Goal: Task Accomplishment & Management: Use online tool/utility

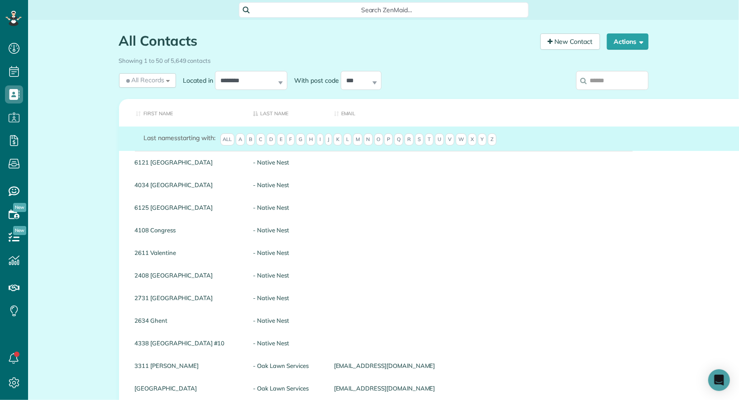
scroll to position [4, 4]
click at [611, 80] on input "search" at bounding box center [612, 80] width 72 height 19
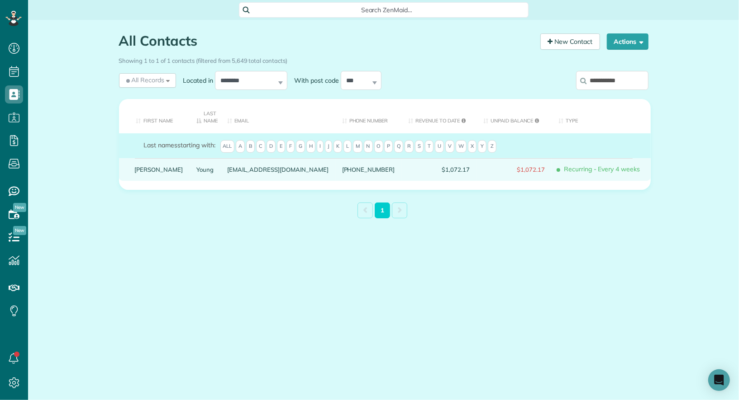
type input "**********"
click at [142, 170] on link "Jacob" at bounding box center [159, 170] width 48 height 6
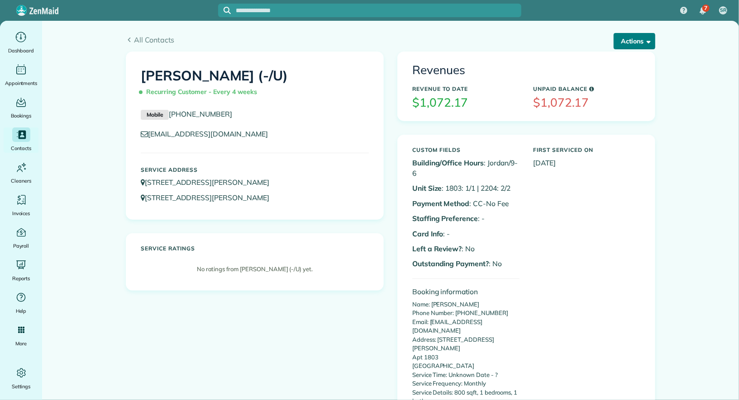
click at [642, 42] on button "Actions" at bounding box center [635, 41] width 42 height 16
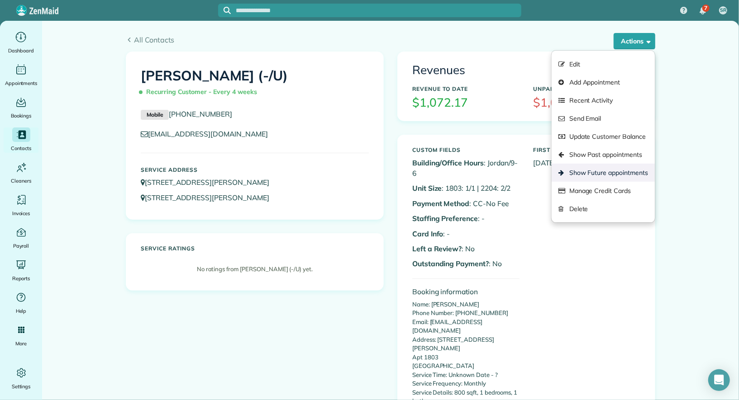
click at [619, 174] on link "Show Future appointments" at bounding box center [603, 173] width 103 height 18
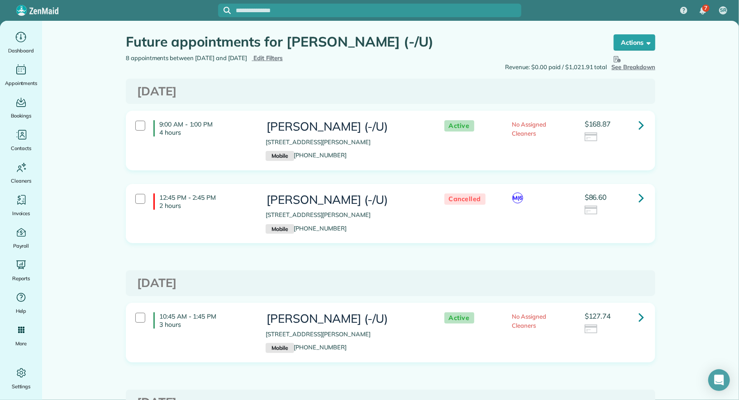
click at [641, 120] on icon at bounding box center [640, 125] width 5 height 16
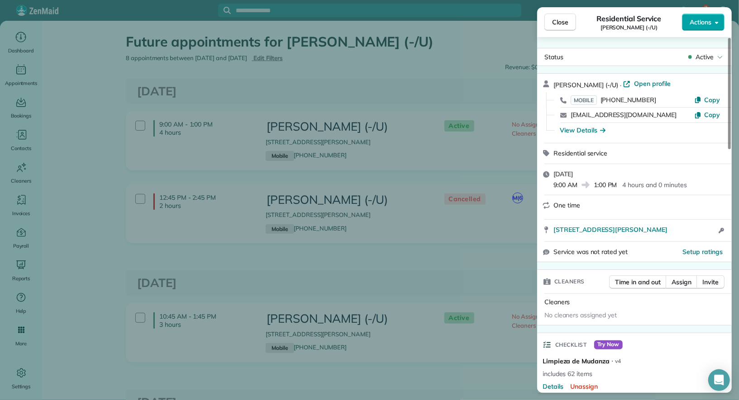
click at [708, 23] on span "Actions" at bounding box center [701, 22] width 22 height 9
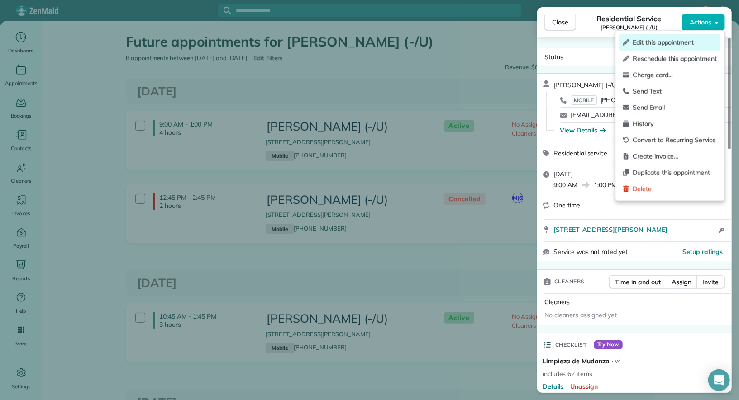
click at [690, 41] on span "Edit this appointment" at bounding box center [675, 42] width 84 height 9
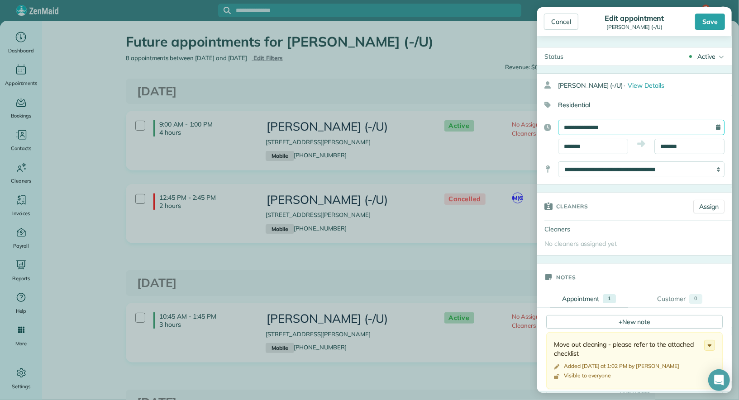
click at [633, 123] on input "**********" at bounding box center [641, 127] width 167 height 15
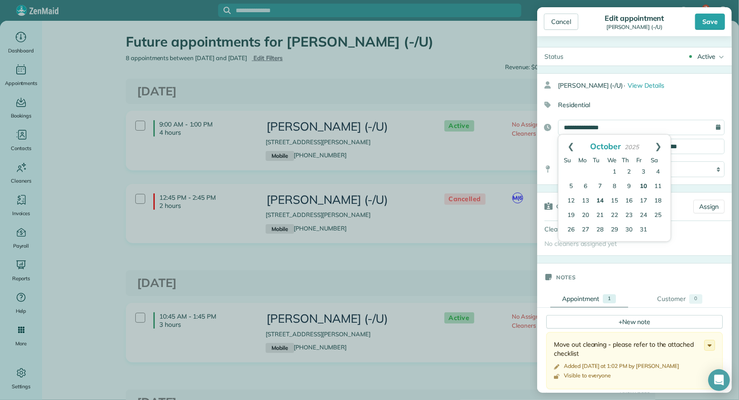
click at [600, 197] on link "14" at bounding box center [600, 201] width 14 height 14
type input "**********"
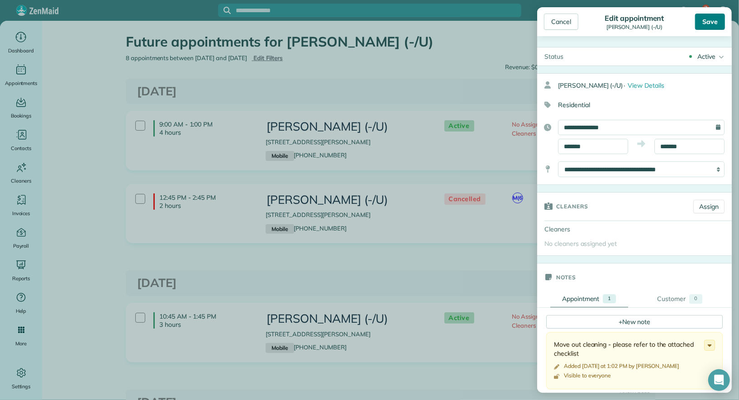
click at [707, 25] on div "Save" at bounding box center [710, 22] width 30 height 16
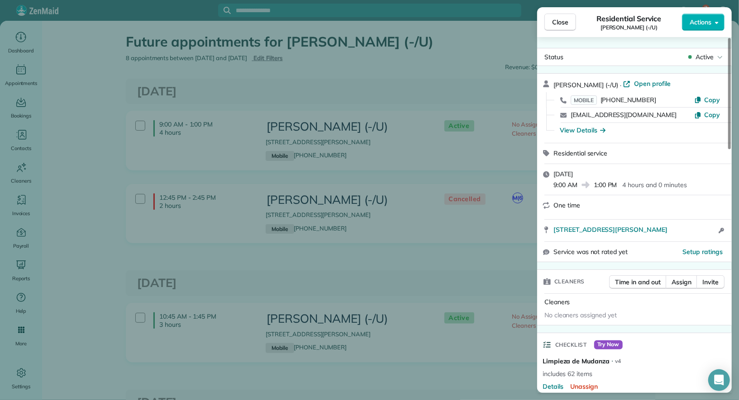
click at [707, 25] on span "Actions" at bounding box center [701, 22] width 22 height 9
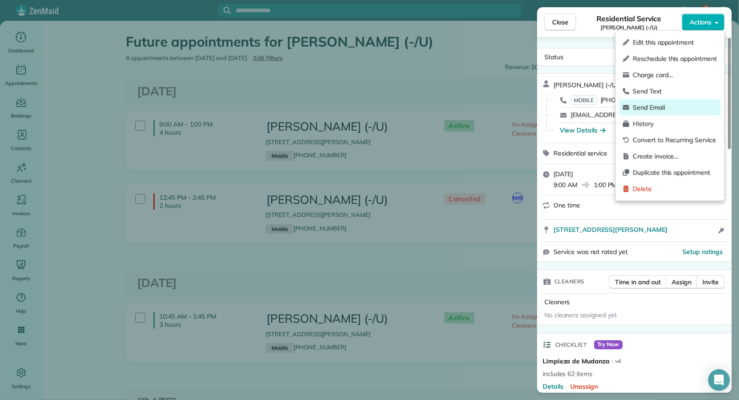
click at [697, 106] on span "Send Email" at bounding box center [675, 107] width 84 height 9
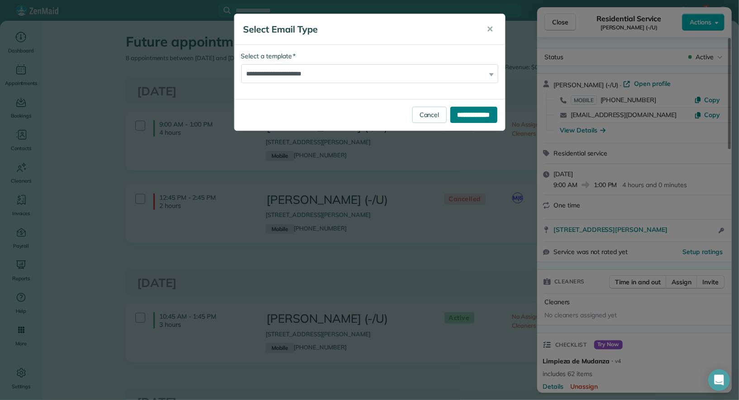
click at [454, 115] on input "**********" at bounding box center [473, 115] width 47 height 16
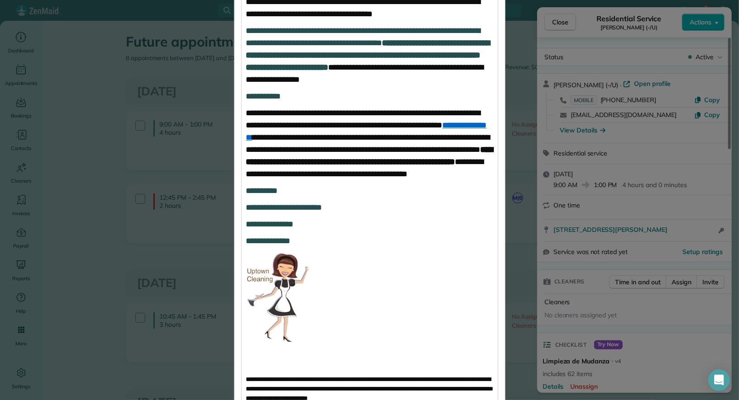
scroll to position [624, 0]
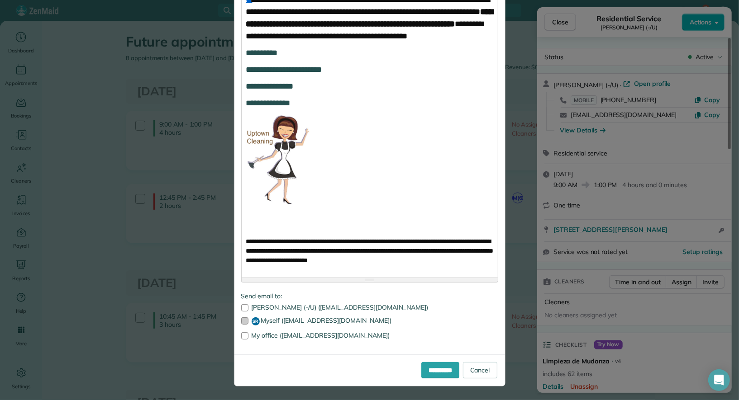
click at [316, 321] on label "SR Myself (hello@uptownc.com)" at bounding box center [369, 322] width 257 height 8
click at [446, 372] on input "**********" at bounding box center [440, 370] width 38 height 16
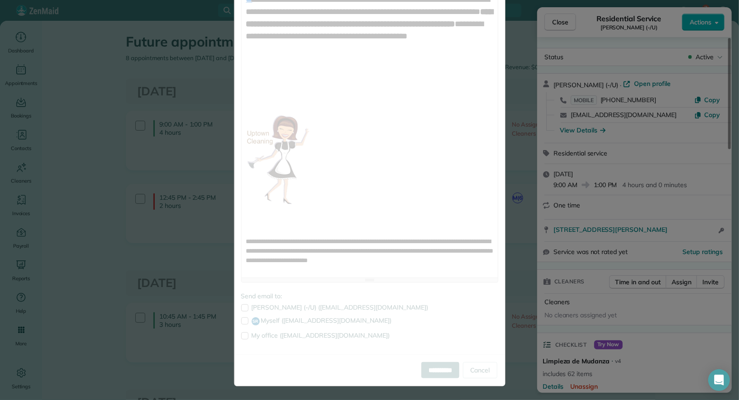
scroll to position [0, 0]
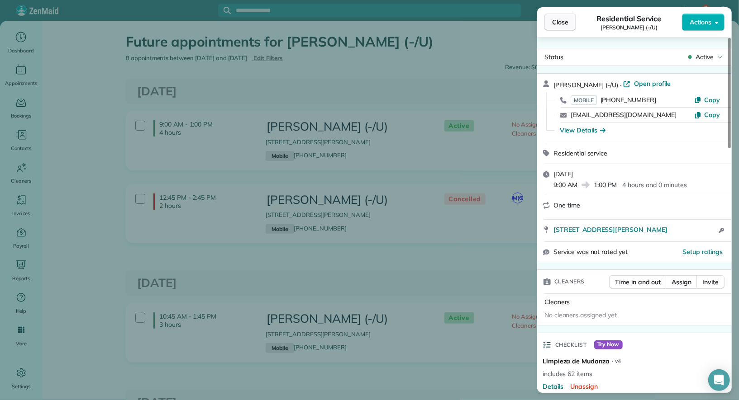
click at [567, 23] on span "Close" at bounding box center [560, 22] width 16 height 9
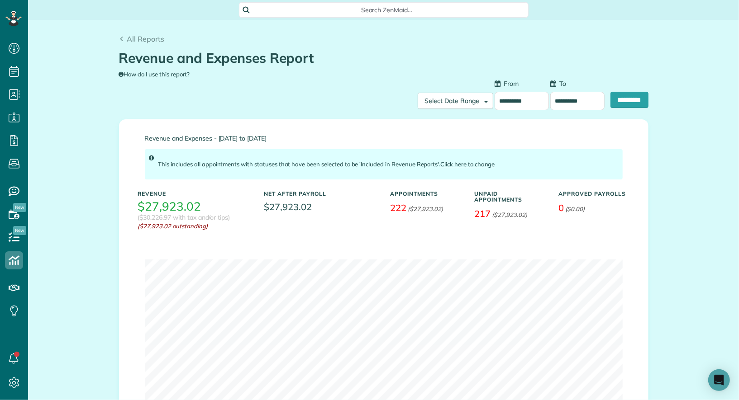
scroll to position [4, 4]
click at [517, 90] on div "**********" at bounding box center [522, 94] width 54 height 31
click at [518, 95] on input "**********" at bounding box center [522, 101] width 54 height 19
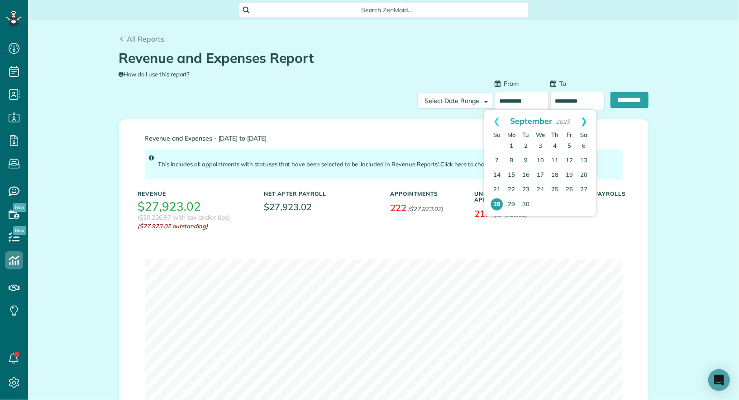
click at [586, 118] on link "Next" at bounding box center [584, 121] width 25 height 23
click at [498, 175] on link "12" at bounding box center [497, 175] width 14 height 14
type input "**********"
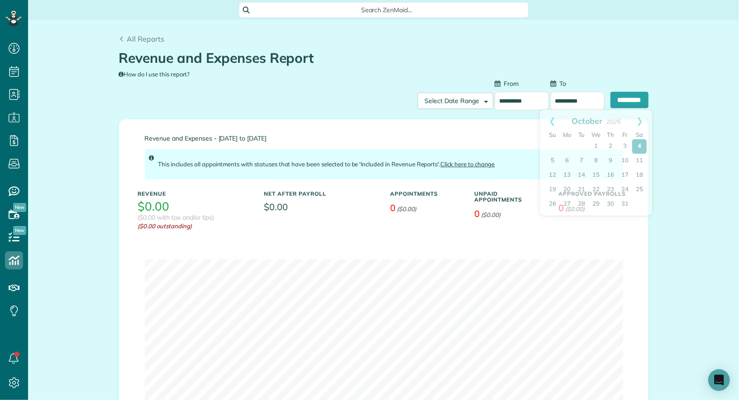
click at [588, 102] on input "**********" at bounding box center [577, 101] width 54 height 19
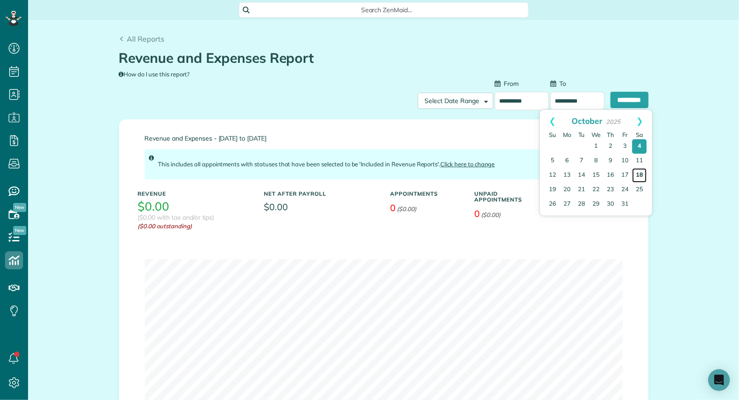
click at [641, 171] on link "18" at bounding box center [639, 175] width 14 height 14
type input "**********"
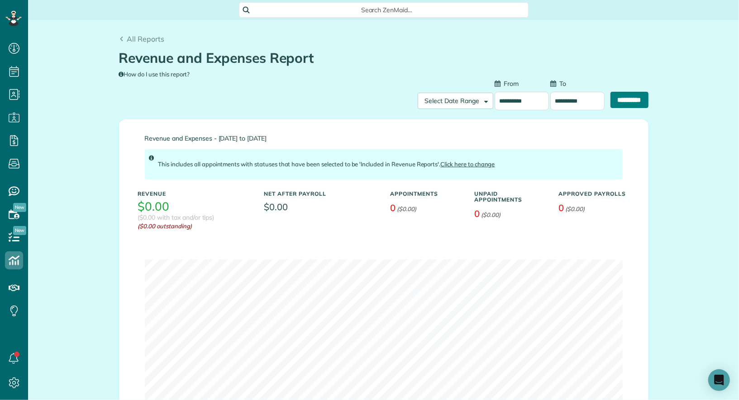
click at [635, 98] on input "**********" at bounding box center [629, 100] width 38 height 16
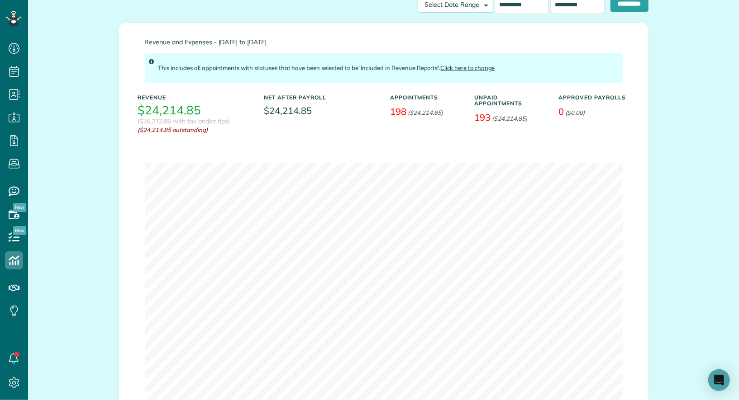
scroll to position [176, 0]
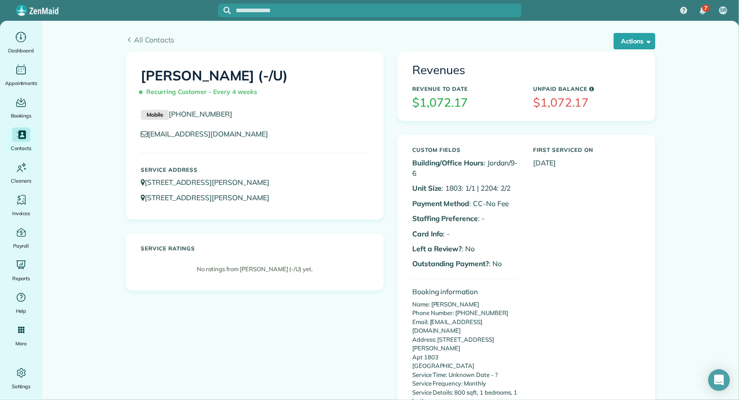
scroll to position [585, 0]
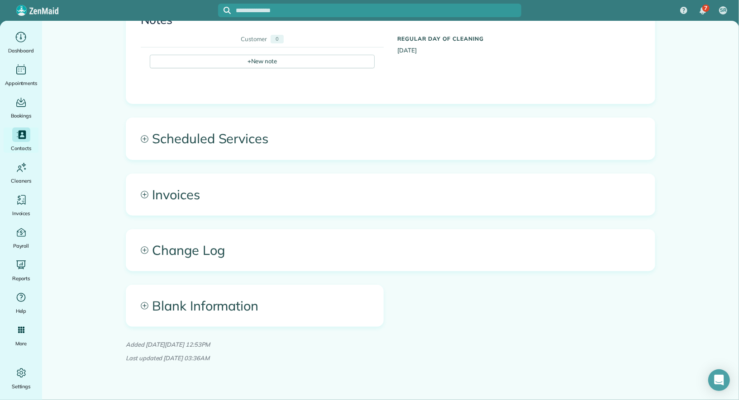
click at [267, 124] on span "Scheduled Services" at bounding box center [390, 138] width 529 height 41
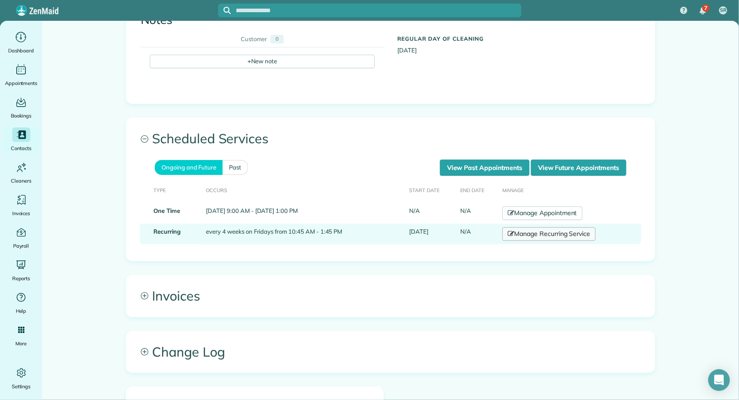
click at [556, 228] on link "Manage Recurring Service" at bounding box center [548, 235] width 93 height 14
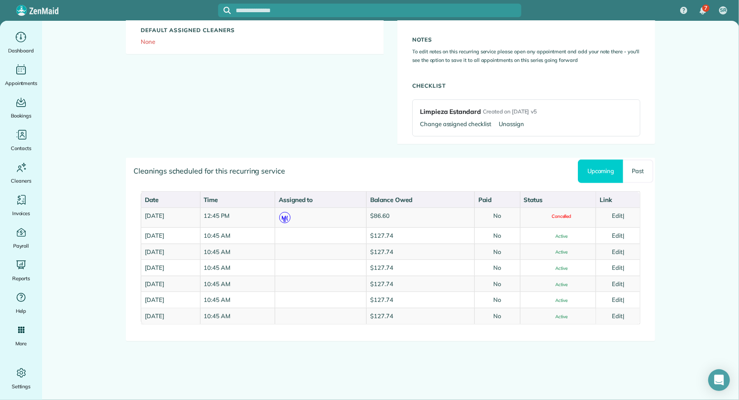
scroll to position [276, 0]
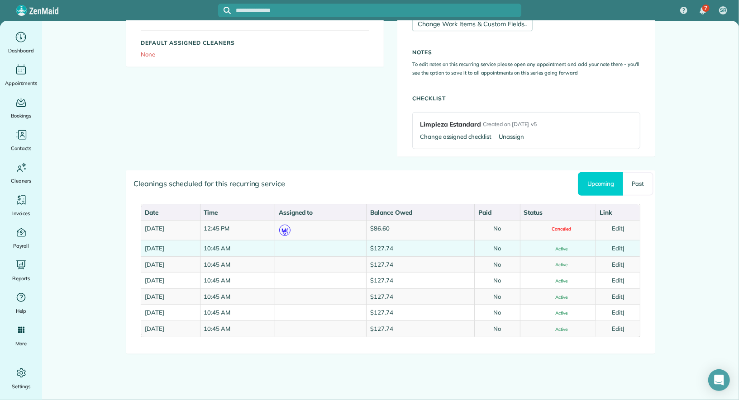
click at [623, 247] on link "Edit" at bounding box center [617, 248] width 11 height 7
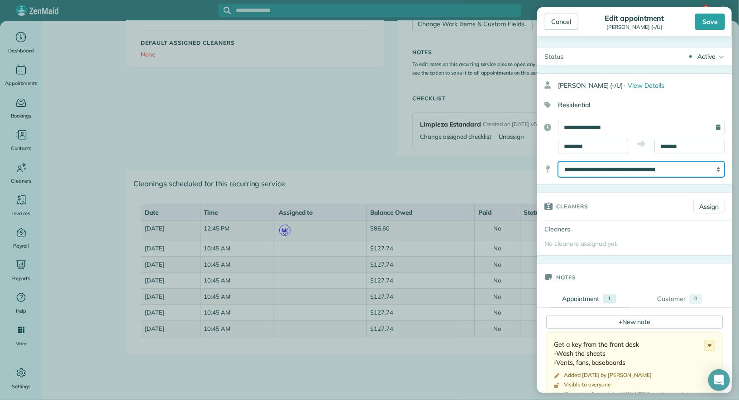
click at [629, 162] on select "**********" at bounding box center [641, 170] width 167 height 16
select select "*******"
click at [558, 162] on select "**********" at bounding box center [641, 170] width 167 height 16
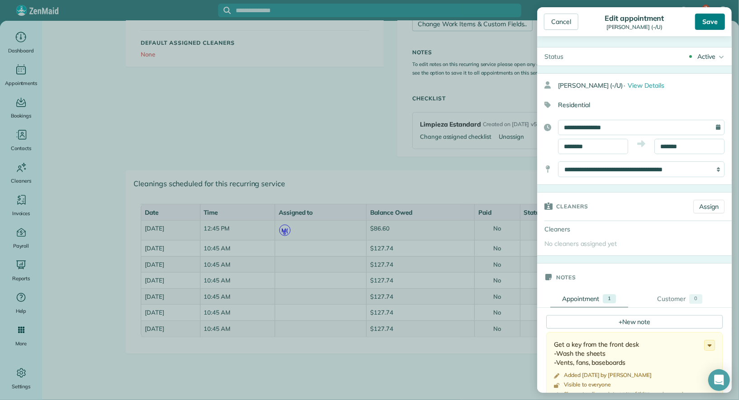
click at [705, 16] on div "Save" at bounding box center [710, 22] width 30 height 16
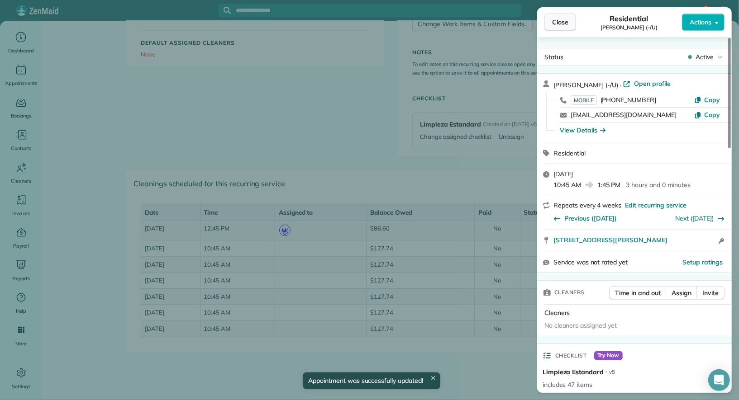
click at [558, 25] on span "Close" at bounding box center [560, 22] width 16 height 9
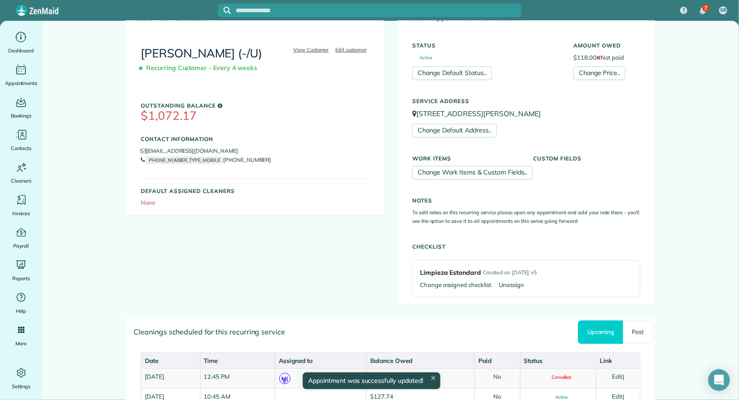
scroll to position [107, 0]
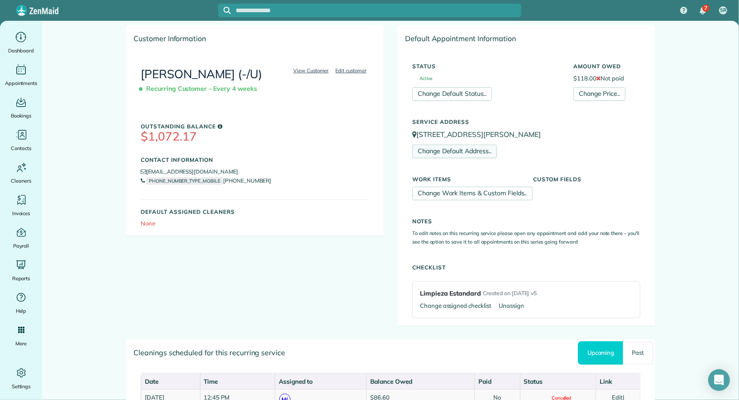
click at [475, 152] on link "Change Default Address.." at bounding box center [454, 152] width 85 height 14
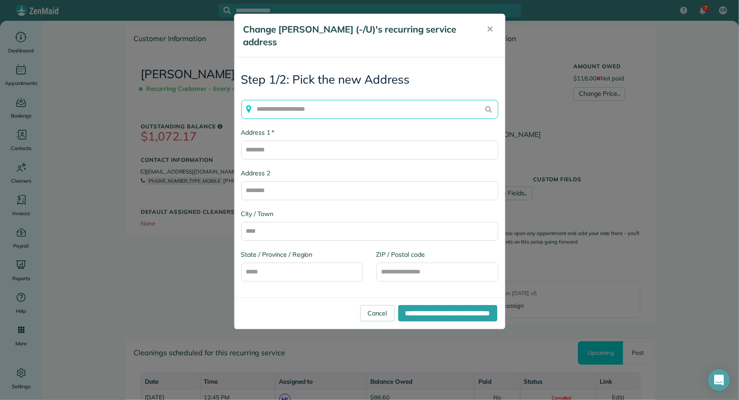
click at [384, 100] on input "text" at bounding box center [369, 109] width 257 height 19
click at [360, 305] on link "Cancel" at bounding box center [377, 313] width 34 height 16
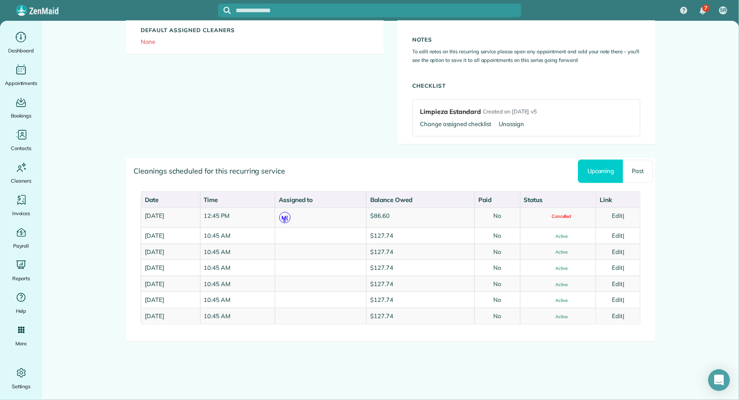
scroll to position [0, 0]
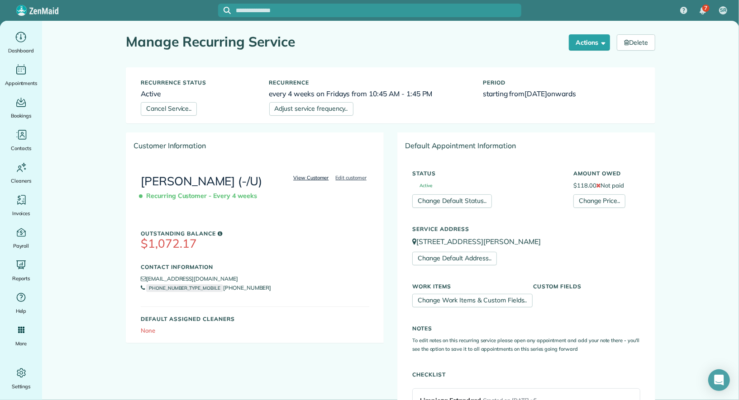
click at [306, 180] on link "View Customer" at bounding box center [311, 178] width 41 height 8
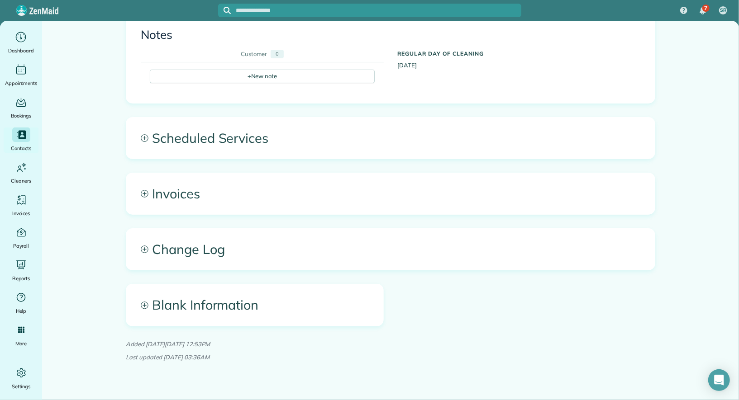
scroll to position [585, 0]
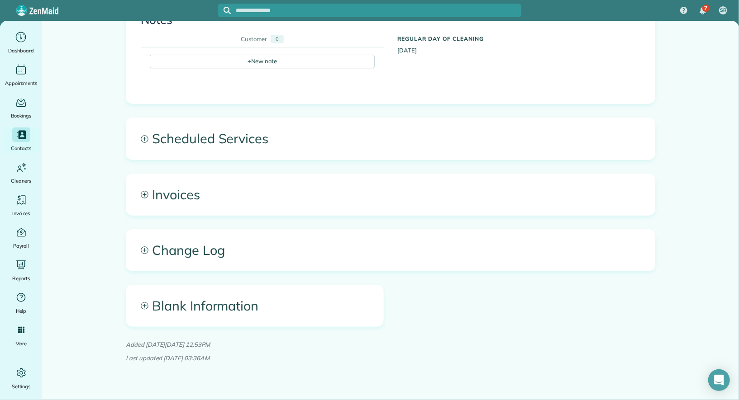
click at [286, 118] on span "Scheduled Services" at bounding box center [390, 138] width 529 height 41
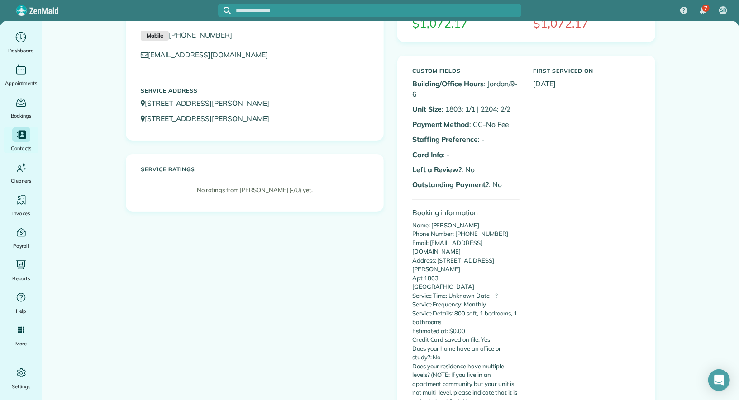
scroll to position [0, 0]
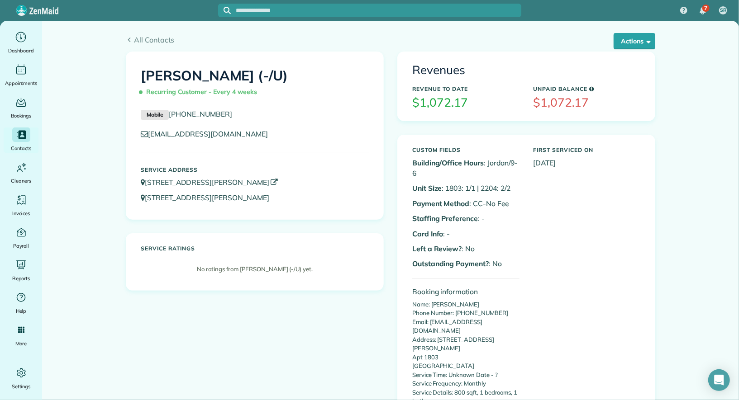
drag, startPoint x: 329, startPoint y: 186, endPoint x: 187, endPoint y: 178, distance: 141.8
click at [186, 179] on p "[STREET_ADDRESS][PERSON_NAME]" at bounding box center [255, 182] width 228 height 10
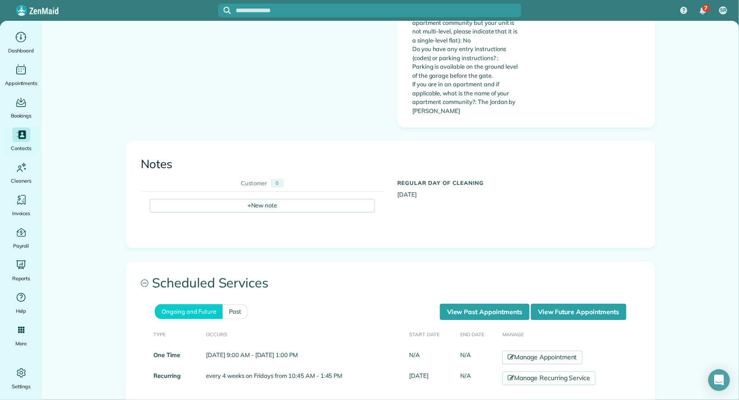
scroll to position [440, 0]
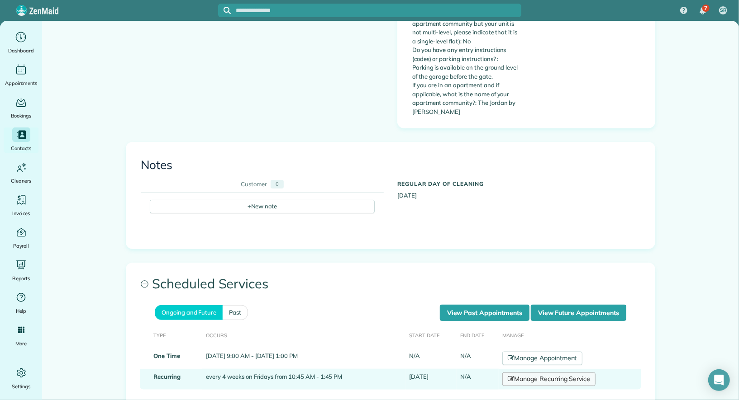
click at [543, 373] on link "Manage Recurring Service" at bounding box center [548, 380] width 93 height 14
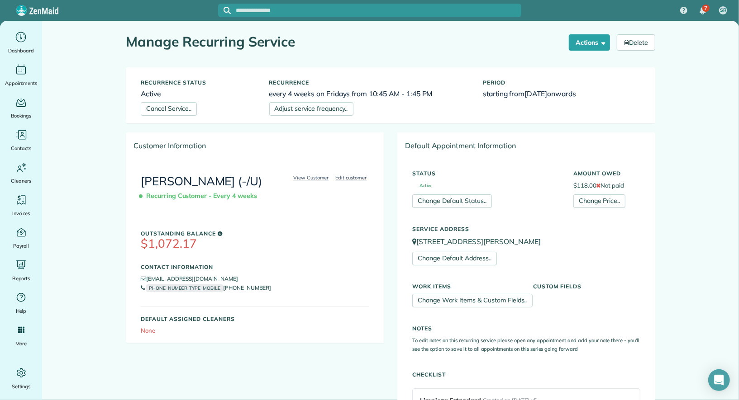
drag, startPoint x: 477, startPoint y: 243, endPoint x: 418, endPoint y: 244, distance: 58.9
click at [418, 244] on p "[STREET_ADDRESS][PERSON_NAME]" at bounding box center [526, 242] width 228 height 10
copy p "[STREET_ADDRESS][PERSON_NAME]"
click at [586, 48] on button "Actions" at bounding box center [590, 42] width 42 height 16
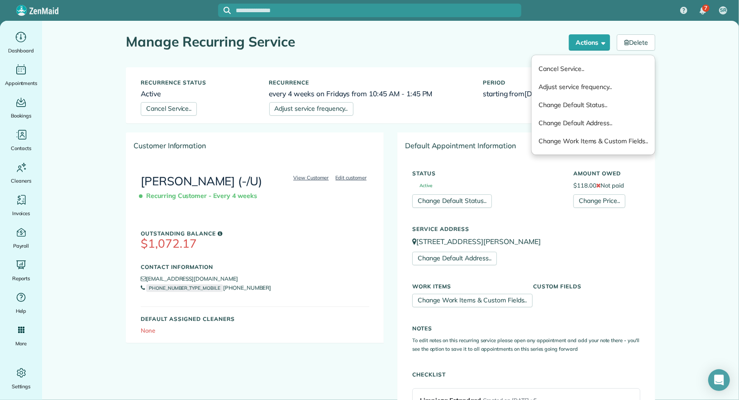
click at [315, 214] on div "View Customer Edit customer [PERSON_NAME] (-/U) Recurring Customer - Every 4 we…" at bounding box center [254, 251] width 257 height 184
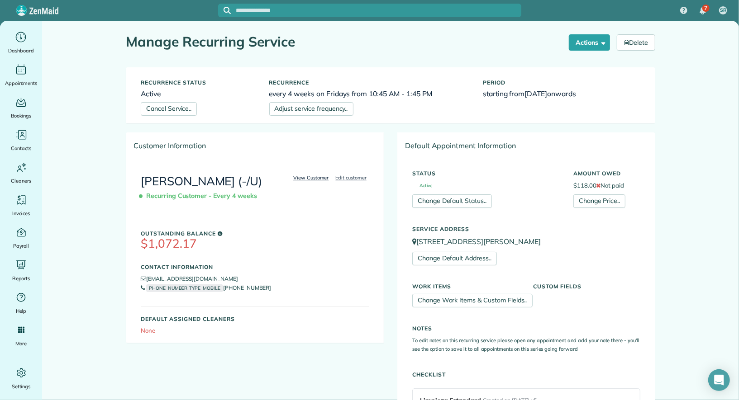
click at [321, 178] on link "View Customer" at bounding box center [311, 178] width 41 height 8
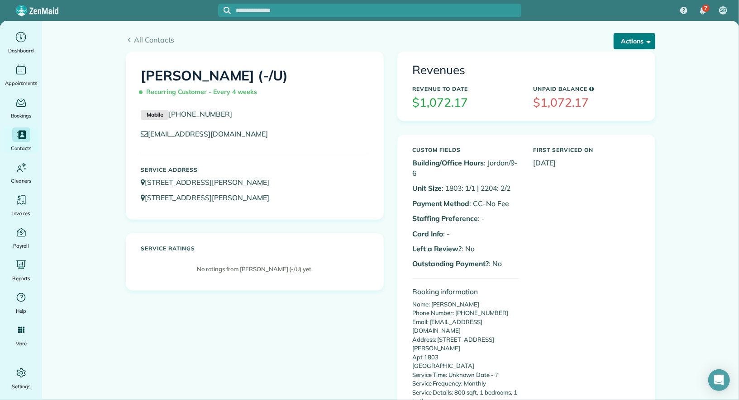
click at [630, 39] on button "Actions" at bounding box center [635, 41] width 42 height 16
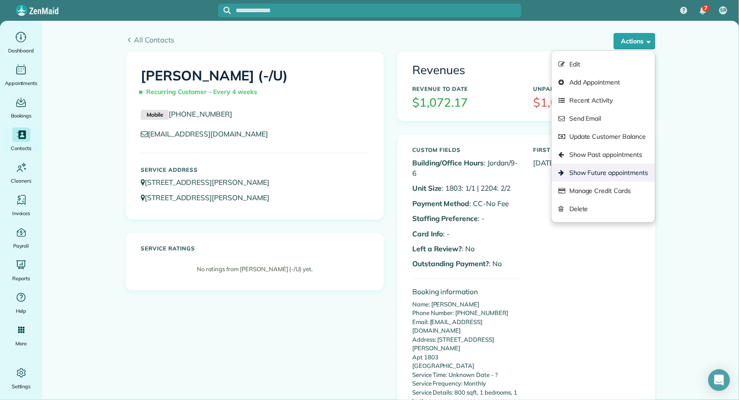
click at [621, 168] on link "Show Future appointments" at bounding box center [603, 173] width 103 height 18
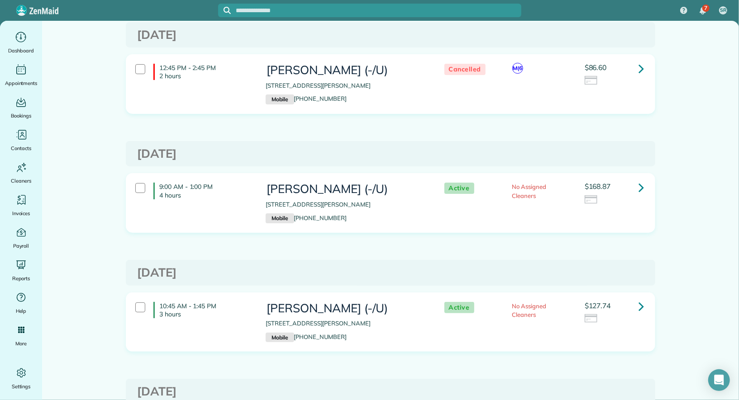
scroll to position [77, 0]
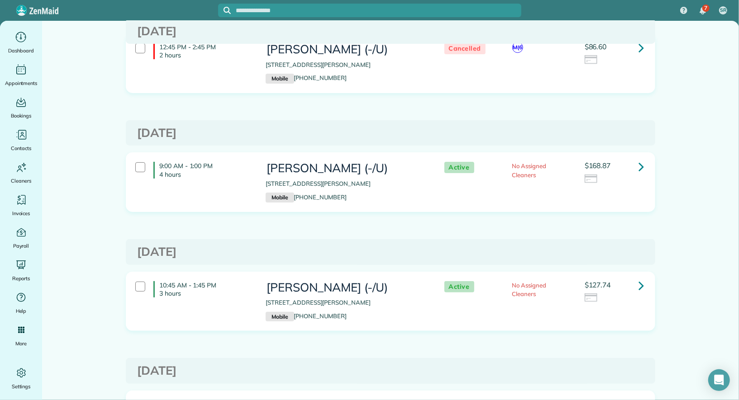
click at [643, 291] on icon at bounding box center [640, 286] width 5 height 16
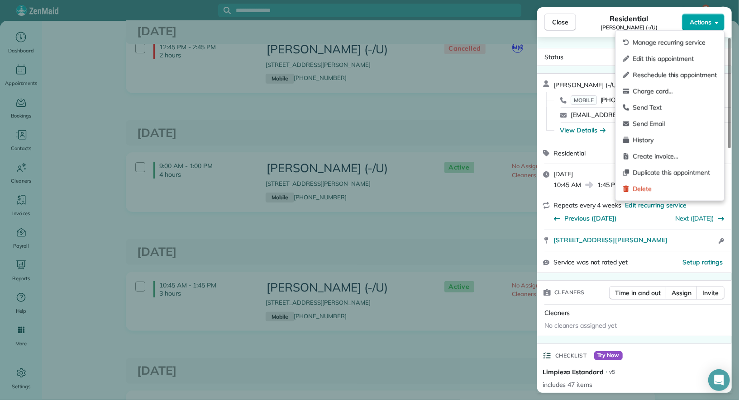
click at [706, 18] on span "Actions" at bounding box center [701, 22] width 22 height 9
click at [682, 56] on span "Edit this appointment" at bounding box center [675, 58] width 84 height 9
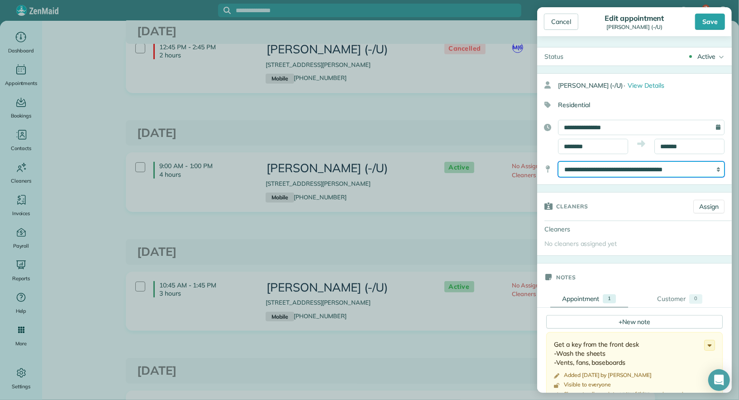
click at [638, 172] on select "**********" at bounding box center [641, 170] width 167 height 16
click at [558, 162] on select "**********" at bounding box center [641, 170] width 167 height 16
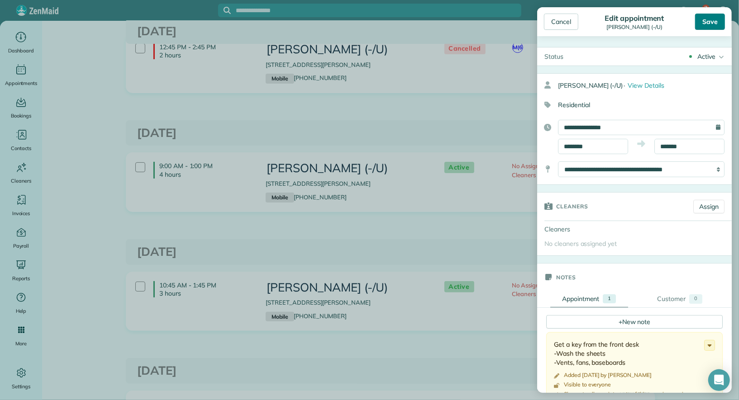
click at [704, 22] on div "Save" at bounding box center [710, 22] width 30 height 16
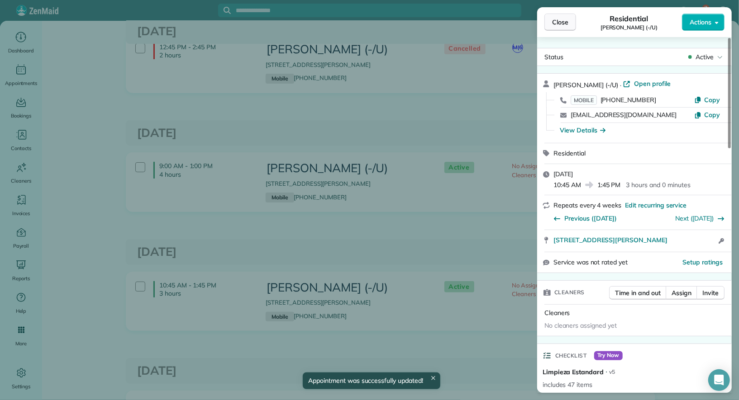
click at [567, 27] on button "Close" at bounding box center [560, 22] width 32 height 17
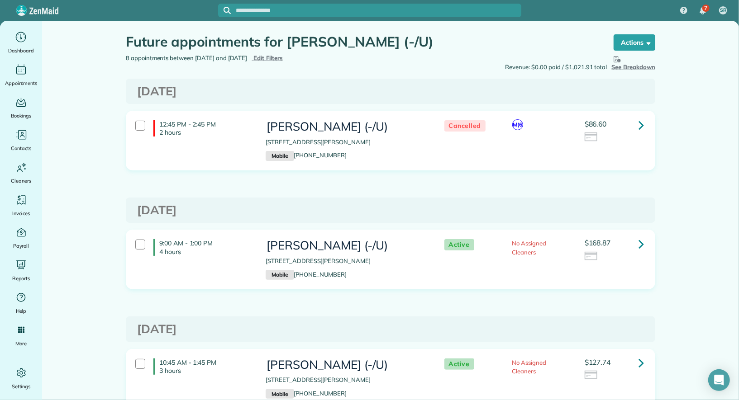
drag, startPoint x: 266, startPoint y: 142, endPoint x: 314, endPoint y: 144, distance: 48.0
click at [314, 144] on p "[STREET_ADDRESS][PERSON_NAME]" at bounding box center [346, 142] width 160 height 9
copy p "2355 Thomas Ave"
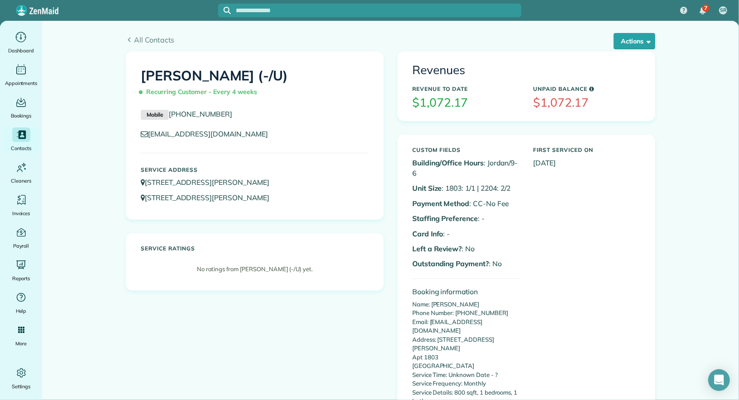
scroll to position [585, 0]
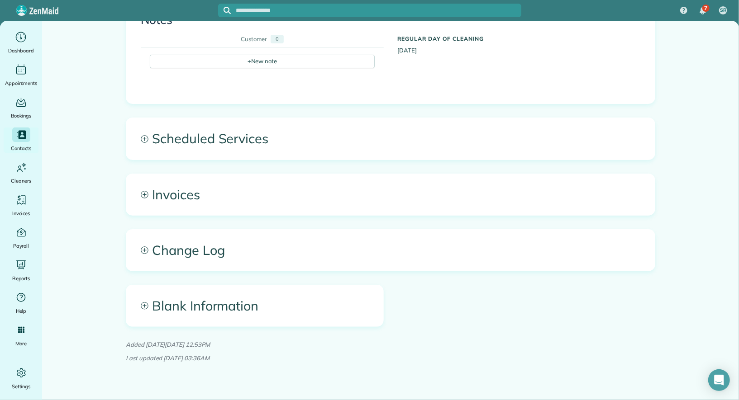
click at [260, 126] on span "Scheduled Services" at bounding box center [390, 138] width 529 height 41
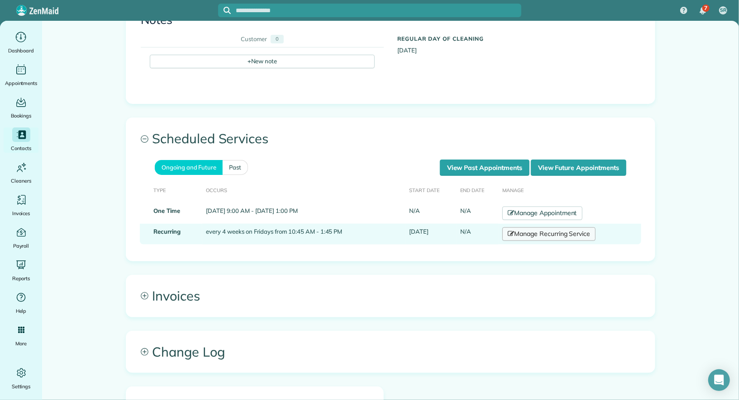
click at [568, 228] on link "Manage Recurring Service" at bounding box center [548, 235] width 93 height 14
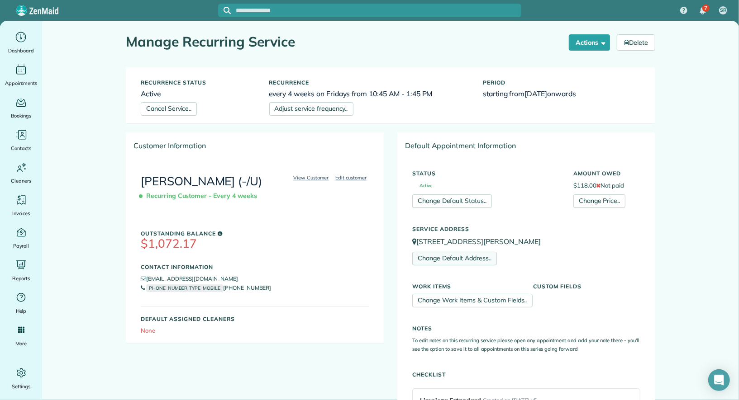
click at [477, 257] on link "Change Default Address.." at bounding box center [454, 259] width 85 height 14
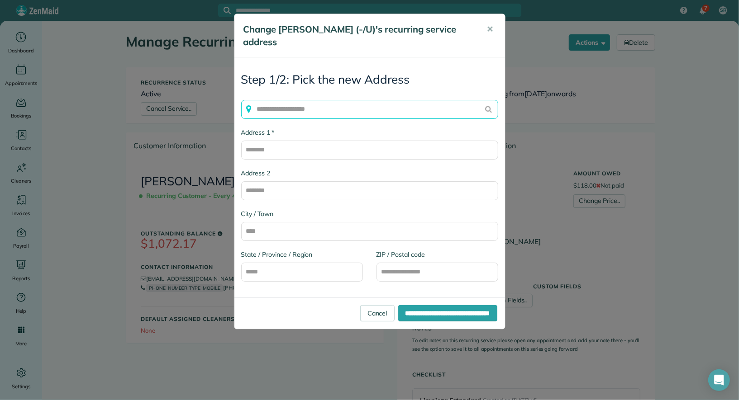
click at [342, 100] on input "text" at bounding box center [369, 109] width 257 height 19
paste input "**********"
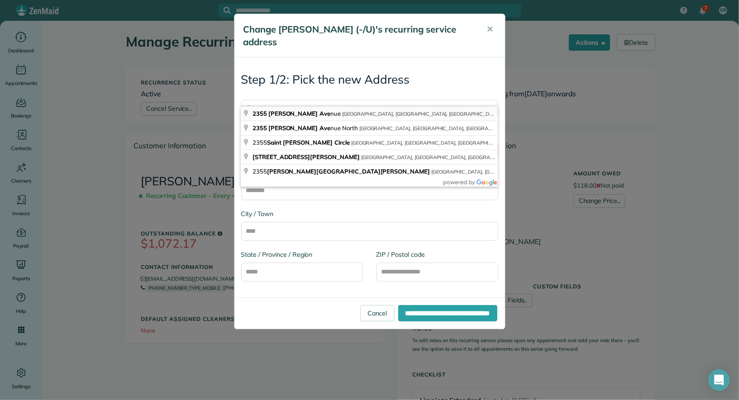
type input "**********"
type input "******"
type input "**"
type input "*****"
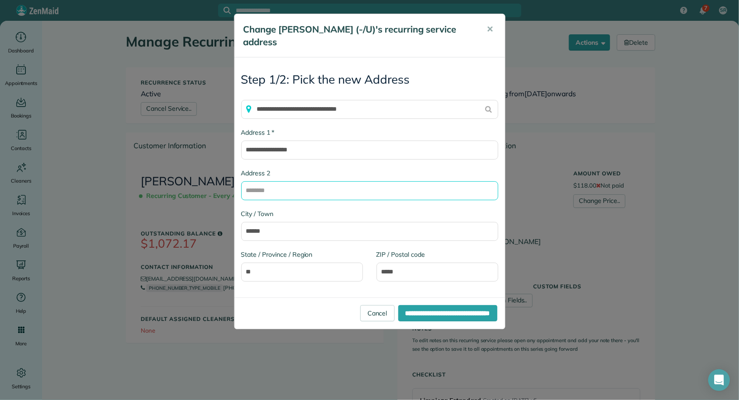
click at [306, 181] on input "Address 2" at bounding box center [369, 190] width 257 height 19
type input "********"
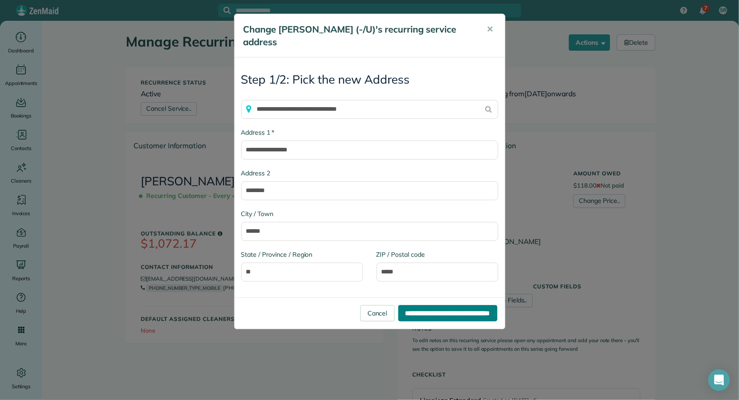
click at [421, 305] on input "**********" at bounding box center [447, 313] width 99 height 16
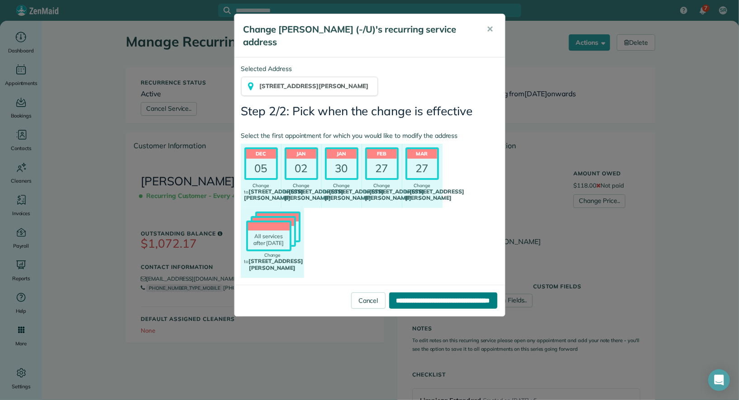
click at [402, 293] on input "**********" at bounding box center [443, 301] width 108 height 16
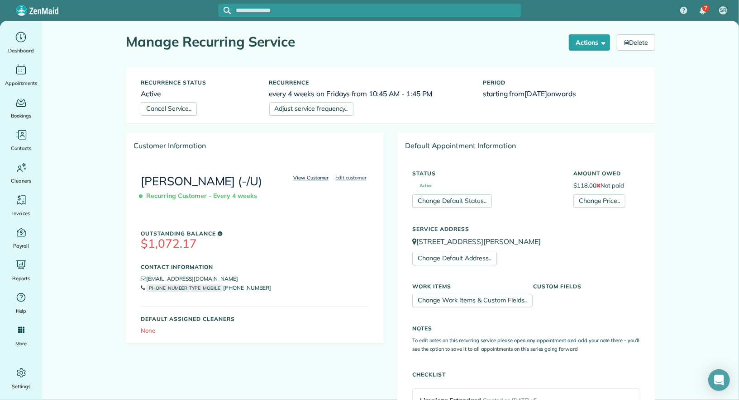
click at [304, 178] on link "View Customer" at bounding box center [311, 178] width 41 height 8
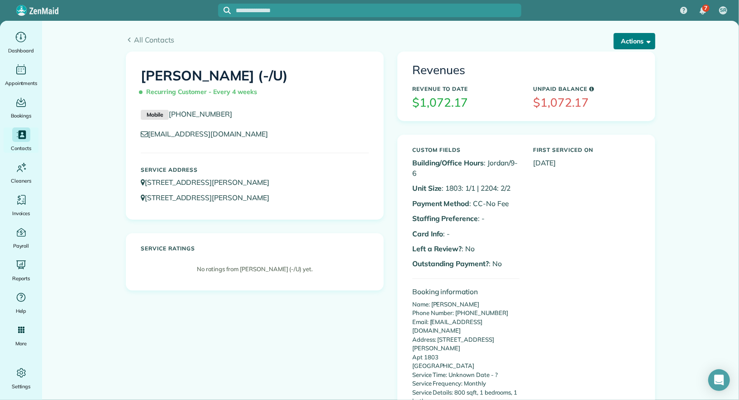
click at [629, 38] on button "Actions" at bounding box center [635, 41] width 42 height 16
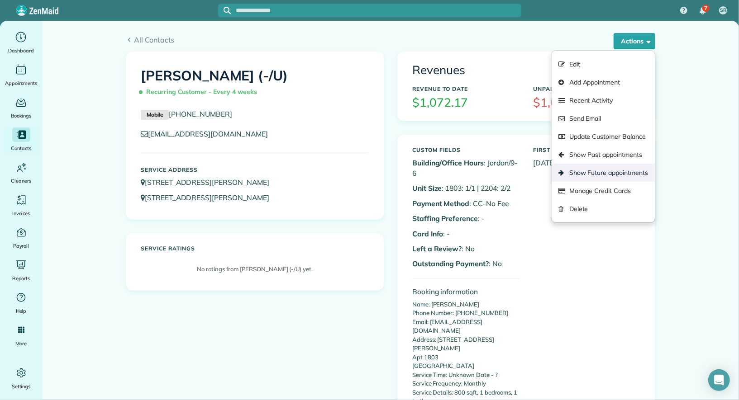
click at [630, 170] on link "Show Future appointments" at bounding box center [603, 173] width 103 height 18
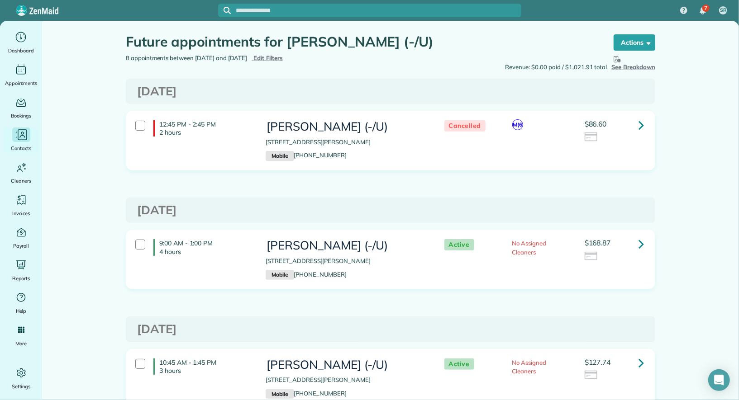
click at [19, 144] on span "Contacts" at bounding box center [21, 148] width 20 height 9
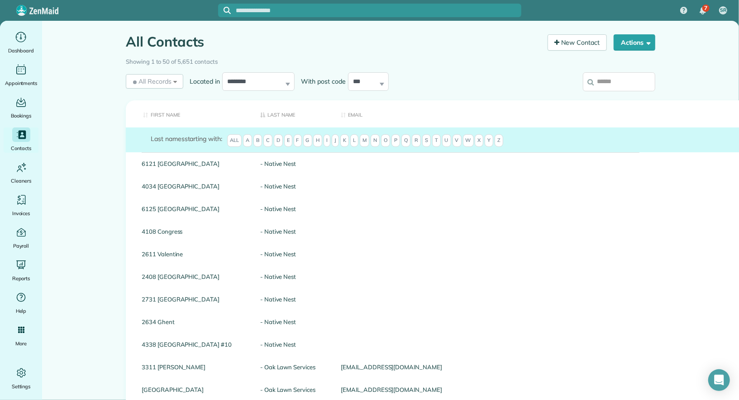
click at [607, 86] on input "search" at bounding box center [619, 81] width 72 height 19
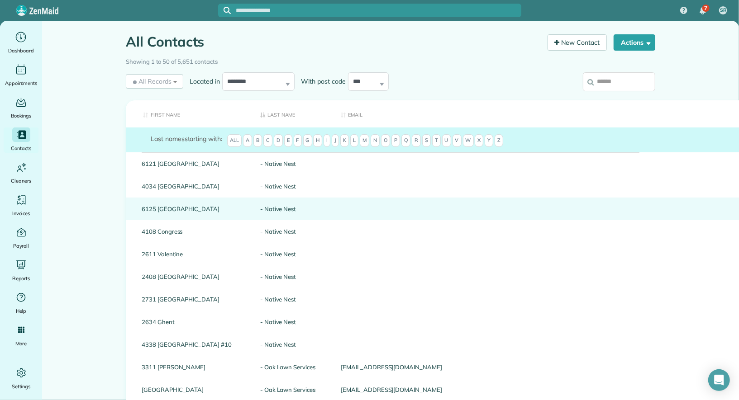
click at [156, 206] on link "6125 Tremont" at bounding box center [194, 209] width 105 height 6
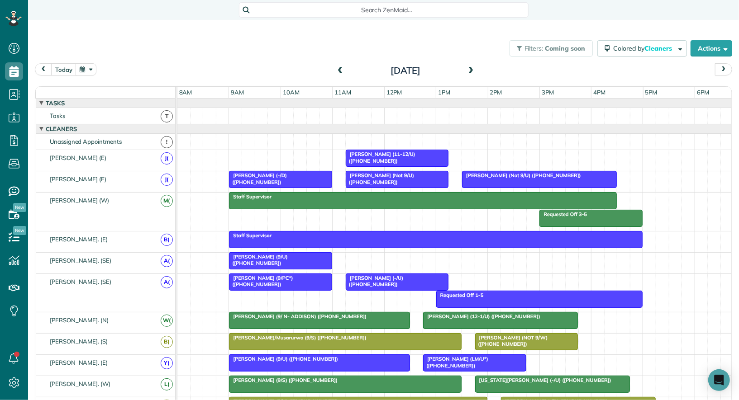
scroll to position [4, 4]
click at [64, 69] on button "today" at bounding box center [63, 69] width 25 height 12
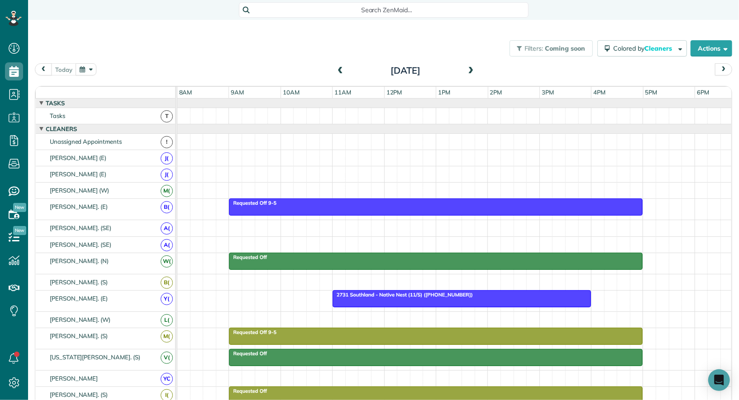
click at [473, 71] on span at bounding box center [471, 71] width 10 height 8
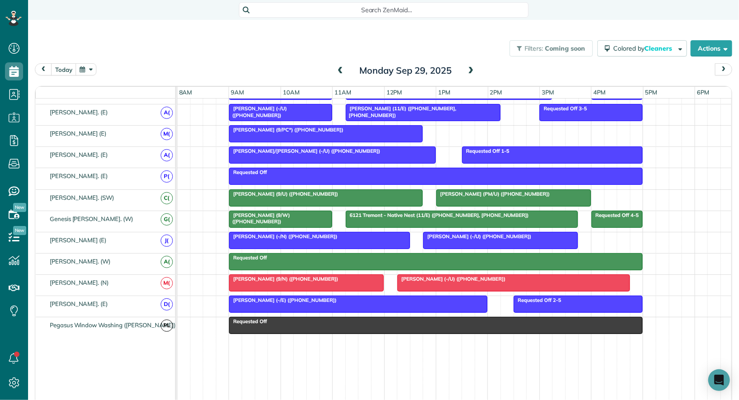
scroll to position [467, 0]
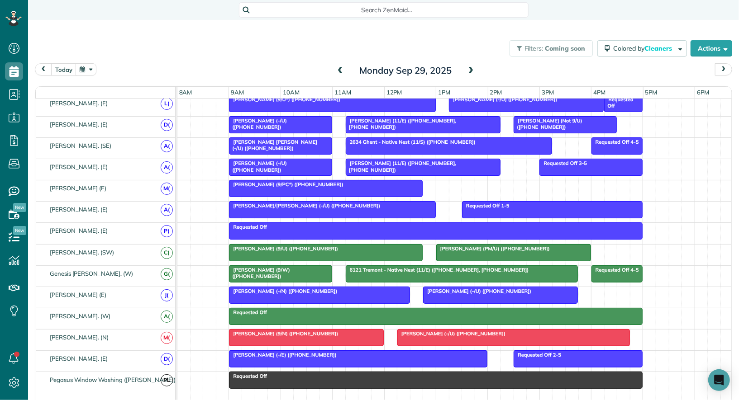
click at [465, 331] on span "Cameron Kim (-/U) (+17143862871)" at bounding box center [451, 334] width 109 height 6
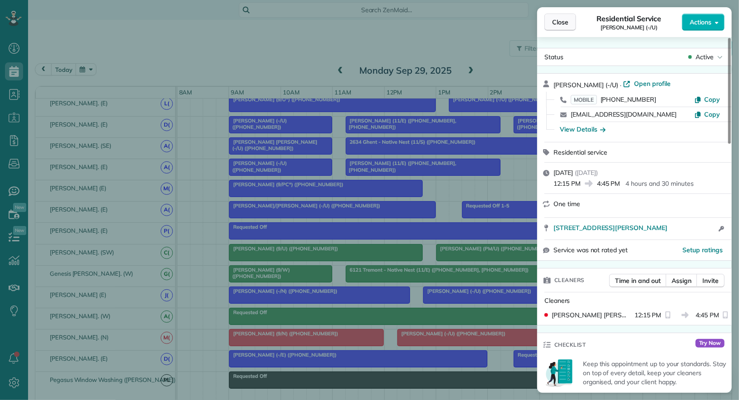
click at [562, 24] on span "Close" at bounding box center [560, 22] width 16 height 9
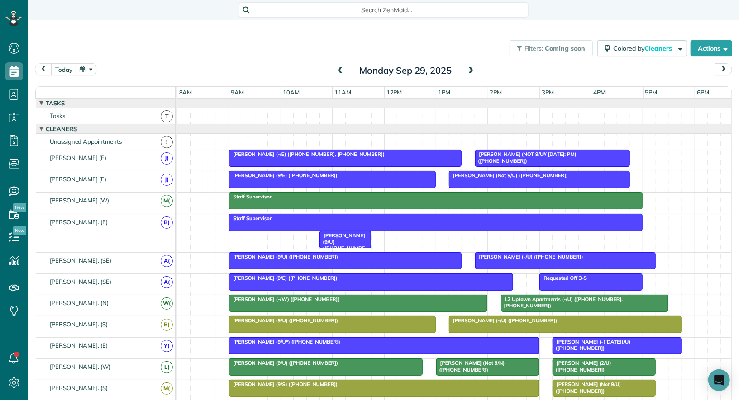
click at [337, 176] on div "April Cunningham (9/E) (+19016187448)" at bounding box center [332, 175] width 201 height 6
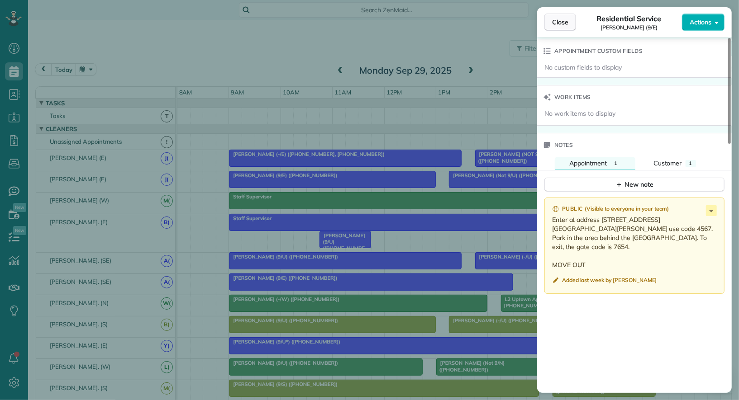
click at [557, 26] on span "Close" at bounding box center [560, 22] width 16 height 9
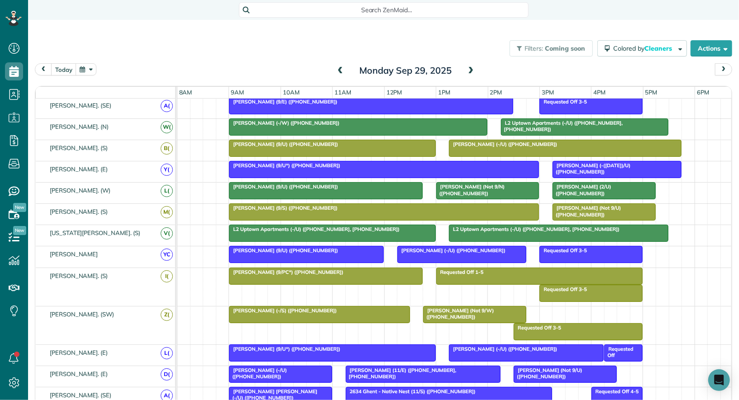
scroll to position [197, 0]
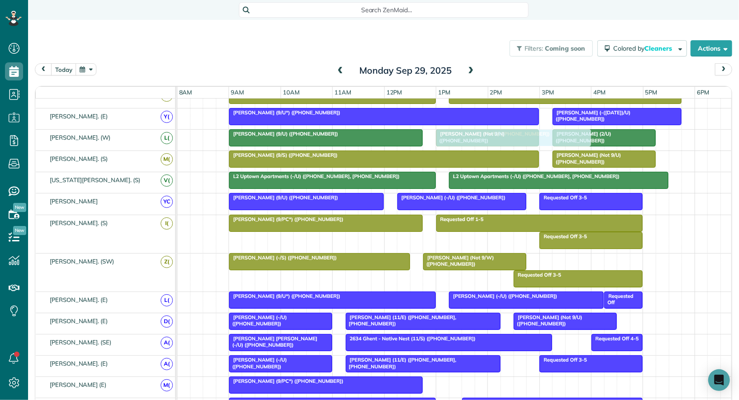
drag, startPoint x: 483, startPoint y: 255, endPoint x: 489, endPoint y: 126, distance: 129.5
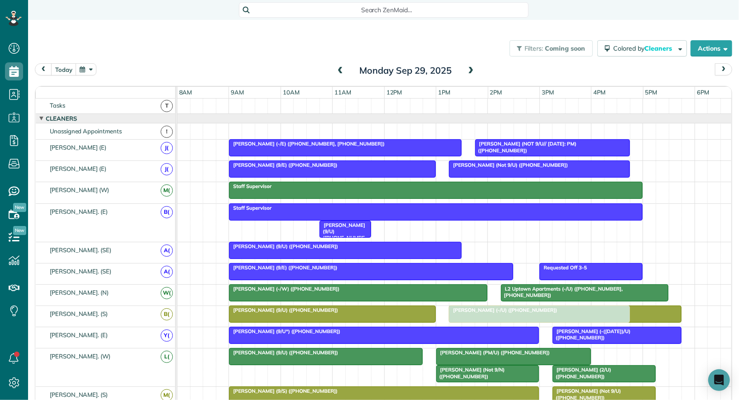
drag, startPoint x: 505, startPoint y: 243, endPoint x: 482, endPoint y: 307, distance: 68.0
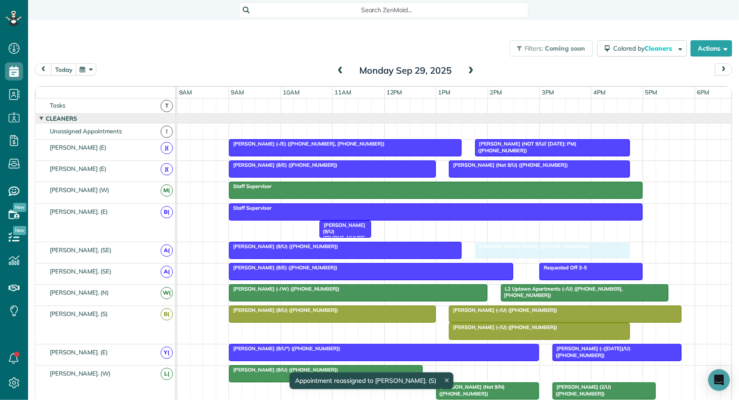
drag, startPoint x: 465, startPoint y: 369, endPoint x: 501, endPoint y: 253, distance: 122.2
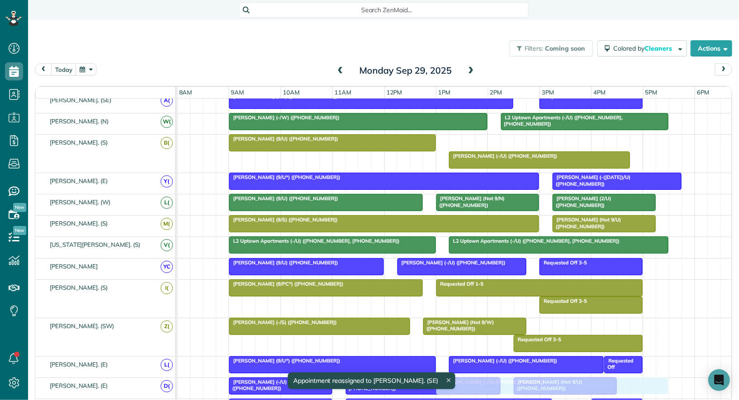
drag, startPoint x: 508, startPoint y: 135, endPoint x: 494, endPoint y: 380, distance: 245.2
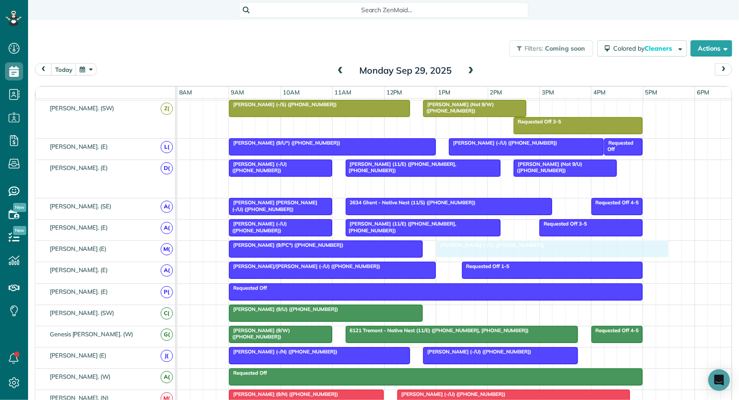
drag, startPoint x: 480, startPoint y: 181, endPoint x: 473, endPoint y: 251, distance: 69.5
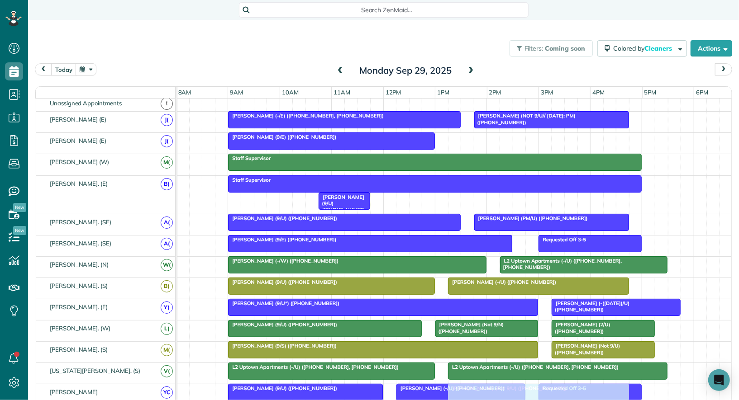
drag, startPoint x: 464, startPoint y: 141, endPoint x: 462, endPoint y: 399, distance: 258.4
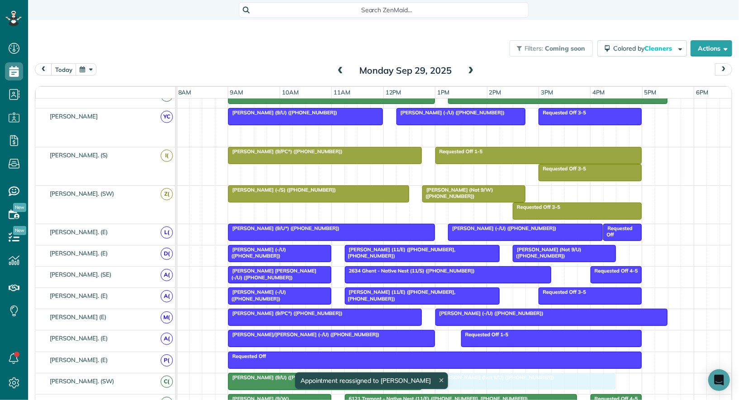
drag, startPoint x: 489, startPoint y: 125, endPoint x: 478, endPoint y: 371, distance: 245.9
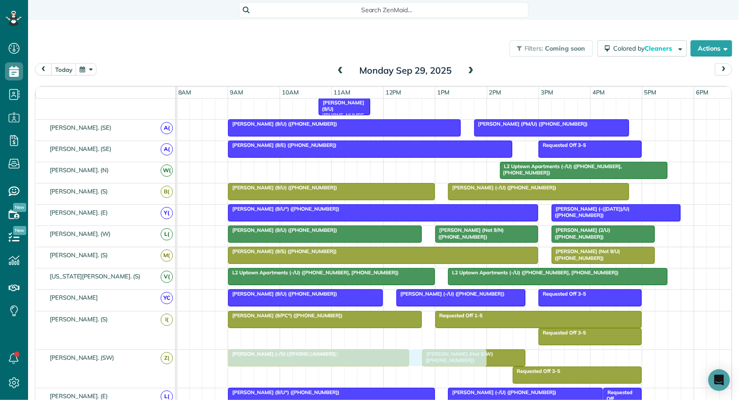
drag, startPoint x: 413, startPoint y: 167, endPoint x: 419, endPoint y: 367, distance: 199.6
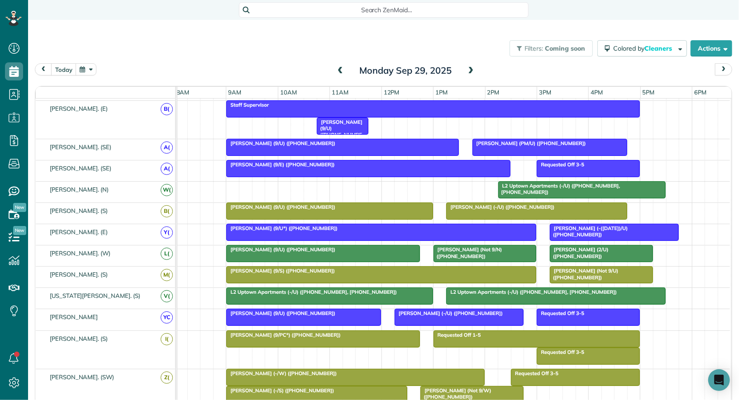
click at [267, 251] on div at bounding box center [323, 254] width 193 height 16
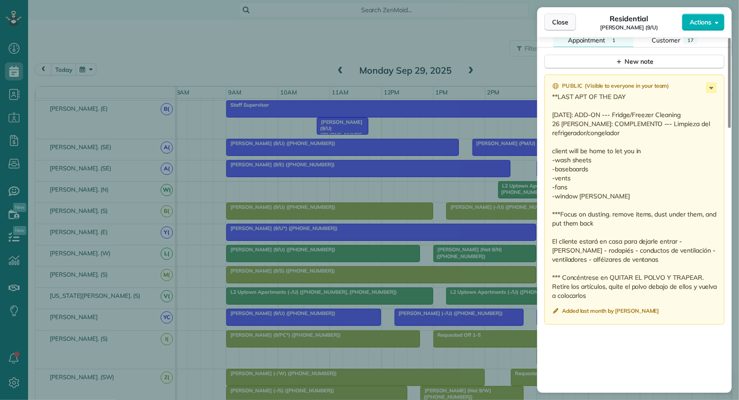
click at [557, 28] on button "Close" at bounding box center [560, 22] width 32 height 17
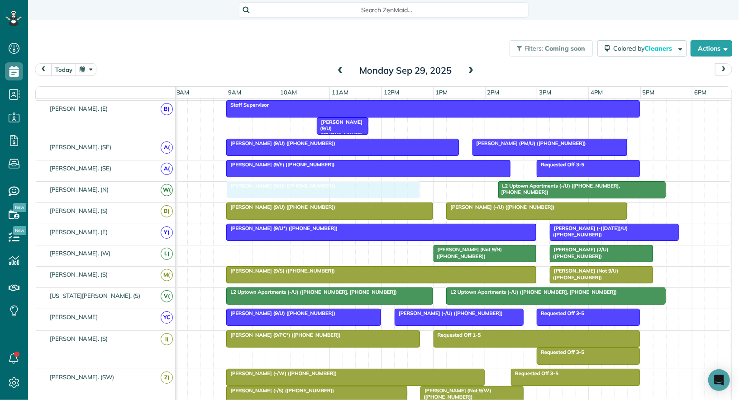
drag, startPoint x: 273, startPoint y: 249, endPoint x: 269, endPoint y: 192, distance: 56.7
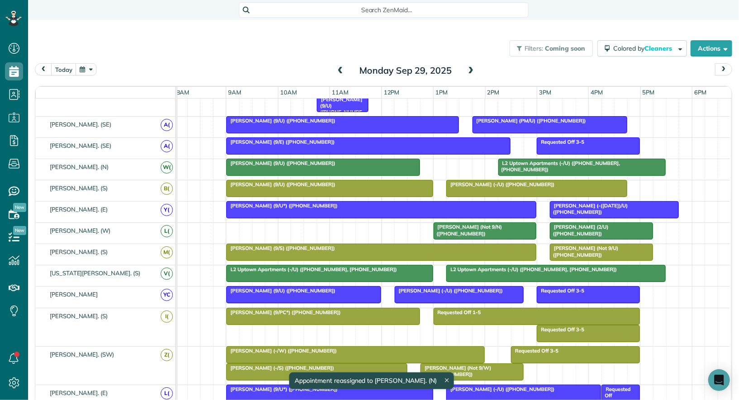
scroll to position [138, 0]
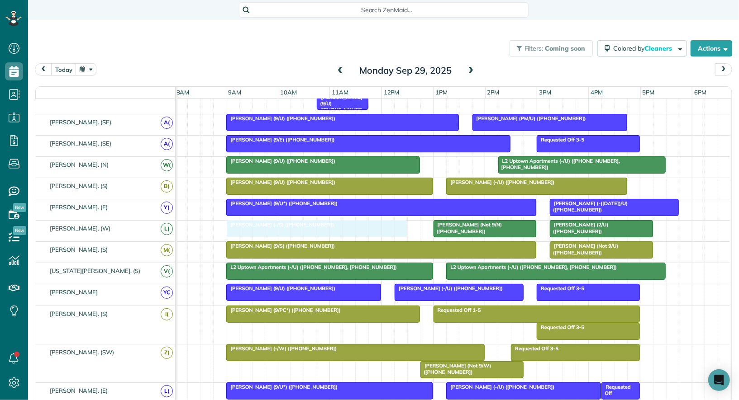
drag, startPoint x: 253, startPoint y: 363, endPoint x: 253, endPoint y: 226, distance: 137.1
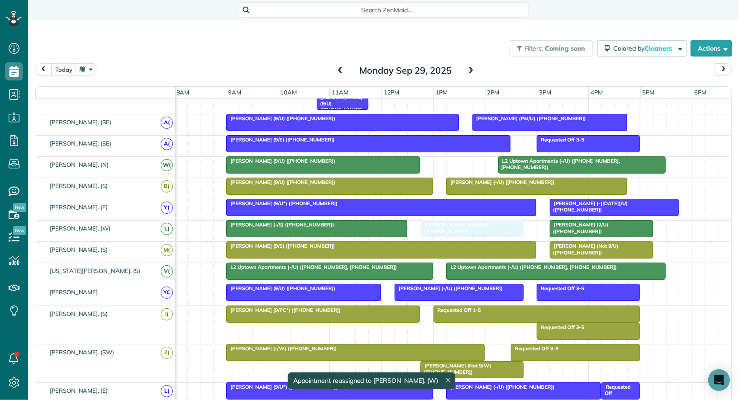
drag, startPoint x: 475, startPoint y: 223, endPoint x: 466, endPoint y: 223, distance: 9.1
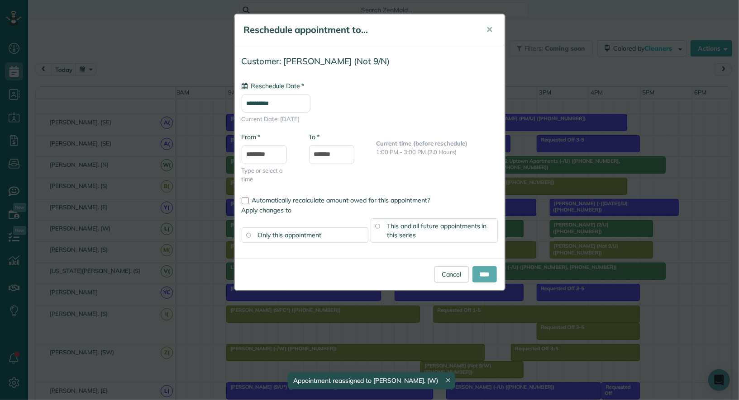
type input "**********"
click at [488, 273] on input "****" at bounding box center [484, 275] width 24 height 16
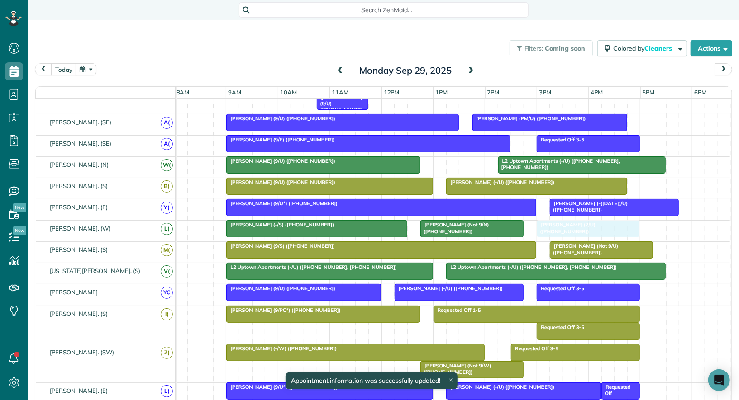
drag, startPoint x: 572, startPoint y: 224, endPoint x: 557, endPoint y: 225, distance: 14.9
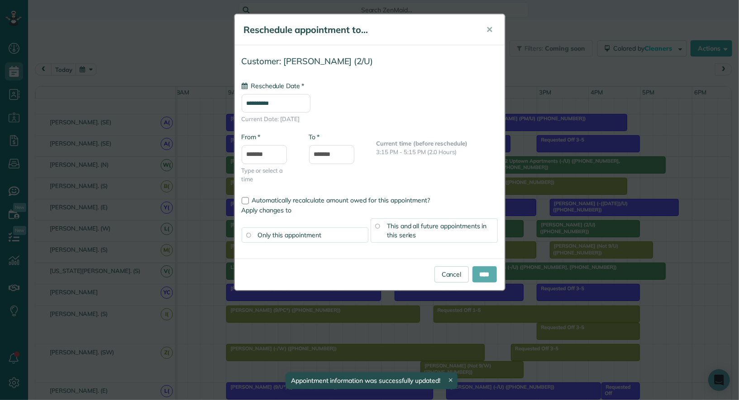
type input "**********"
click at [482, 273] on input "****" at bounding box center [484, 275] width 24 height 16
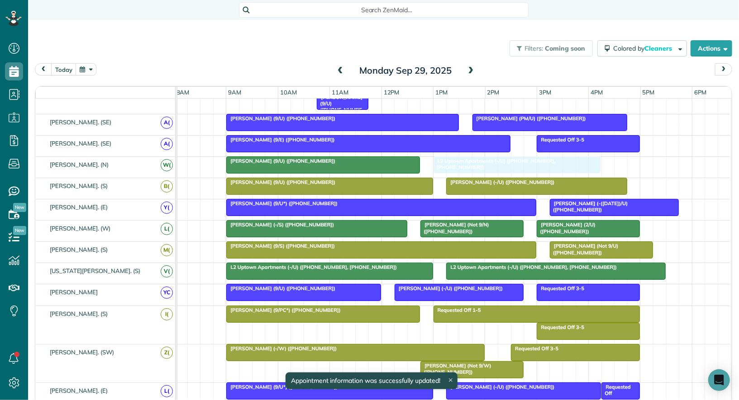
drag, startPoint x: 527, startPoint y: 162, endPoint x: 463, endPoint y: 161, distance: 63.8
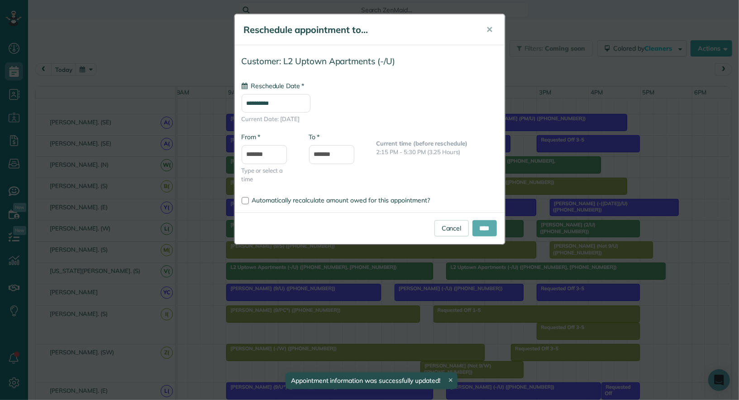
type input "**********"
click at [482, 226] on input "****" at bounding box center [484, 228] width 24 height 16
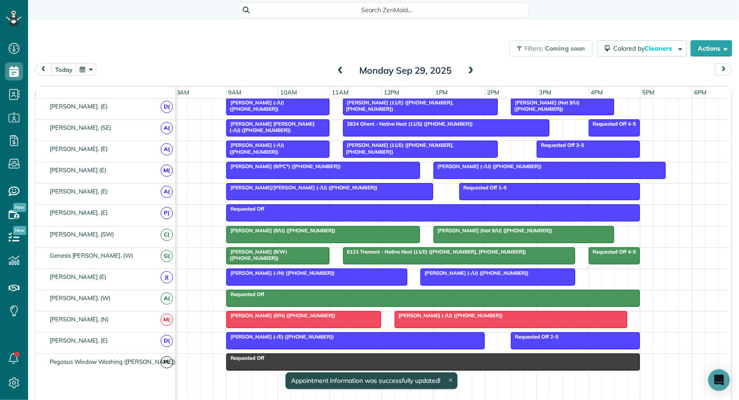
scroll to position [419, 0]
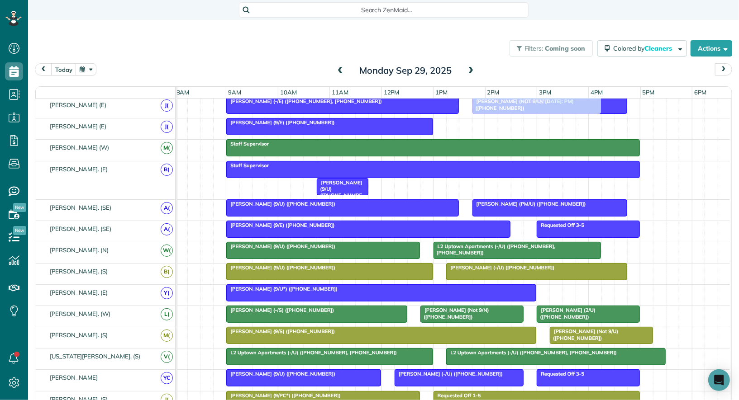
drag, startPoint x: 568, startPoint y: 286, endPoint x: 492, endPoint y: 112, distance: 190.1
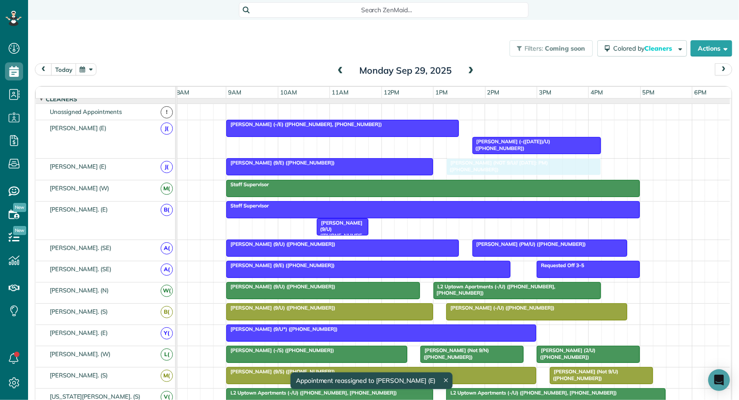
drag, startPoint x: 508, startPoint y: 126, endPoint x: 476, endPoint y: 165, distance: 50.2
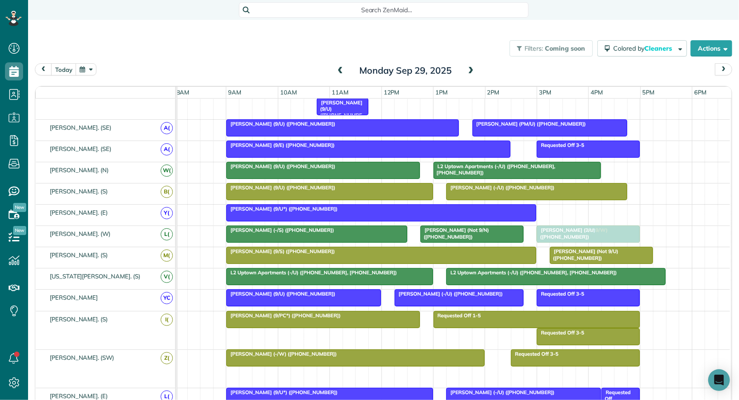
drag, startPoint x: 486, startPoint y: 372, endPoint x: 596, endPoint y: 235, distance: 176.0
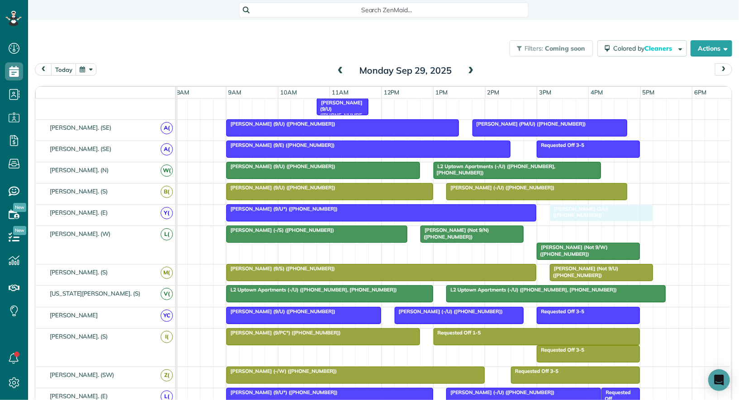
drag, startPoint x: 577, startPoint y: 227, endPoint x: 585, endPoint y: 204, distance: 24.9
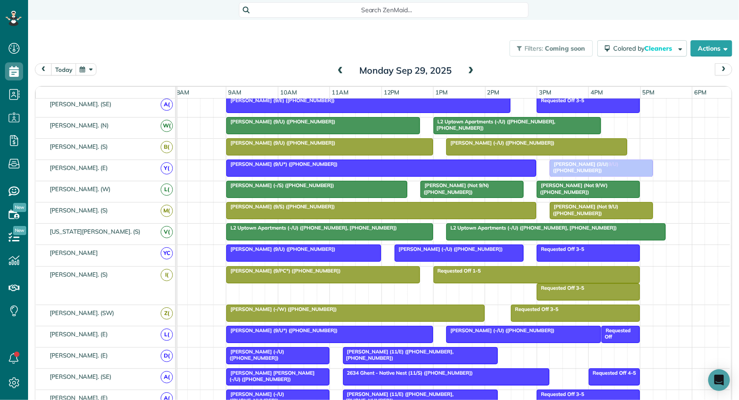
drag, startPoint x: 538, startPoint y: 353, endPoint x: 578, endPoint y: 176, distance: 180.7
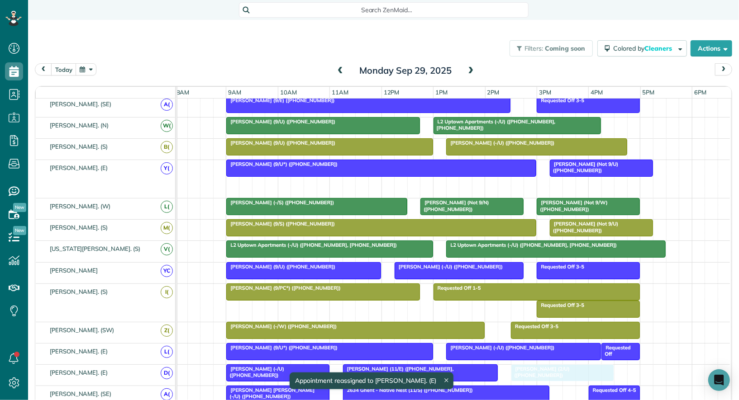
drag, startPoint x: 577, startPoint y: 183, endPoint x: 542, endPoint y: 362, distance: 182.0
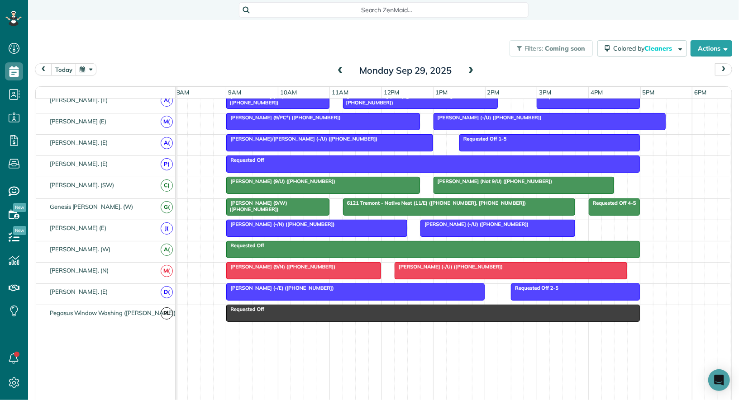
click at [413, 264] on span "Cameron Kim (-/U) (+17143862871)" at bounding box center [448, 267] width 109 height 6
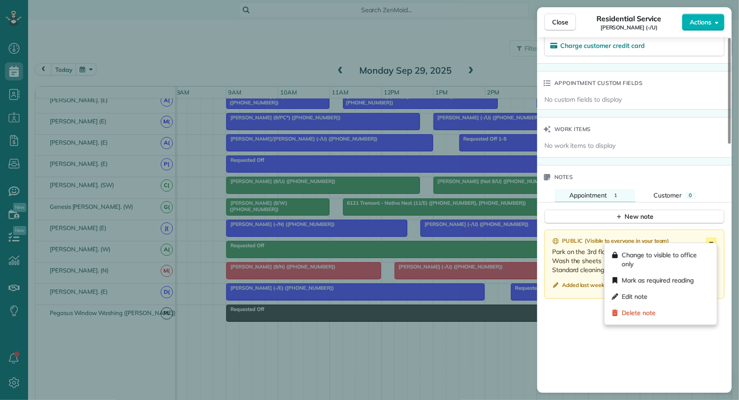
click at [714, 238] on icon at bounding box center [711, 243] width 11 height 11
click at [670, 293] on span "Edit note" at bounding box center [666, 296] width 88 height 9
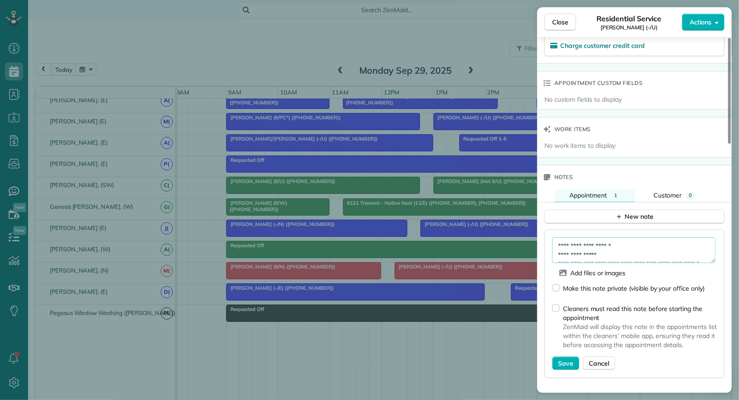
click at [559, 241] on textarea "**********" at bounding box center [633, 251] width 163 height 26
type textarea "**********"
click at [568, 359] on span "Save" at bounding box center [565, 363] width 15 height 9
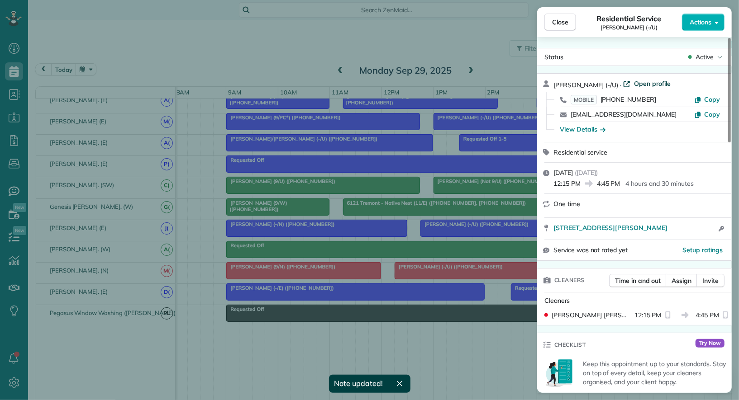
click at [641, 83] on span "Open profile" at bounding box center [652, 83] width 37 height 9
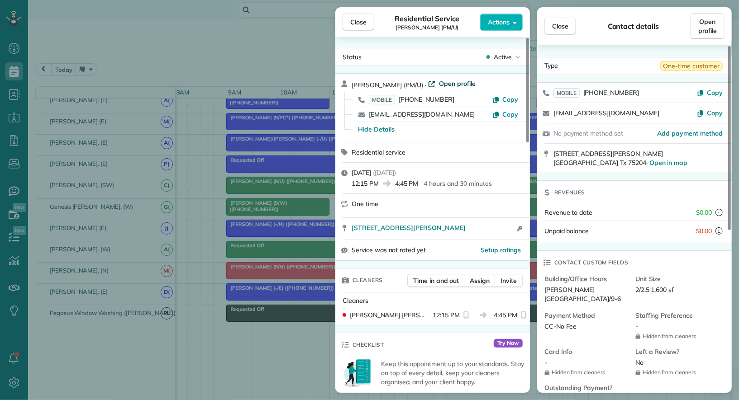
click at [453, 85] on span "Open profile" at bounding box center [457, 83] width 37 height 9
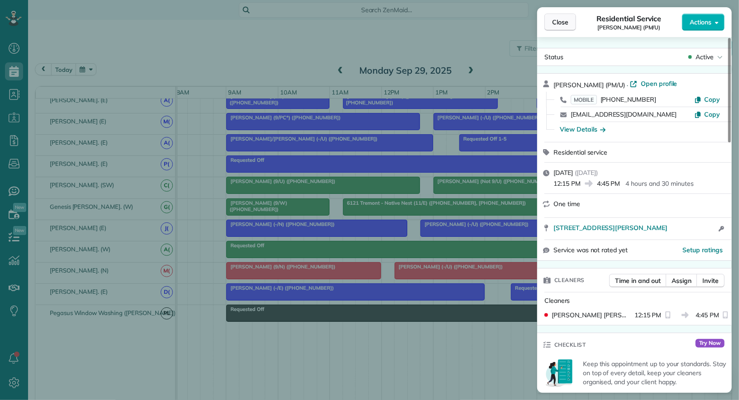
click at [561, 22] on span "Close" at bounding box center [560, 22] width 16 height 9
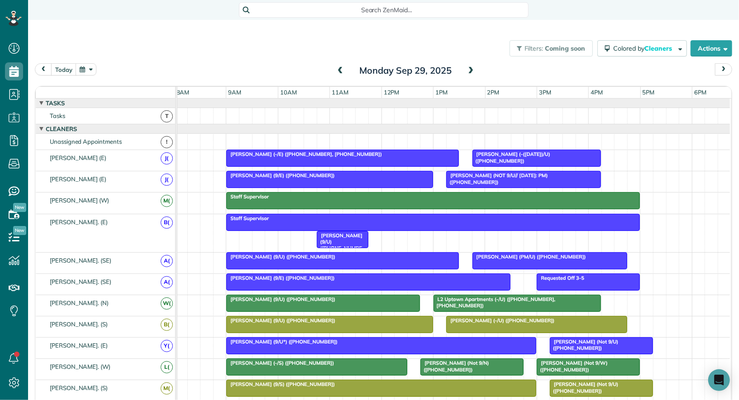
click at [340, 71] on span at bounding box center [340, 71] width 10 height 8
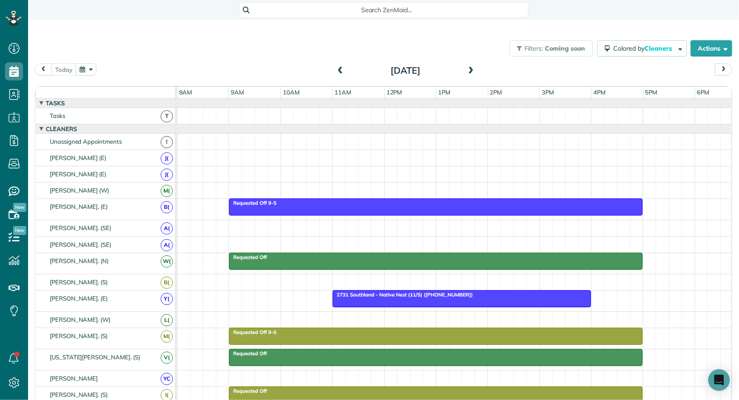
click at [471, 71] on span at bounding box center [471, 71] width 10 height 8
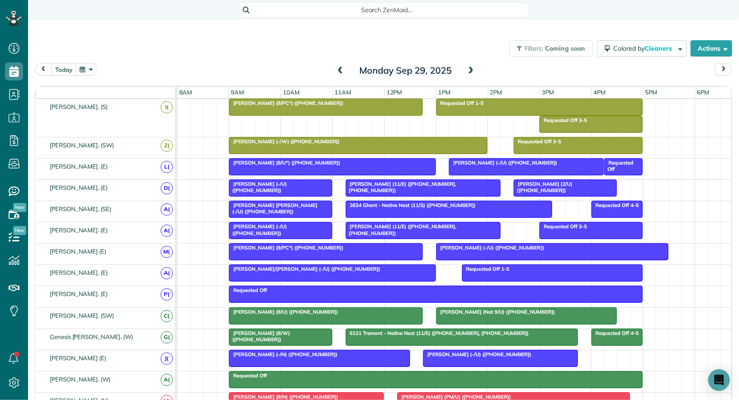
scroll to position [354, 0]
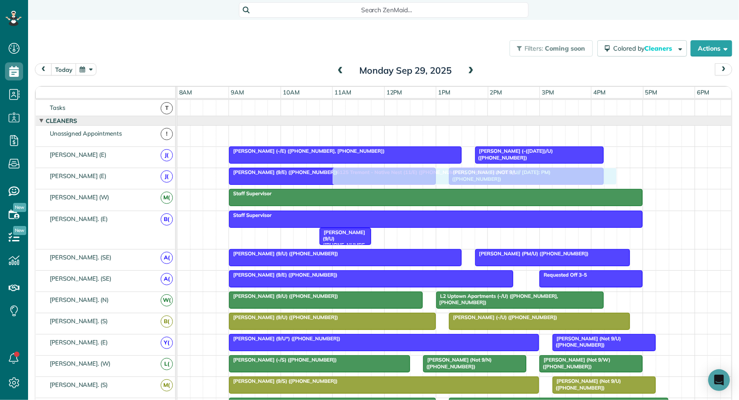
drag, startPoint x: 457, startPoint y: 129, endPoint x: 409, endPoint y: 183, distance: 72.4
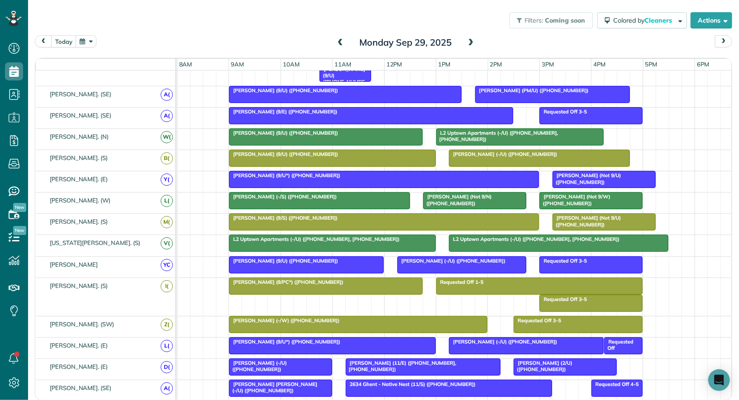
scroll to position [169, 0]
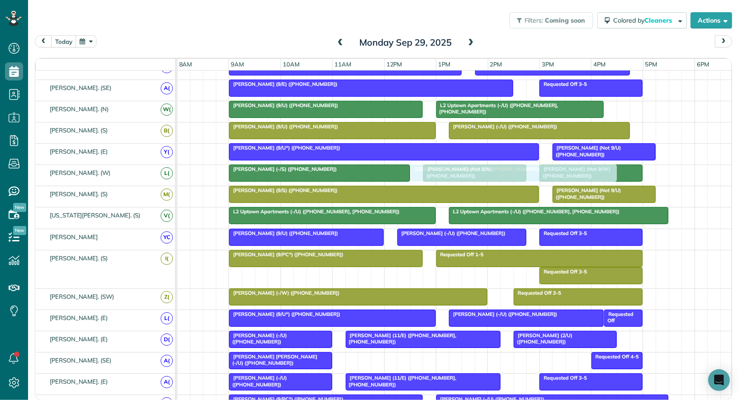
drag, startPoint x: 385, startPoint y: 348, endPoint x: 456, endPoint y: 158, distance: 202.9
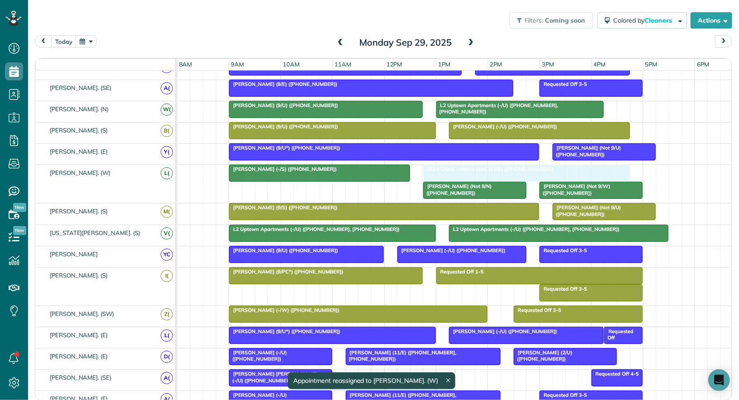
drag, startPoint x: 453, startPoint y: 166, endPoint x: 470, endPoint y: 166, distance: 17.6
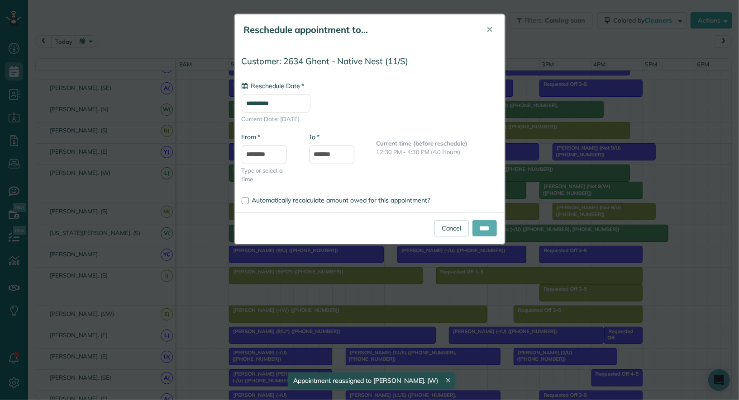
type input "**********"
click at [480, 224] on input "****" at bounding box center [484, 228] width 24 height 16
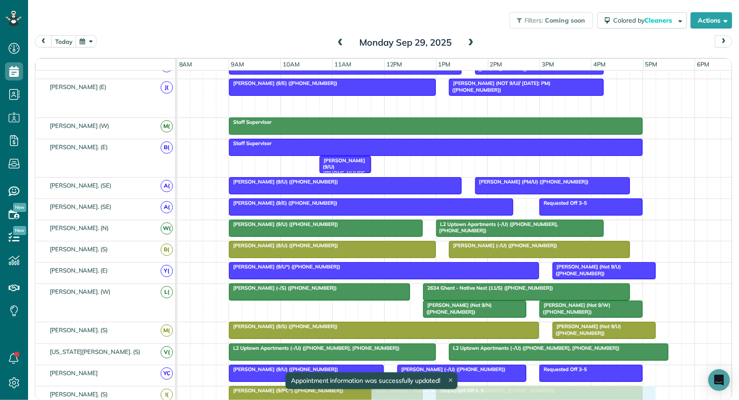
drag, startPoint x: 391, startPoint y: 105, endPoint x: 426, endPoint y: 389, distance: 285.9
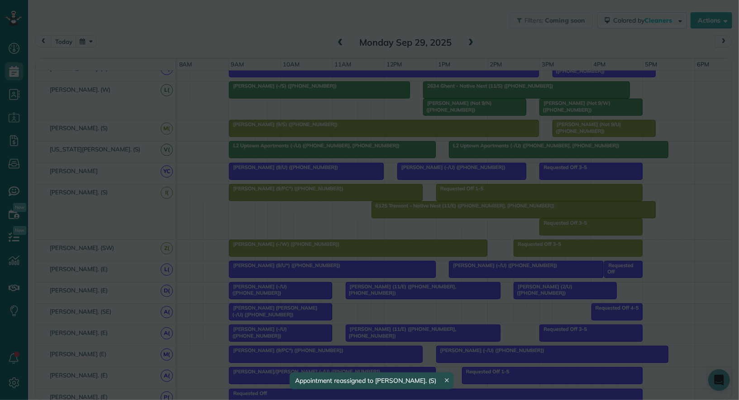
drag, startPoint x: 416, startPoint y: 205, endPoint x: 384, endPoint y: 303, distance: 103.2
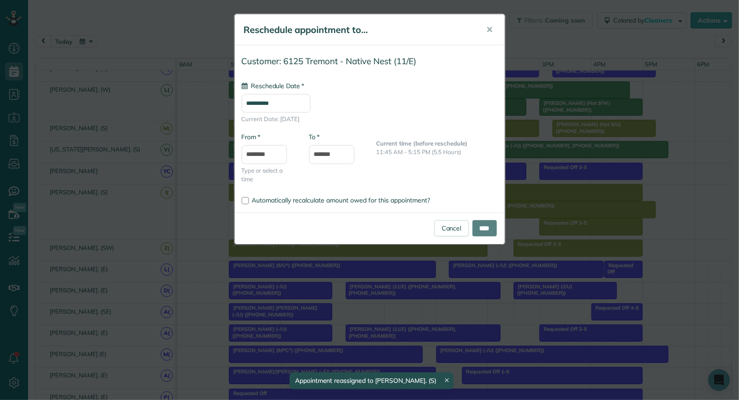
type input "**********"
click at [443, 227] on link "Cancel" at bounding box center [451, 228] width 34 height 16
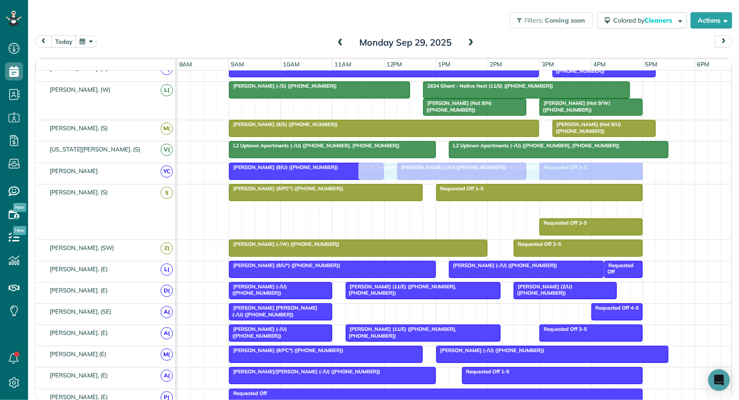
drag, startPoint x: 429, startPoint y: 202, endPoint x: 412, endPoint y: 170, distance: 35.6
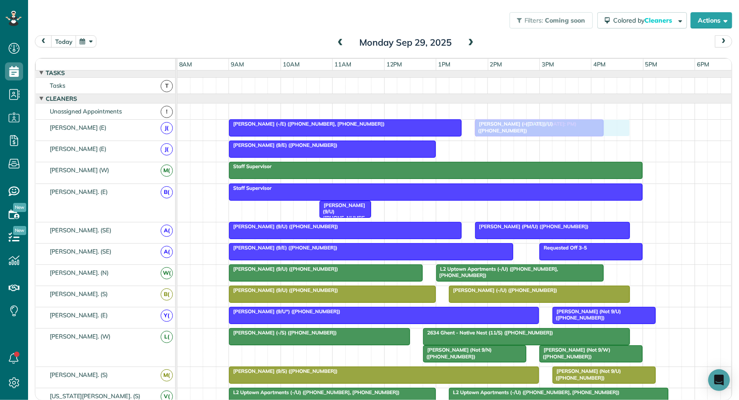
drag, startPoint x: 486, startPoint y: 143, endPoint x: 513, endPoint y: 129, distance: 30.6
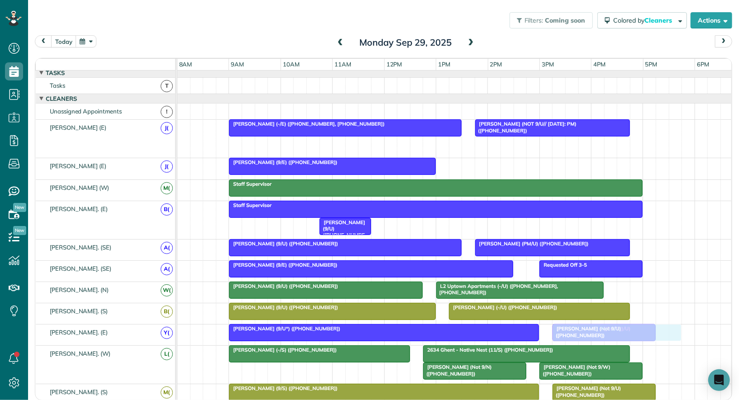
drag, startPoint x: 507, startPoint y: 144, endPoint x: 589, endPoint y: 329, distance: 202.2
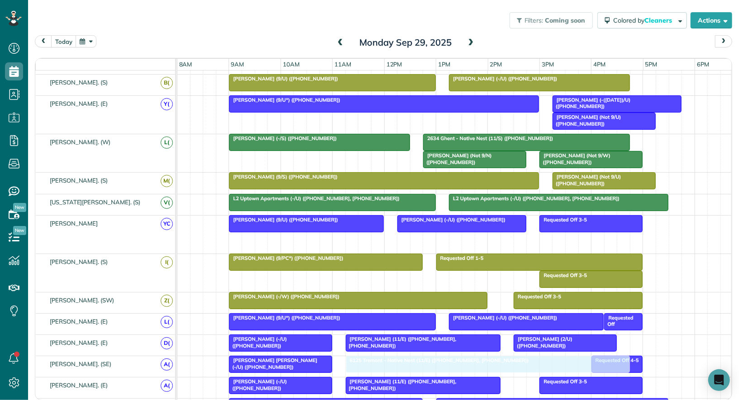
drag, startPoint x: 438, startPoint y: 233, endPoint x: 424, endPoint y: 355, distance: 122.1
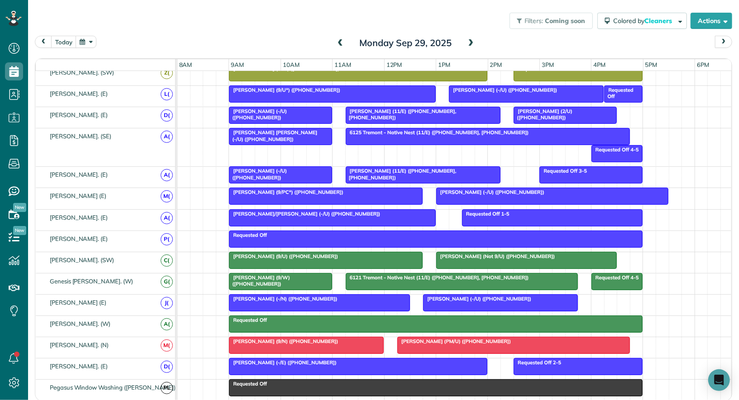
scroll to position [424, 0]
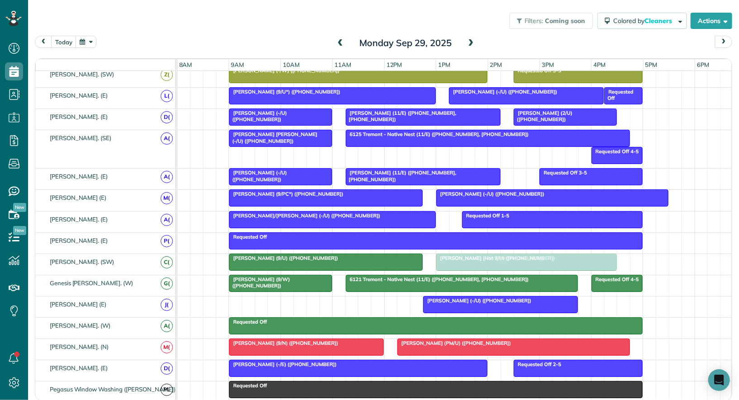
drag, startPoint x: 307, startPoint y: 295, endPoint x: 518, endPoint y: 258, distance: 214.0
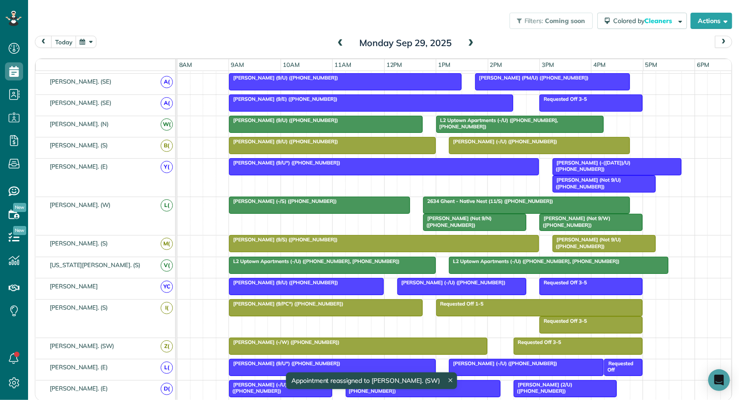
scroll to position [151, 0]
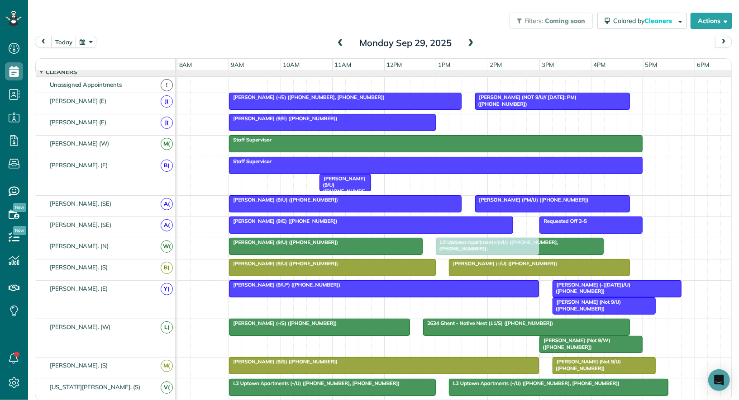
drag, startPoint x: 455, startPoint y: 339, endPoint x: 474, endPoint y: 247, distance: 94.2
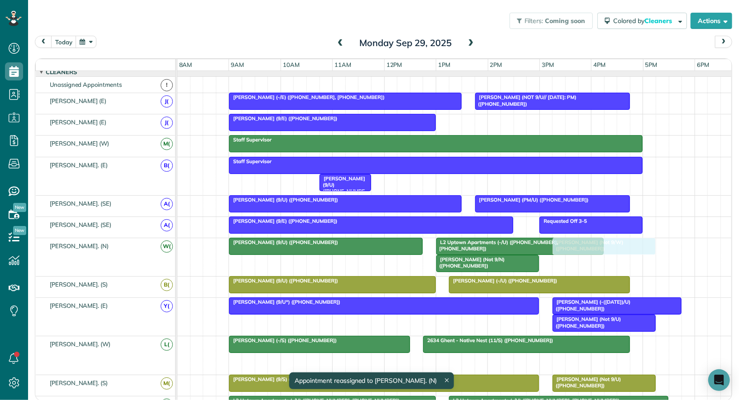
drag, startPoint x: 589, startPoint y: 358, endPoint x: 604, endPoint y: 259, distance: 100.2
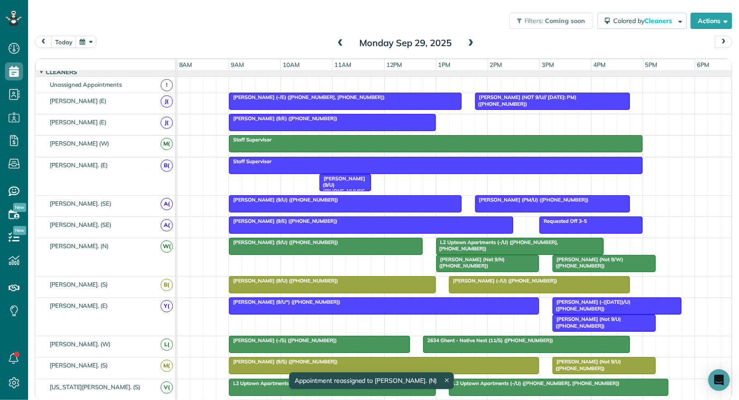
click at [346, 246] on div at bounding box center [325, 246] width 193 height 16
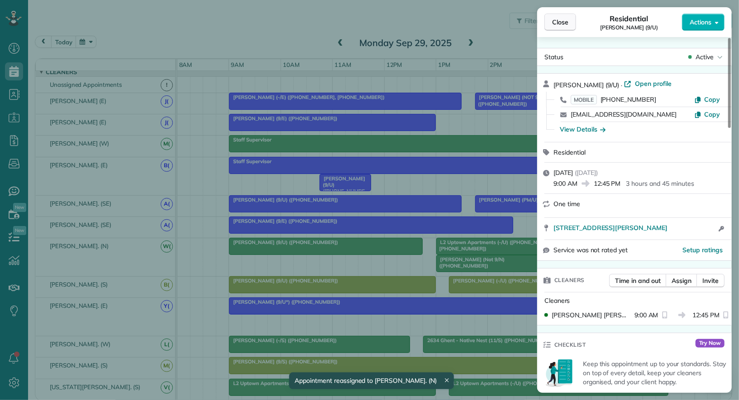
click at [559, 21] on span "Close" at bounding box center [560, 22] width 16 height 9
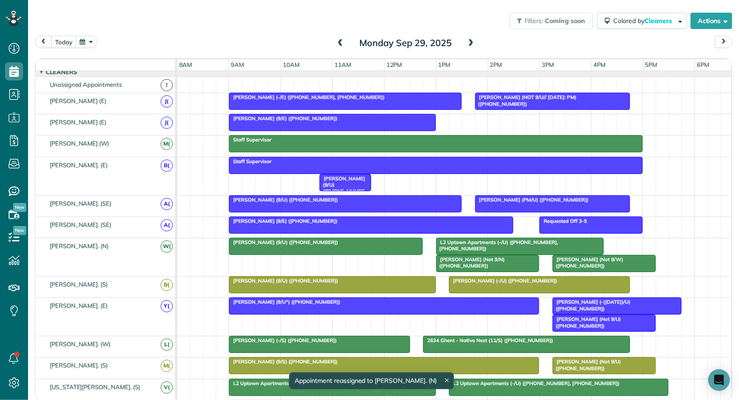
click at [460, 257] on span "[PERSON_NAME] (Not 9/N) ([PHONE_NUMBER])" at bounding box center [470, 263] width 69 height 13
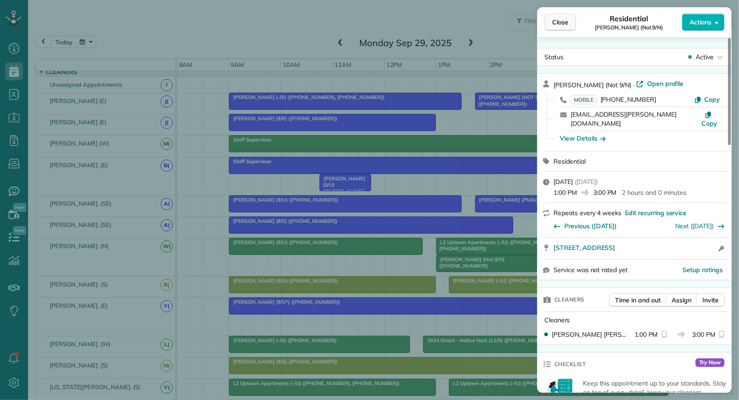
click at [558, 24] on span "Close" at bounding box center [560, 22] width 16 height 9
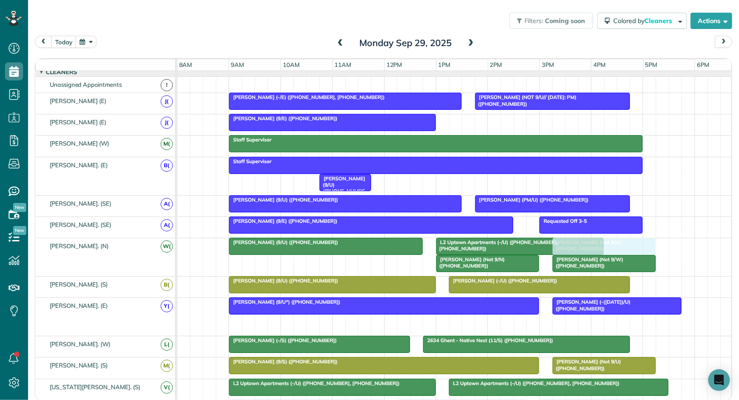
drag, startPoint x: 586, startPoint y: 320, endPoint x: 590, endPoint y: 269, distance: 51.3
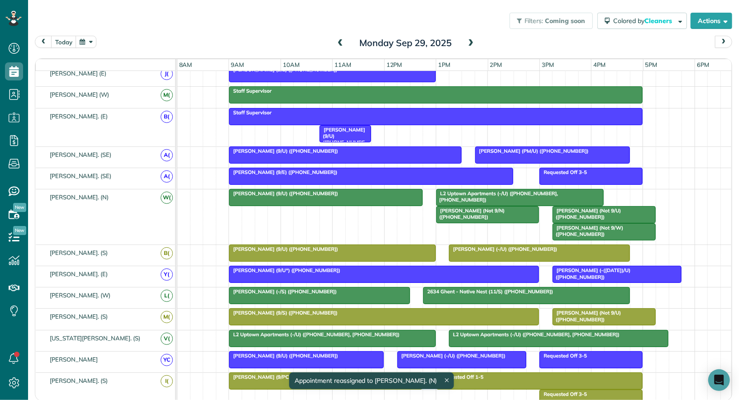
drag, startPoint x: 585, startPoint y: 227, endPoint x: 586, endPoint y: 281, distance: 54.3
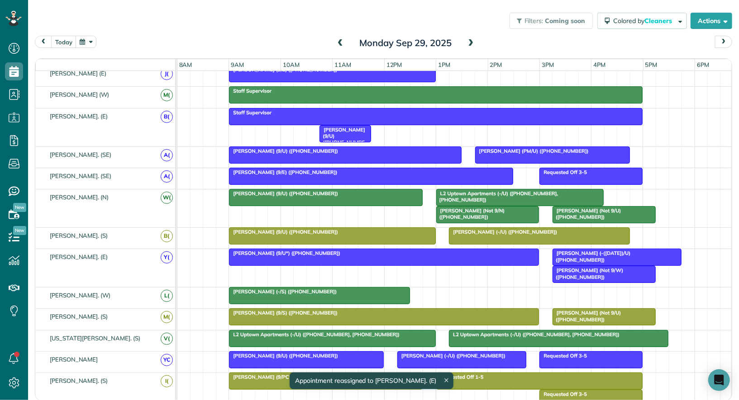
drag, startPoint x: 577, startPoint y: 273, endPoint x: 569, endPoint y: 285, distance: 14.7
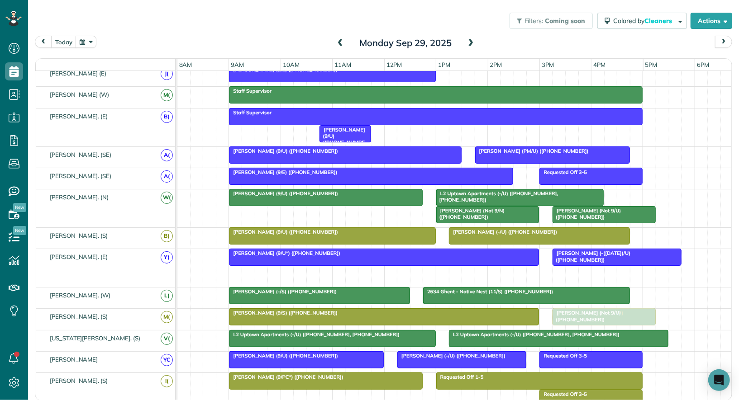
drag, startPoint x: 582, startPoint y: 270, endPoint x: 585, endPoint y: 315, distance: 45.4
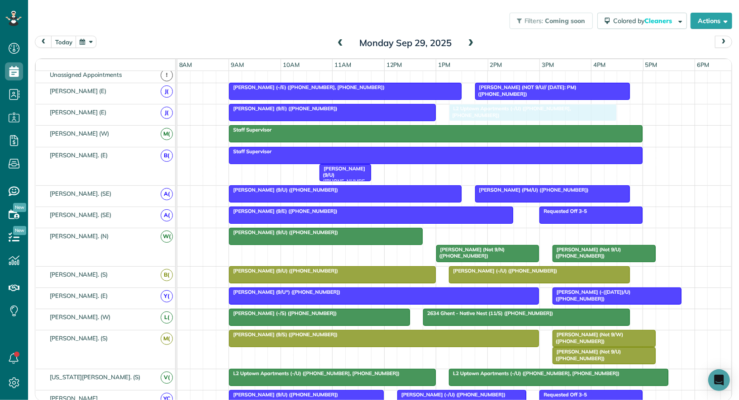
drag, startPoint x: 529, startPoint y: 234, endPoint x: 538, endPoint y: 113, distance: 121.5
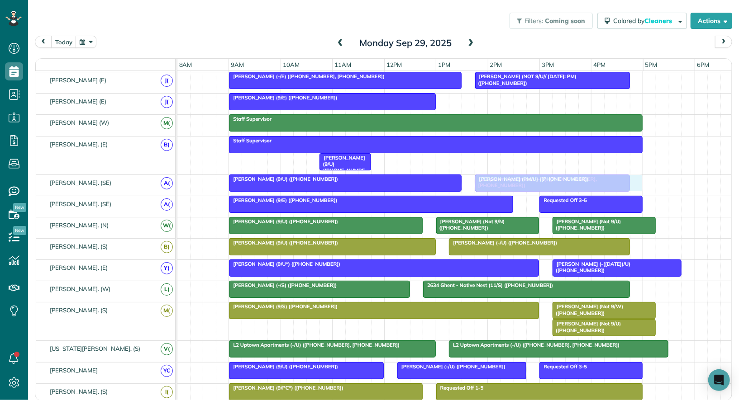
drag, startPoint x: 485, startPoint y: 99, endPoint x: 510, endPoint y: 183, distance: 87.6
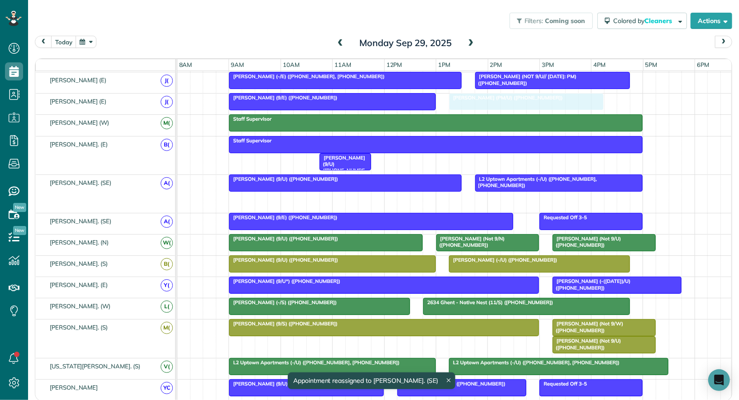
drag, startPoint x: 505, startPoint y: 195, endPoint x: 478, endPoint y: 105, distance: 94.9
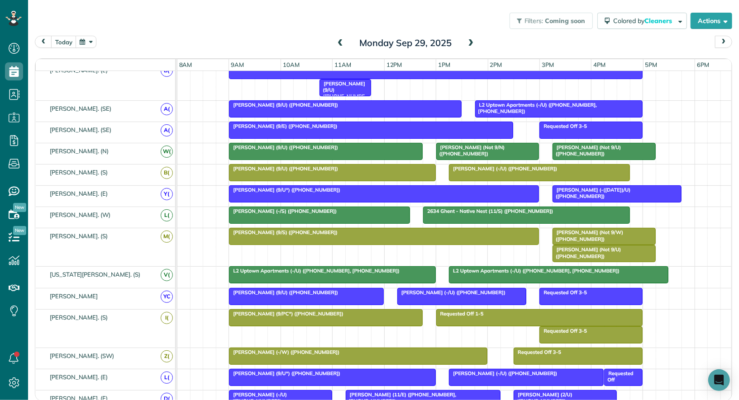
click at [338, 290] on div "[PERSON_NAME] (9/U) ([PHONE_NUMBER])" at bounding box center [306, 293] width 149 height 6
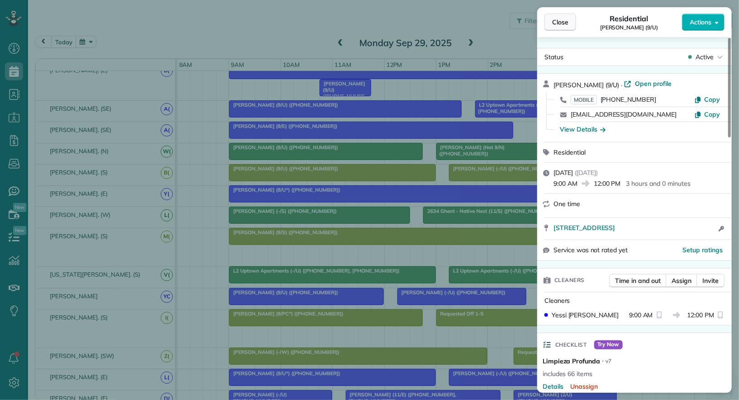
click at [559, 22] on span "Close" at bounding box center [560, 22] width 16 height 9
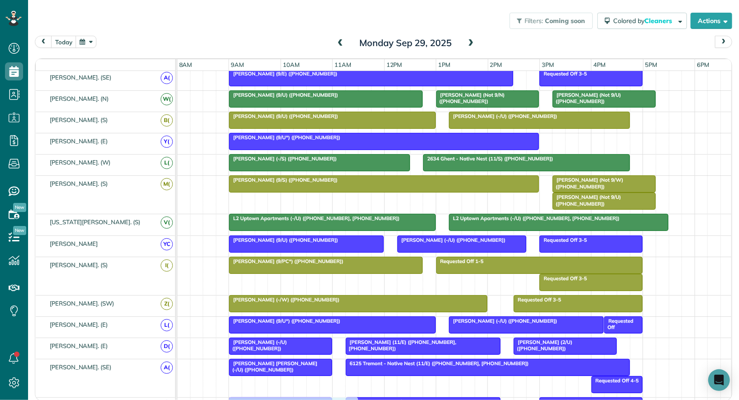
drag, startPoint x: 568, startPoint y: 131, endPoint x: 245, endPoint y: 394, distance: 416.3
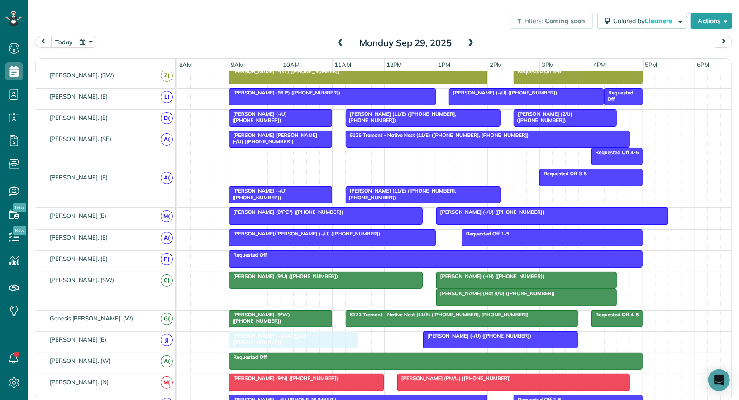
drag, startPoint x: 262, startPoint y: 172, endPoint x: 261, endPoint y: 340, distance: 168.3
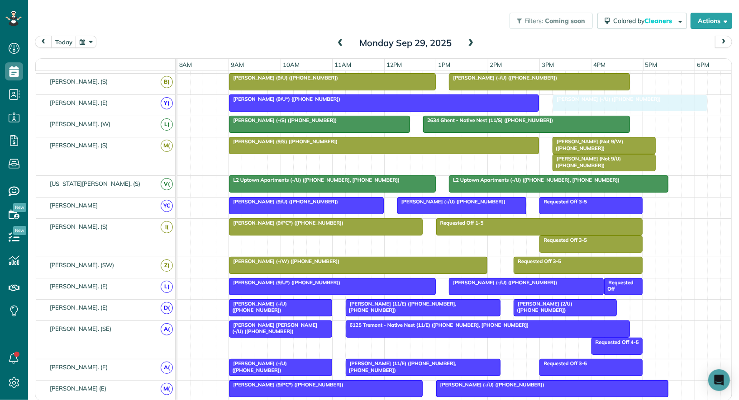
drag, startPoint x: 443, startPoint y: 314, endPoint x: 568, endPoint y: 101, distance: 246.8
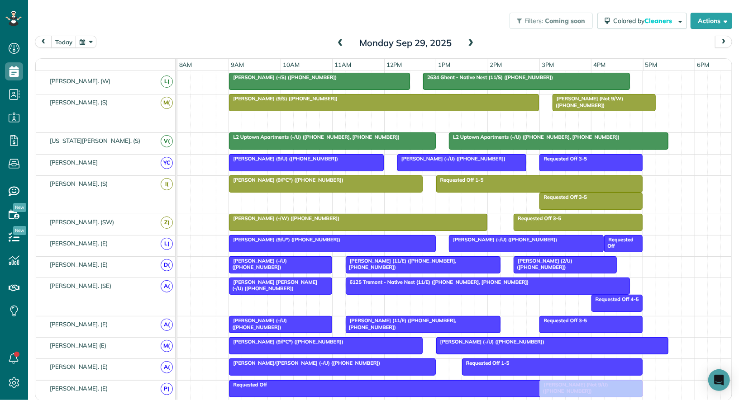
drag, startPoint x: 587, startPoint y: 114, endPoint x: 578, endPoint y: 373, distance: 259.4
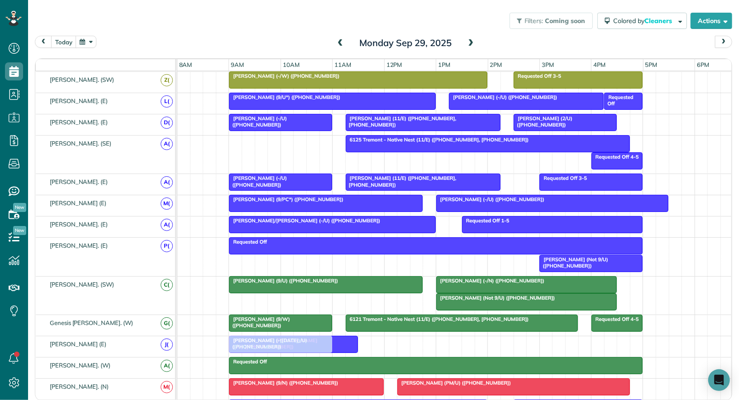
drag, startPoint x: 268, startPoint y: 135, endPoint x: 269, endPoint y: 338, distance: 203.2
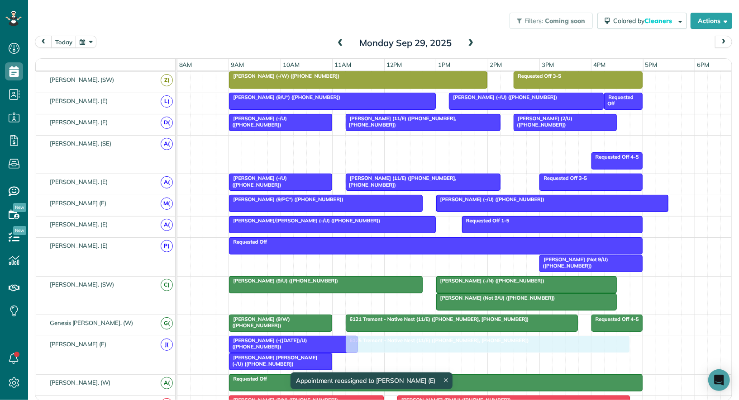
drag, startPoint x: 399, startPoint y: 137, endPoint x: 395, endPoint y: 348, distance: 211.8
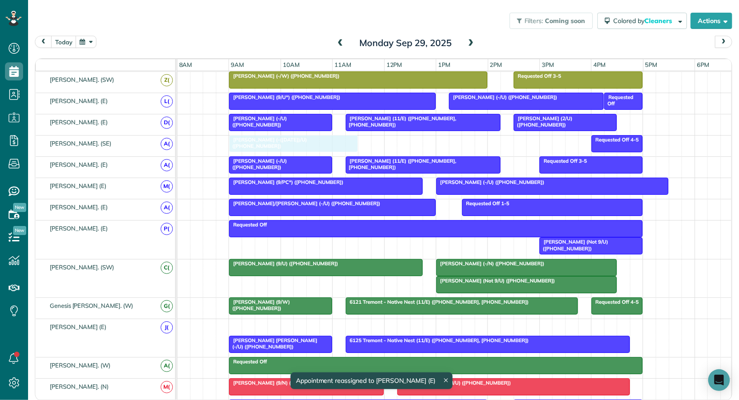
drag, startPoint x: 258, startPoint y: 315, endPoint x: 257, endPoint y: 137, distance: 178.8
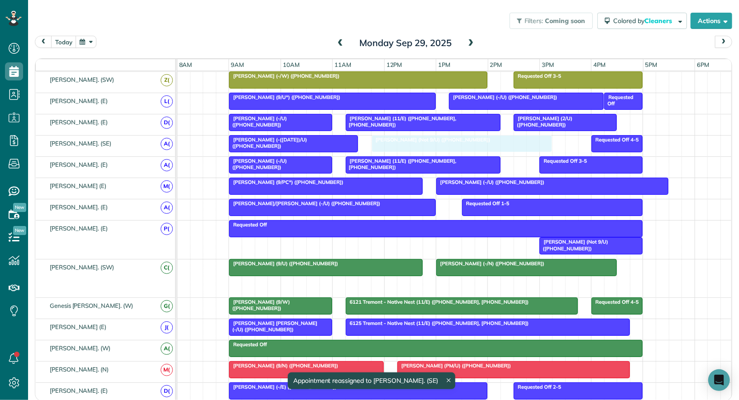
drag, startPoint x: 476, startPoint y: 279, endPoint x: 414, endPoint y: 142, distance: 150.3
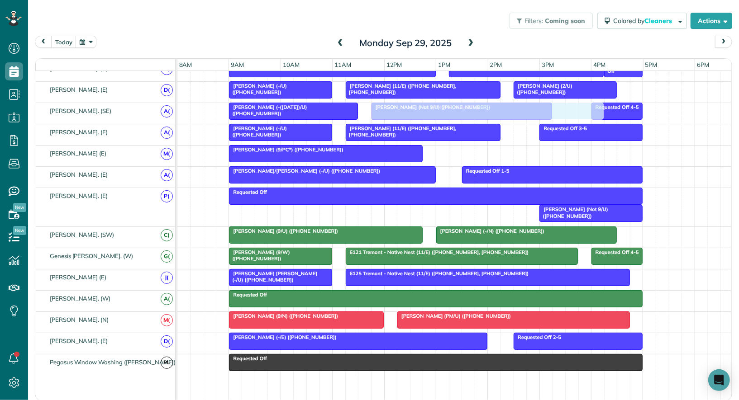
drag, startPoint x: 451, startPoint y: 145, endPoint x: 388, endPoint y: 102, distance: 76.1
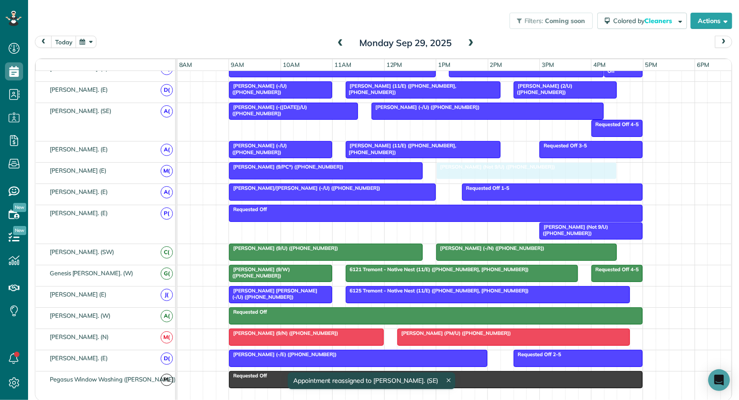
drag, startPoint x: 421, startPoint y: 123, endPoint x: 485, endPoint y: 163, distance: 75.5
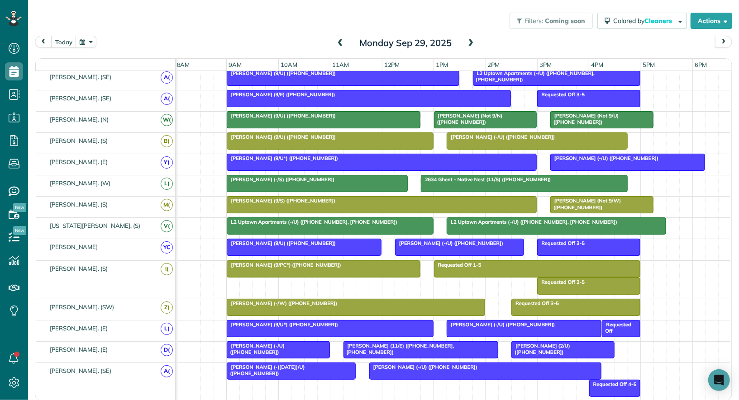
click at [391, 140] on div at bounding box center [330, 141] width 206 height 16
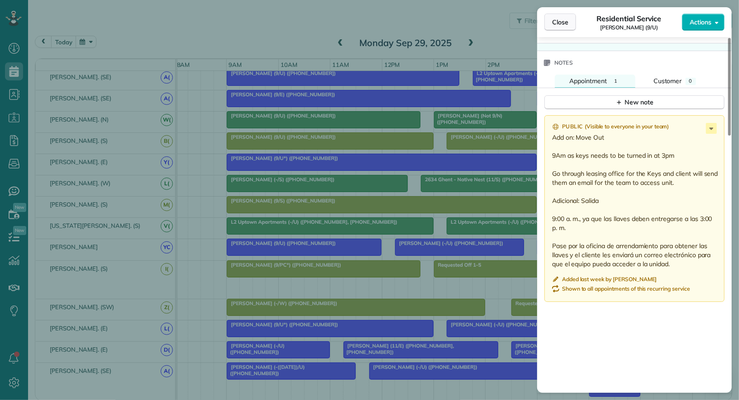
click at [557, 18] on span "Close" at bounding box center [560, 22] width 16 height 9
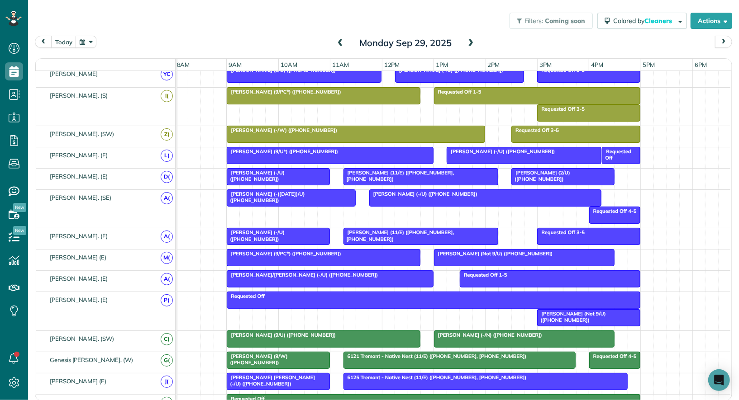
scroll to position [340, 2]
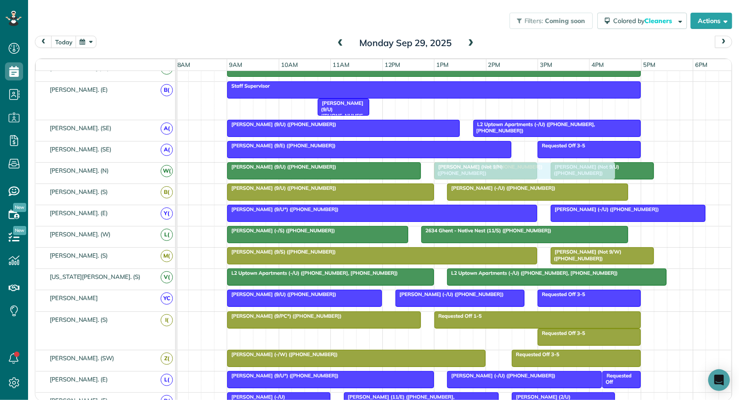
drag, startPoint x: 494, startPoint y: 286, endPoint x: 499, endPoint y: 176, distance: 110.1
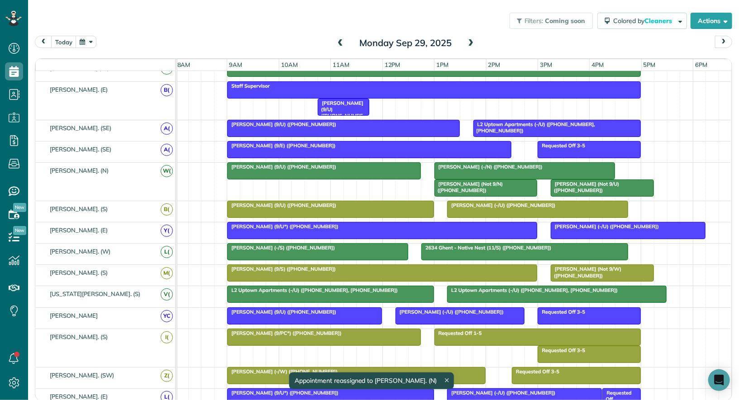
click at [586, 185] on span "[PERSON_NAME] (Not 9/U) ([PHONE_NUMBER])" at bounding box center [584, 187] width 69 height 13
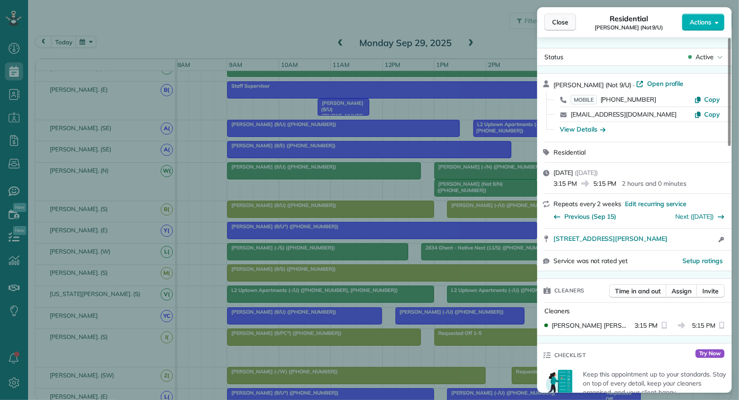
click at [560, 22] on span "Close" at bounding box center [560, 22] width 16 height 9
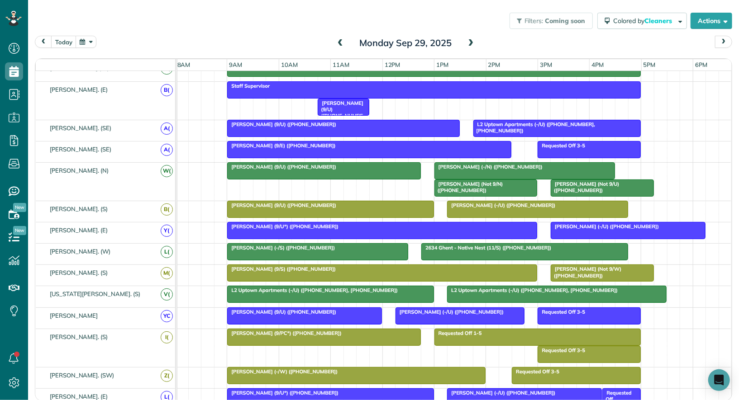
click at [511, 188] on div "[PERSON_NAME] (Not 9/N) ([PHONE_NUMBER])" at bounding box center [486, 187] width 98 height 13
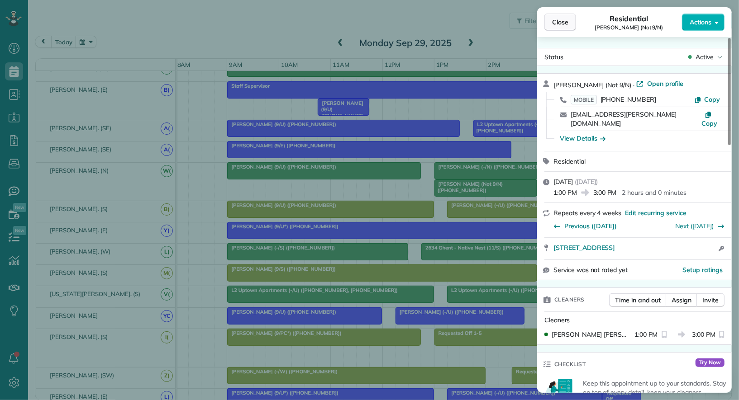
click at [559, 26] on span "Close" at bounding box center [560, 22] width 16 height 9
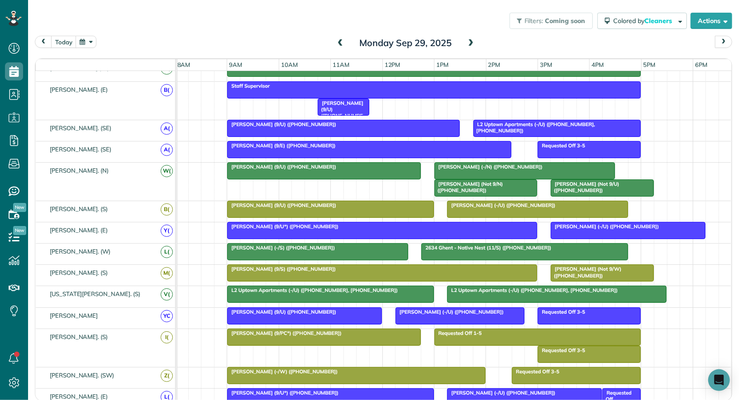
click at [539, 171] on div at bounding box center [525, 171] width 180 height 16
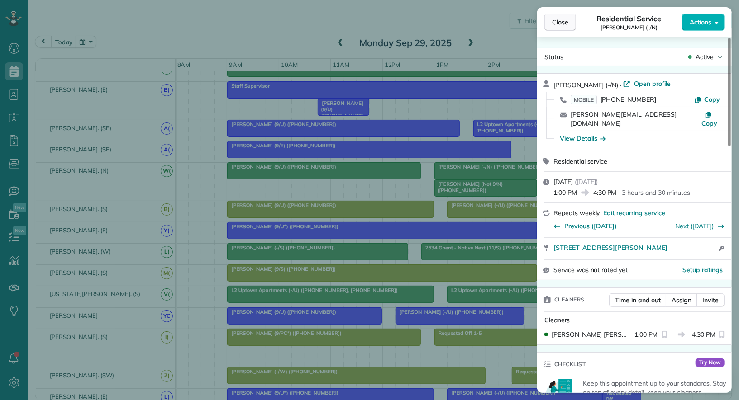
click at [564, 23] on span "Close" at bounding box center [560, 22] width 16 height 9
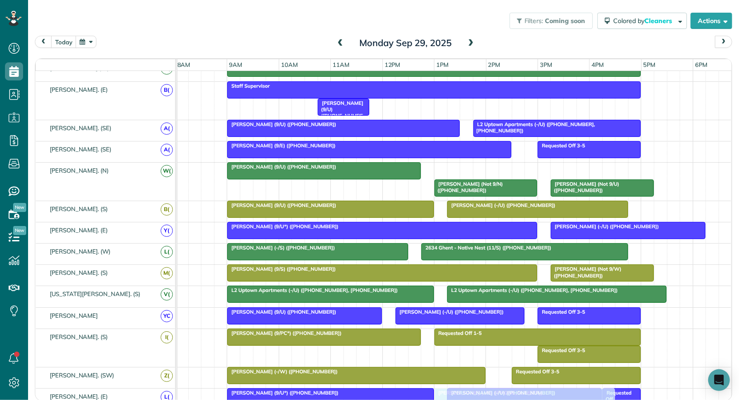
drag, startPoint x: 514, startPoint y: 168, endPoint x: 508, endPoint y: 400, distance: 232.7
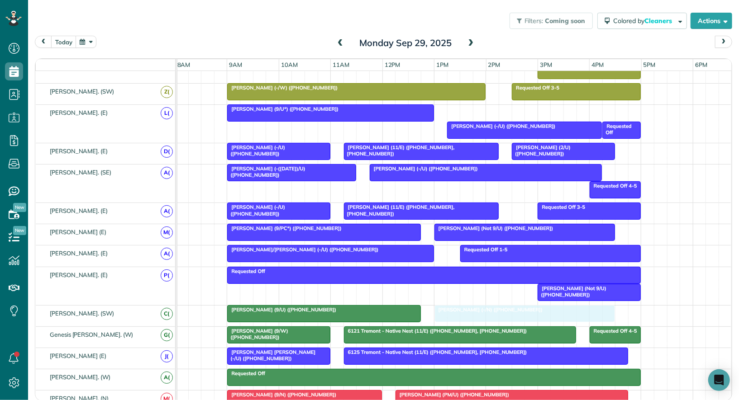
drag, startPoint x: 506, startPoint y: 105, endPoint x: 507, endPoint y: 302, distance: 196.8
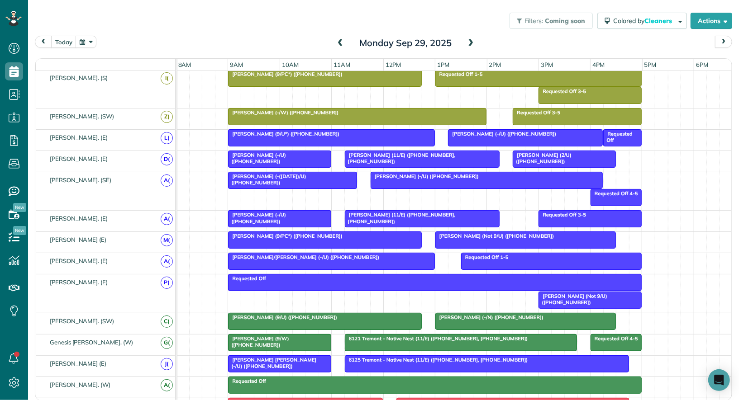
scroll to position [427, 0]
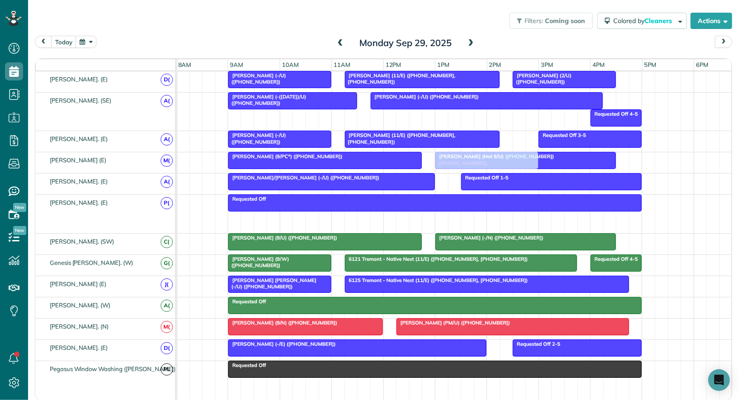
drag, startPoint x: 559, startPoint y: 218, endPoint x: 457, endPoint y: 164, distance: 115.8
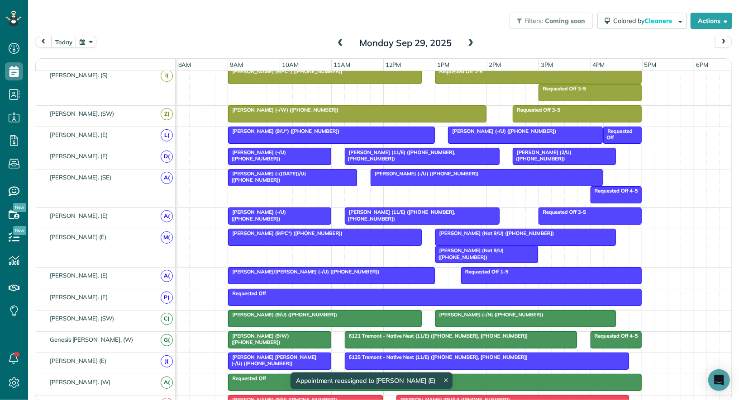
scroll to position [330, 0]
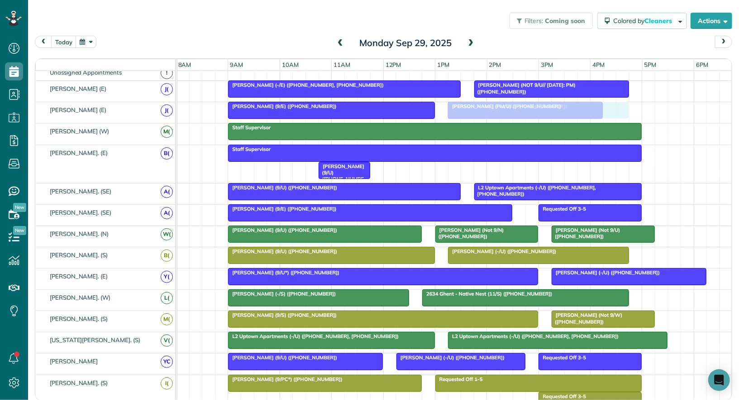
drag, startPoint x: 488, startPoint y: 357, endPoint x: 506, endPoint y: 107, distance: 250.9
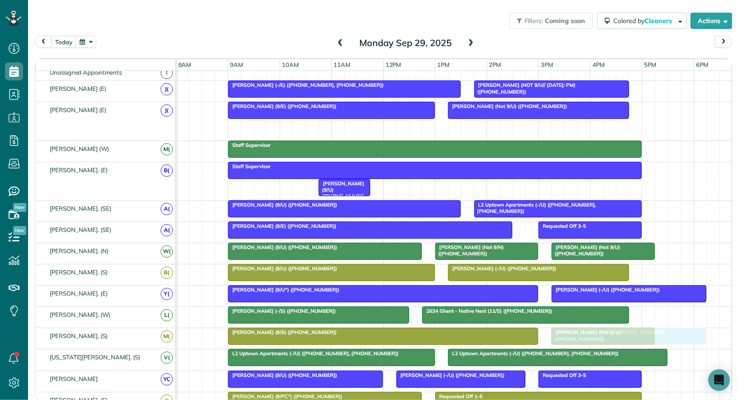
drag, startPoint x: 499, startPoint y: 124, endPoint x: 601, endPoint y: 329, distance: 229.1
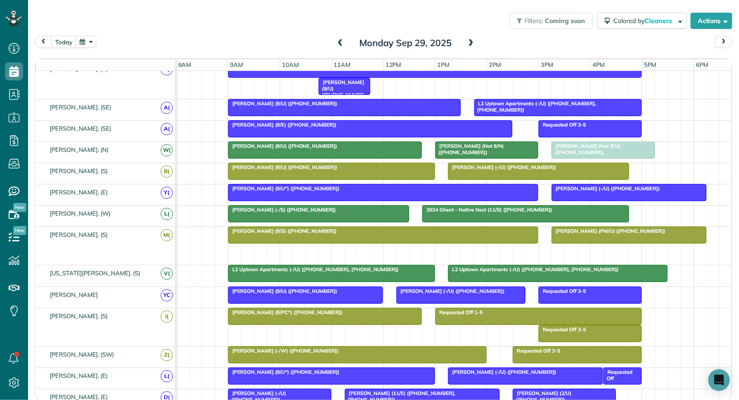
drag, startPoint x: 581, startPoint y: 246, endPoint x: 582, endPoint y: 145, distance: 100.9
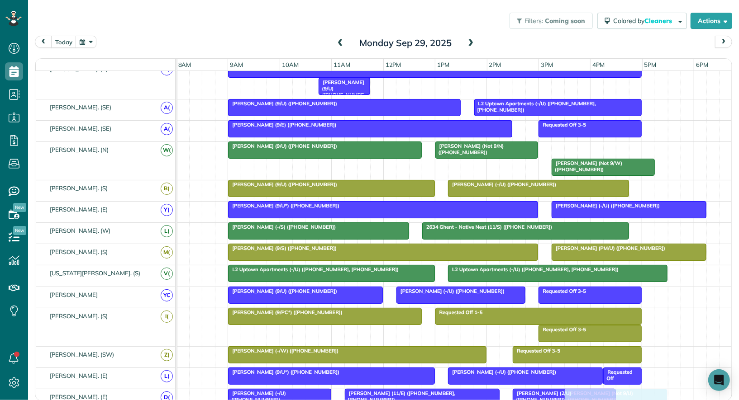
drag, startPoint x: 589, startPoint y: 143, endPoint x: 604, endPoint y: 385, distance: 242.6
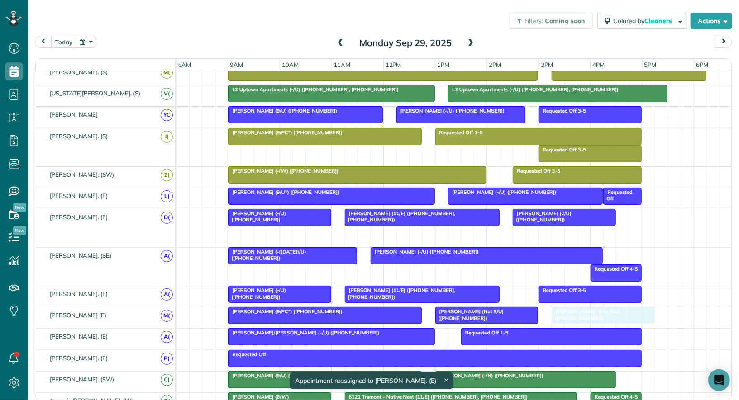
drag, startPoint x: 601, startPoint y: 228, endPoint x: 585, endPoint y: 312, distance: 86.1
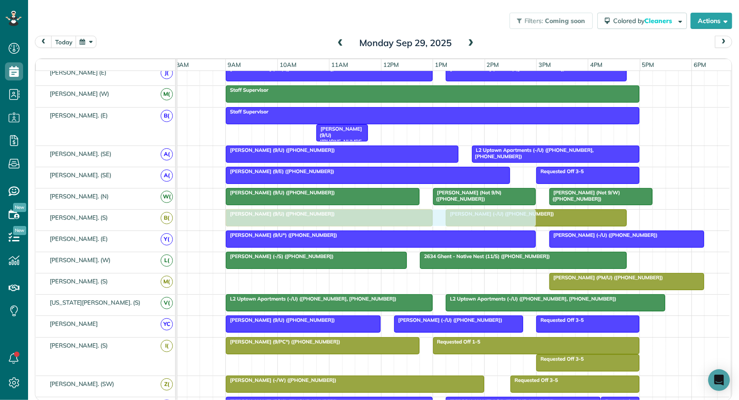
drag, startPoint x: 453, startPoint y: 276, endPoint x: 454, endPoint y: 223, distance: 53.0
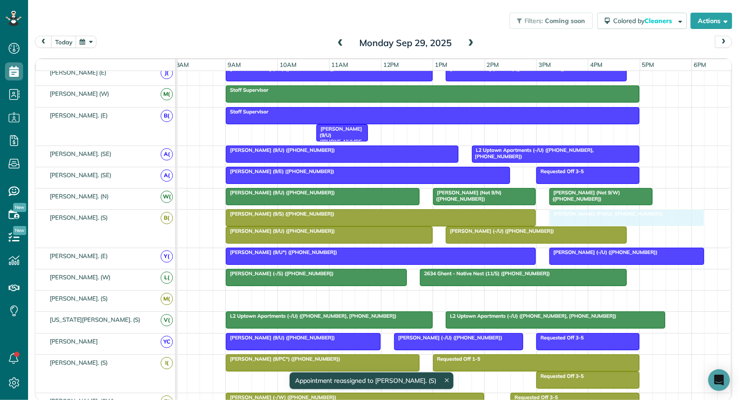
drag, startPoint x: 584, startPoint y: 299, endPoint x: 582, endPoint y: 227, distance: 71.5
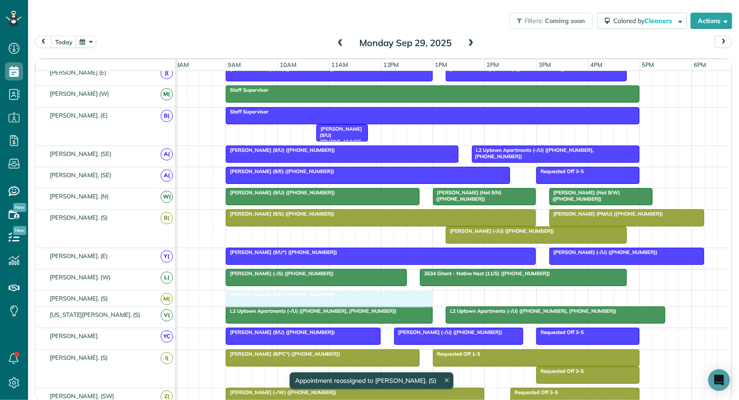
drag, startPoint x: 343, startPoint y: 230, endPoint x: 345, endPoint y: 290, distance: 59.3
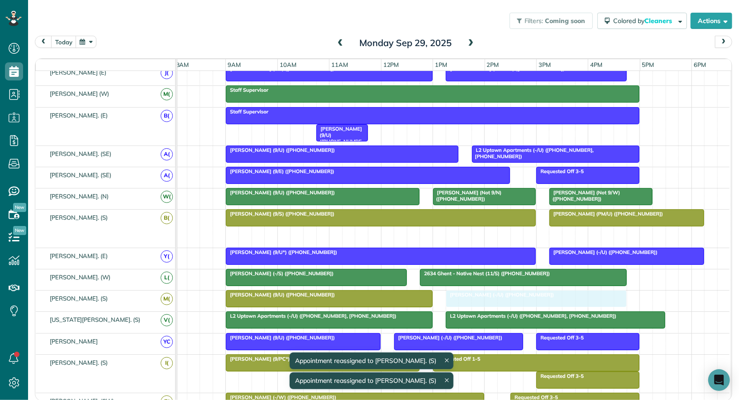
drag, startPoint x: 482, startPoint y: 235, endPoint x: 485, endPoint y: 306, distance: 71.1
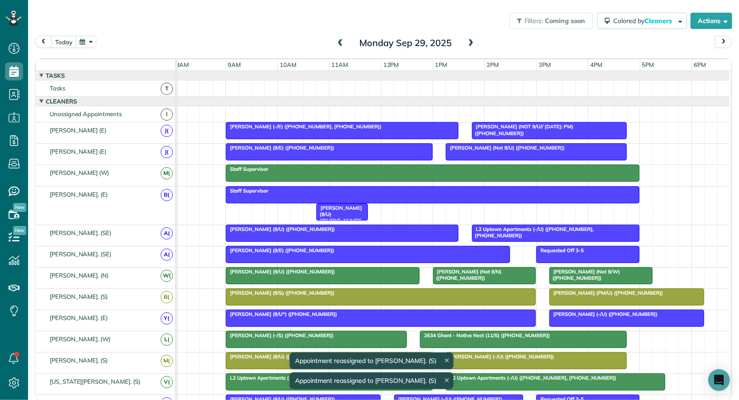
click at [386, 112] on div at bounding box center [451, 114] width 555 height 16
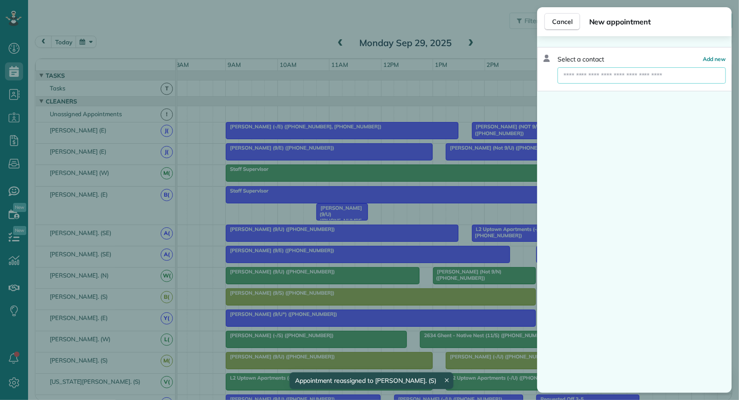
click at [601, 81] on input "text" at bounding box center [641, 75] width 167 height 16
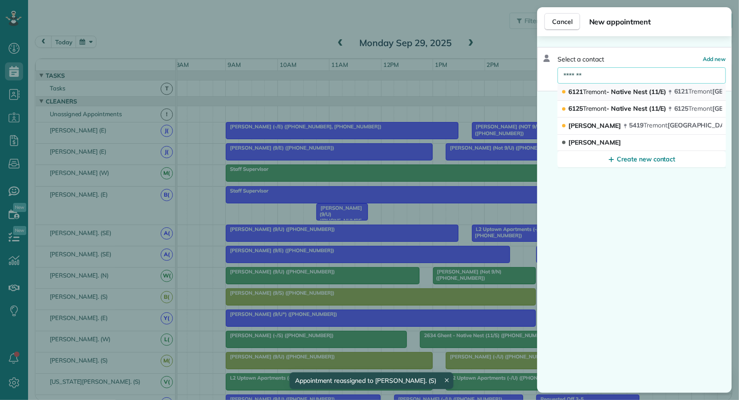
type input "*******"
click at [603, 88] on span "Tremont" at bounding box center [595, 92] width 24 height 8
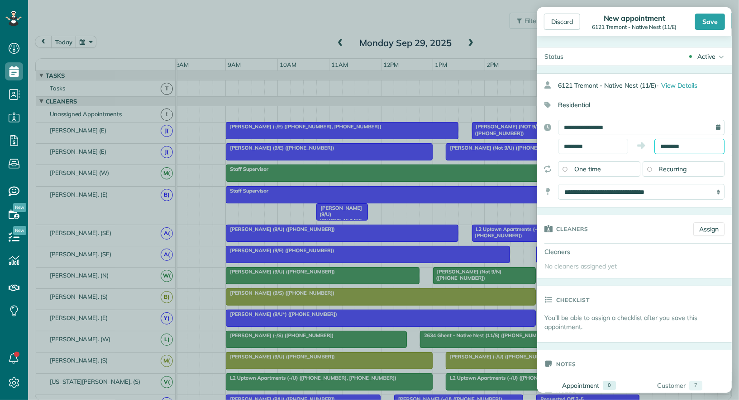
click at [677, 142] on input "********" at bounding box center [689, 146] width 70 height 15
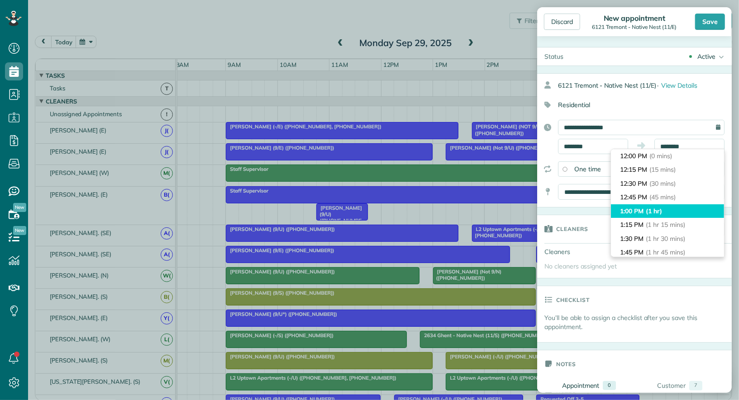
type input "*******"
click at [677, 209] on li "1:00 PM (1 hr)" at bounding box center [667, 212] width 113 height 14
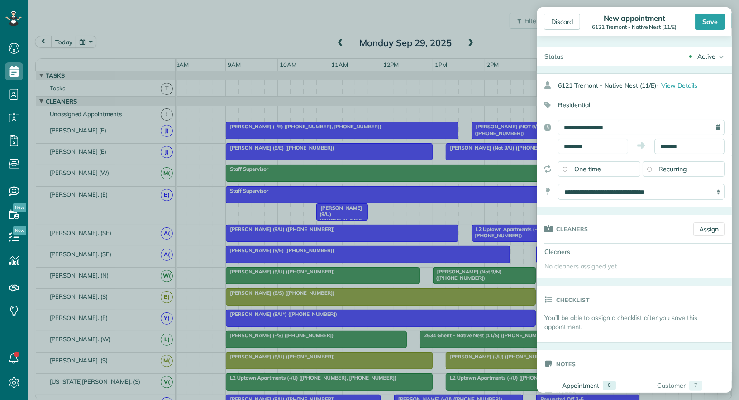
click at [713, 57] on div "Active" at bounding box center [706, 56] width 18 height 9
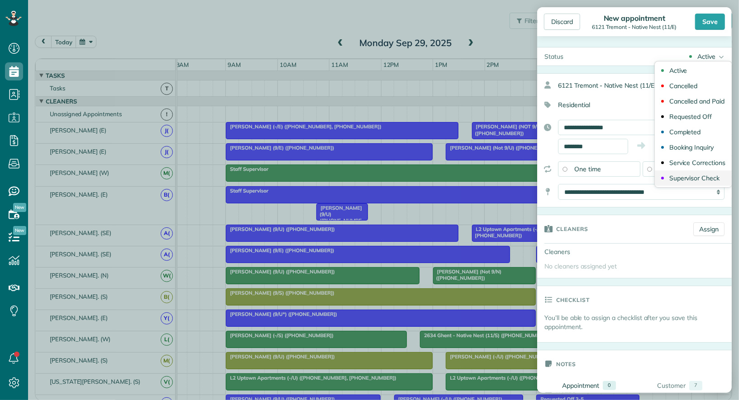
click at [707, 177] on div "Supervisor Check" at bounding box center [694, 178] width 50 height 6
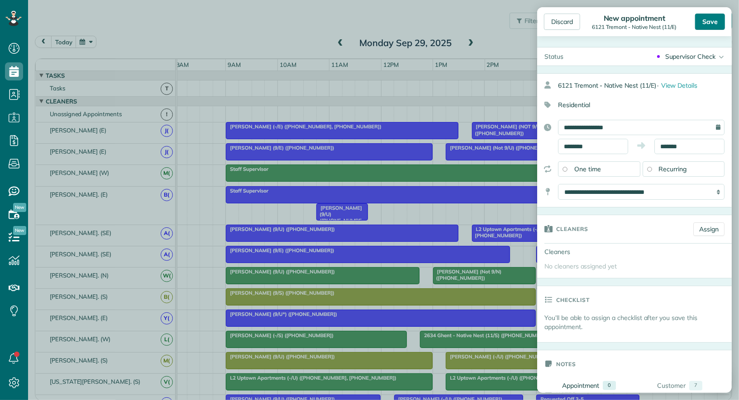
click at [705, 22] on div "Save" at bounding box center [710, 22] width 30 height 16
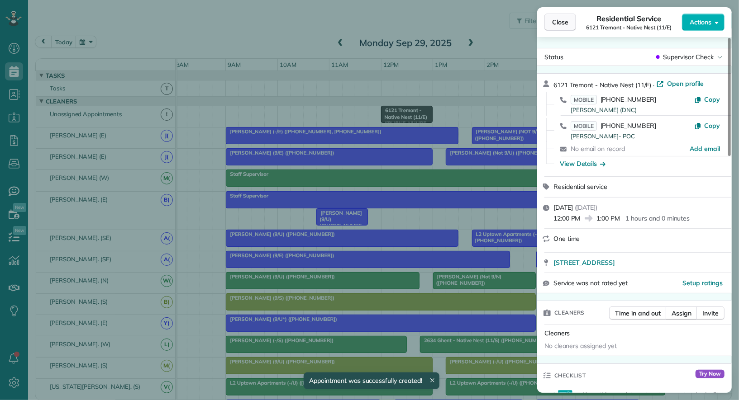
click at [565, 24] on span "Close" at bounding box center [560, 22] width 16 height 9
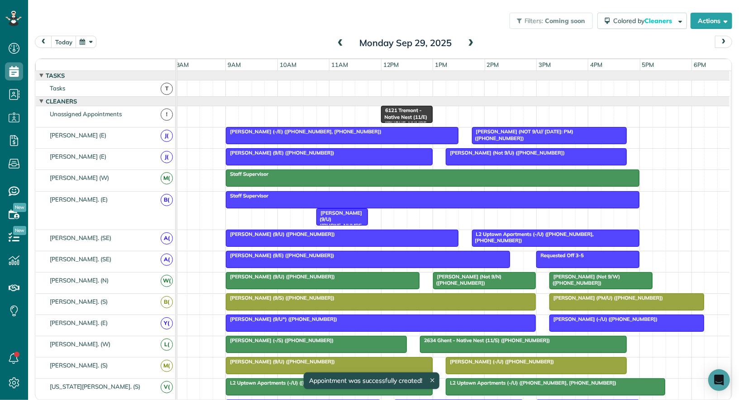
click at [459, 110] on div "6121 Tremont - Native Nest (11/E) ([PHONE_NUMBER], [PHONE_NUMBER])" at bounding box center [451, 116] width 555 height 21
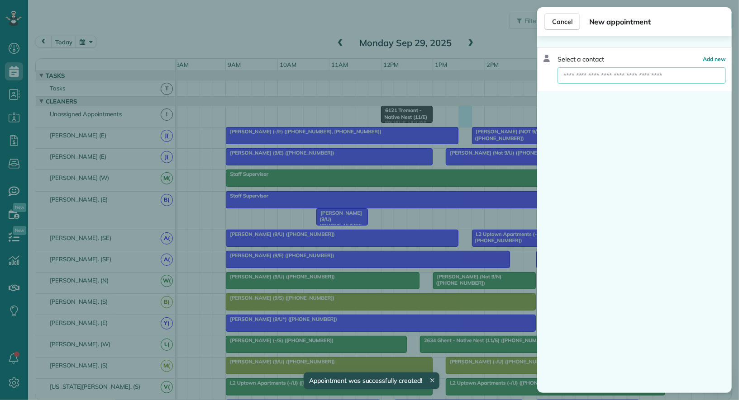
click at [619, 76] on input "text" at bounding box center [641, 75] width 167 height 16
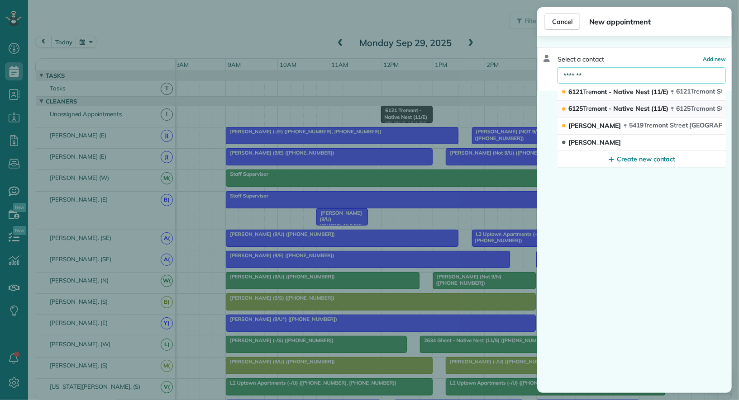
type input "*******"
click at [618, 106] on span "6125 Tre mont - Native Nest (11/E)" at bounding box center [618, 109] width 100 height 8
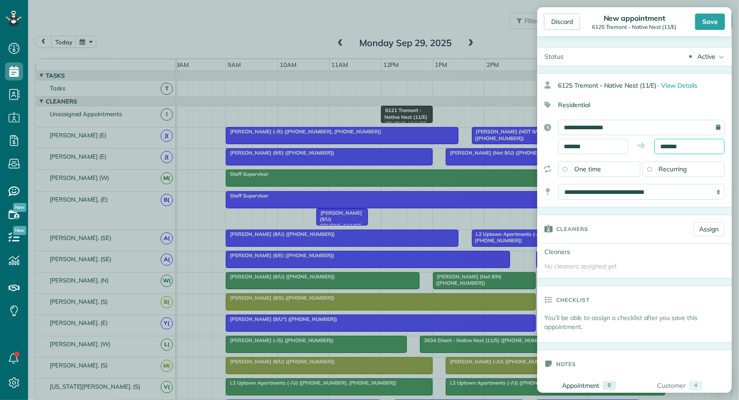
click at [682, 142] on input "*******" at bounding box center [689, 146] width 70 height 15
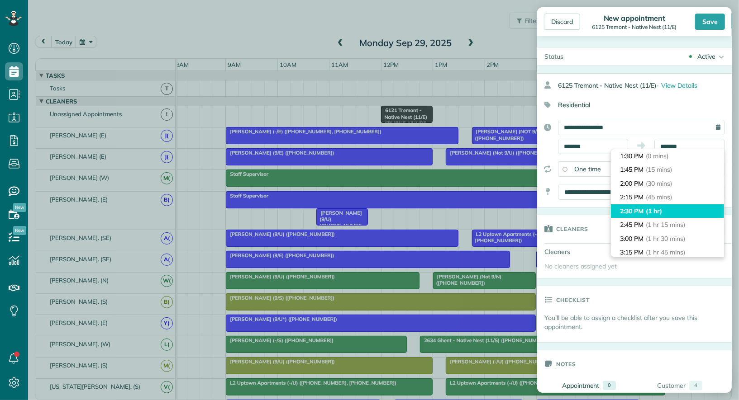
type input "*******"
click at [680, 207] on li "2:30 PM (1 hr)" at bounding box center [667, 212] width 113 height 14
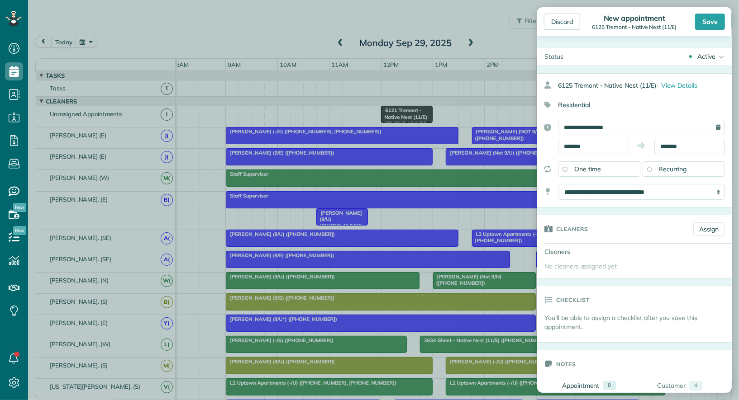
click at [713, 57] on div "Active" at bounding box center [706, 56] width 18 height 9
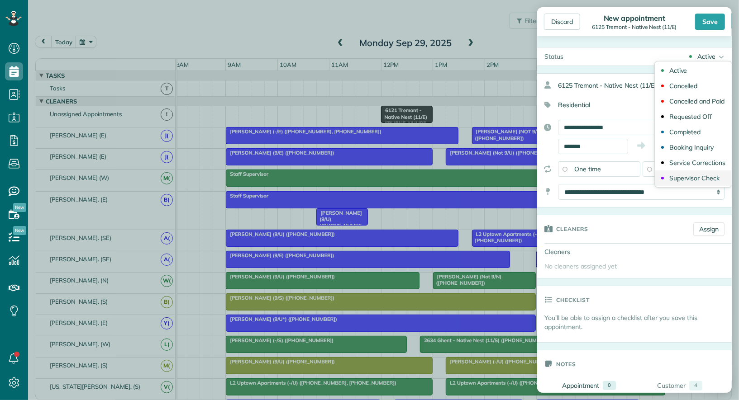
click at [701, 175] on div "Supervisor Check" at bounding box center [694, 178] width 50 height 6
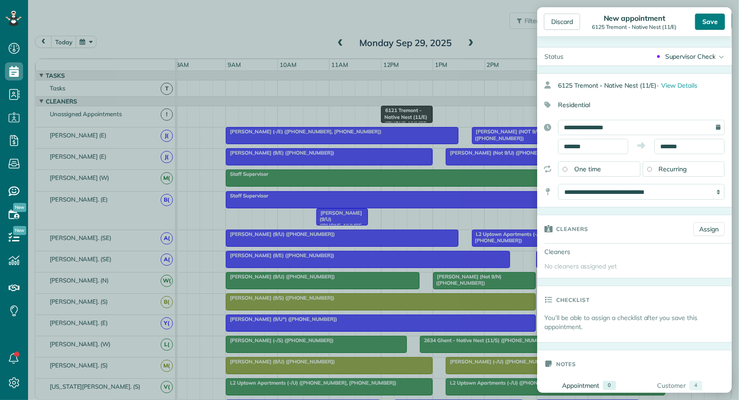
click at [709, 25] on div "Save" at bounding box center [710, 22] width 30 height 16
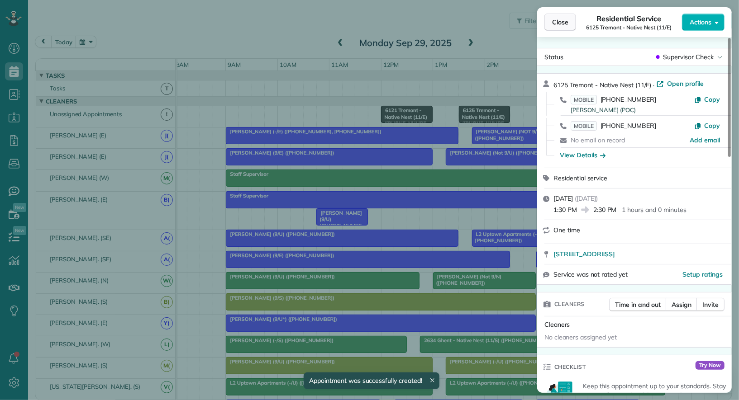
click at [556, 22] on span "Close" at bounding box center [560, 22] width 16 height 9
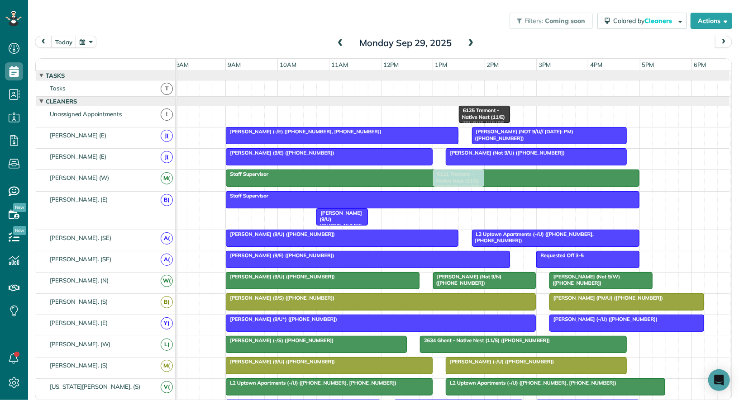
drag, startPoint x: 395, startPoint y: 113, endPoint x: 452, endPoint y: 183, distance: 89.8
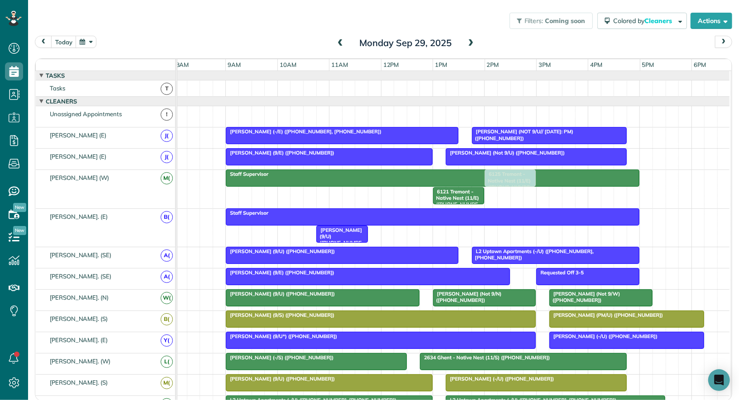
drag, startPoint x: 468, startPoint y: 110, endPoint x: 496, endPoint y: 193, distance: 87.7
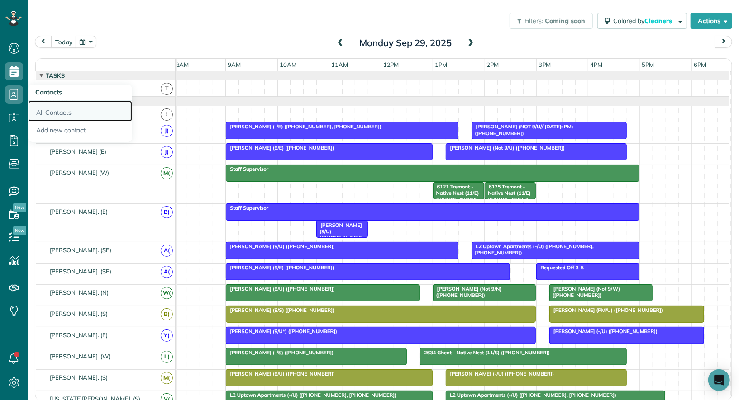
click at [49, 105] on link "All Contacts" at bounding box center [80, 111] width 104 height 21
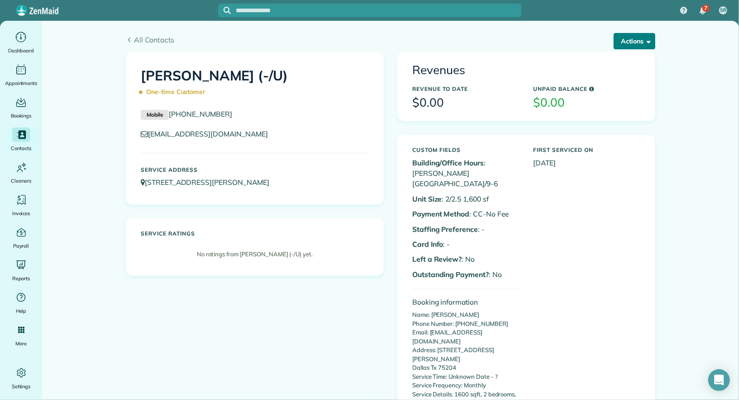
click at [642, 43] on button "Actions" at bounding box center [635, 41] width 42 height 16
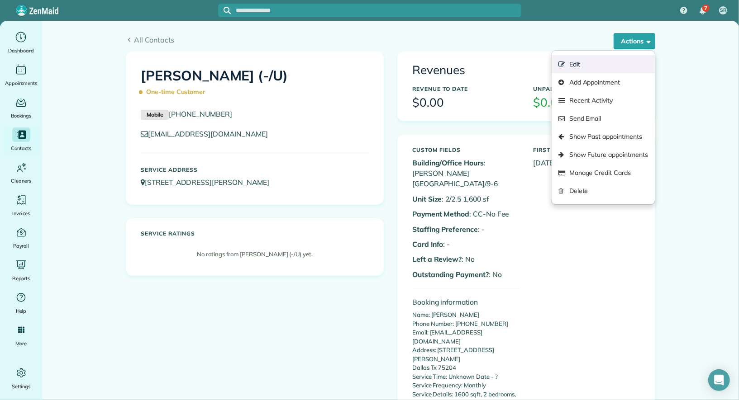
click at [624, 59] on link "Edit" at bounding box center [603, 64] width 103 height 18
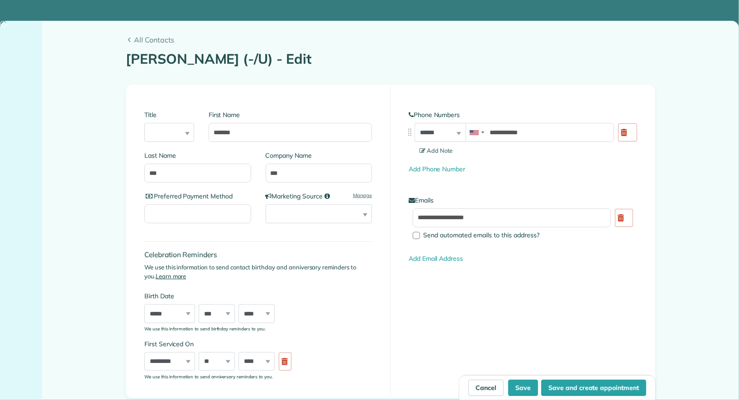
type input "**********"
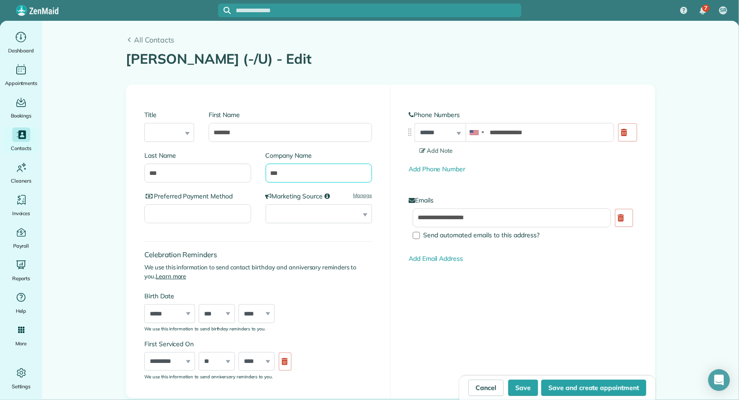
click at [271, 175] on input "***" at bounding box center [319, 173] width 107 height 19
type input "****"
click at [530, 378] on div "Cancel Save Save and create appointment" at bounding box center [557, 388] width 196 height 25
click at [530, 384] on button "Save" at bounding box center [523, 388] width 30 height 16
type input "**********"
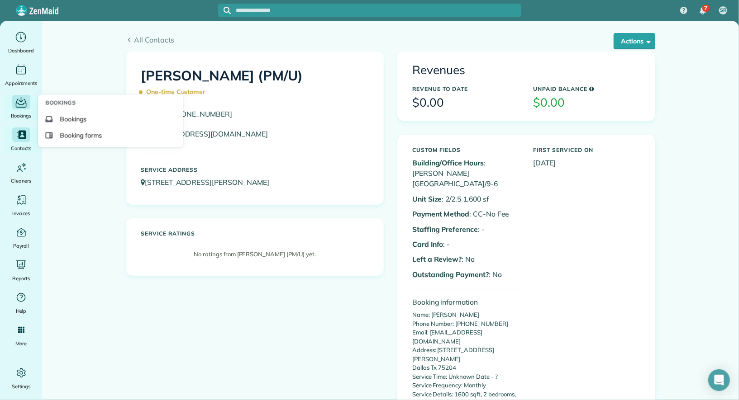
click at [22, 101] on icon "Main" at bounding box center [21, 102] width 14 height 14
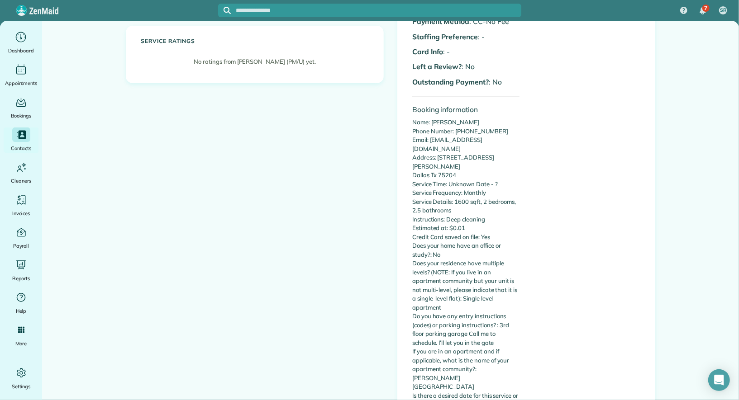
scroll to position [193, 0]
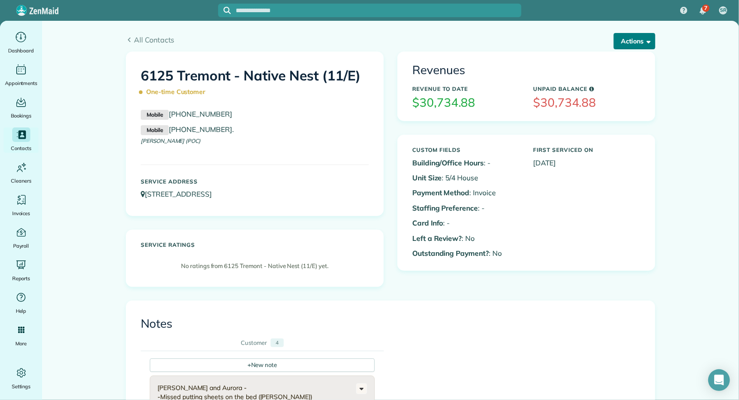
click at [632, 40] on button "Actions" at bounding box center [635, 41] width 42 height 16
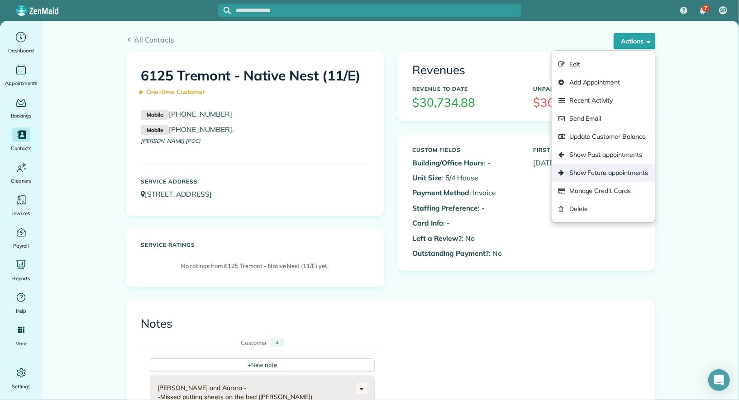
click at [624, 175] on link "Show Future appointments" at bounding box center [603, 173] width 103 height 18
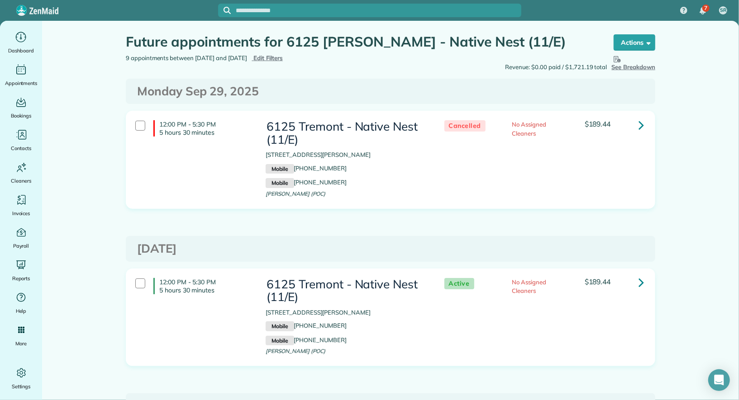
click at [640, 124] on icon at bounding box center [640, 125] width 5 height 16
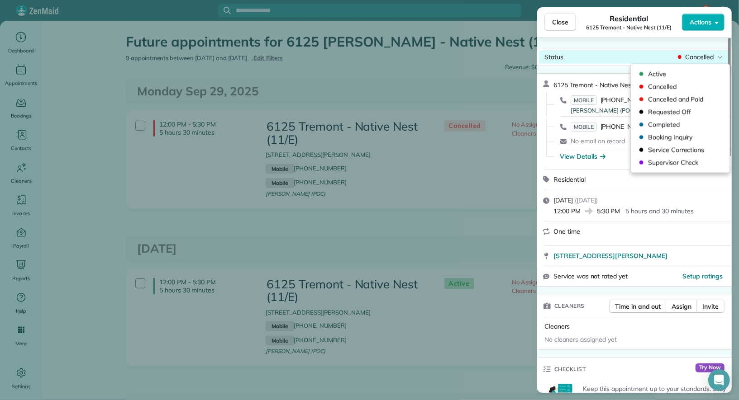
click at [698, 57] on span "Cancelled" at bounding box center [699, 56] width 29 height 9
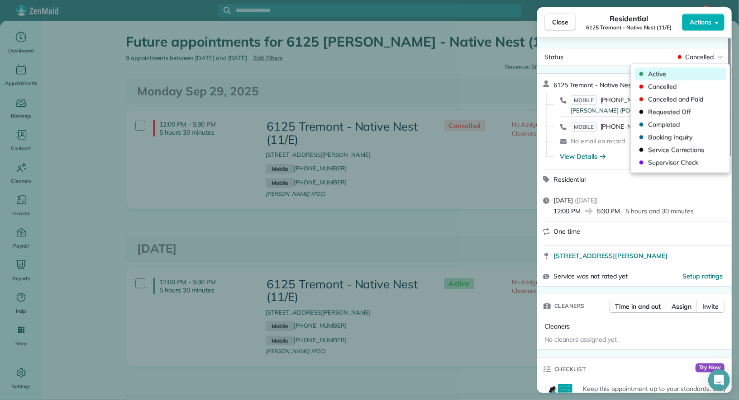
click at [694, 75] on span "Active" at bounding box center [686, 74] width 76 height 9
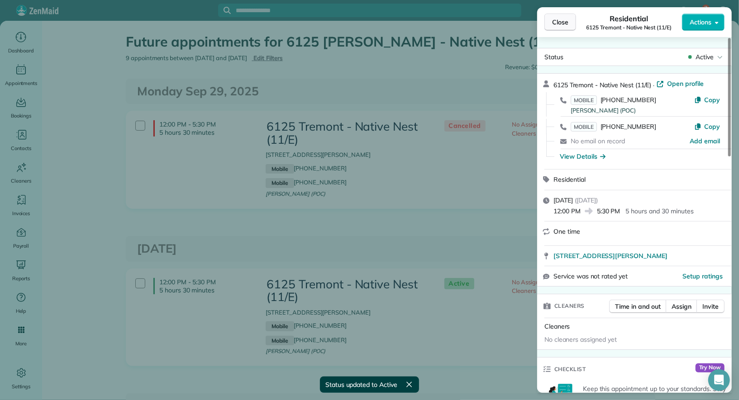
click at [561, 20] on span "Close" at bounding box center [560, 22] width 16 height 9
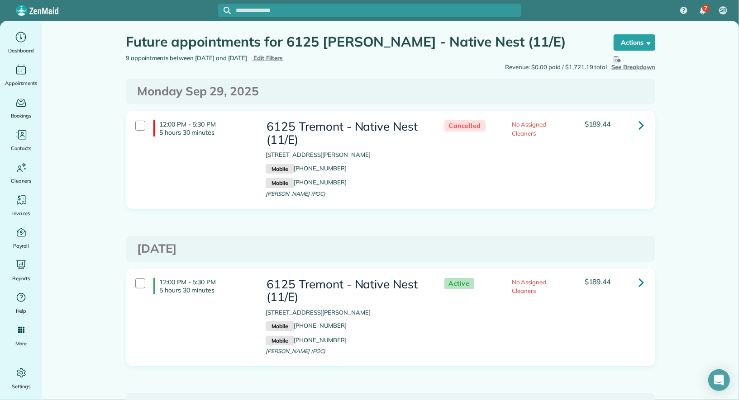
click at [639, 129] on icon at bounding box center [640, 125] width 5 height 16
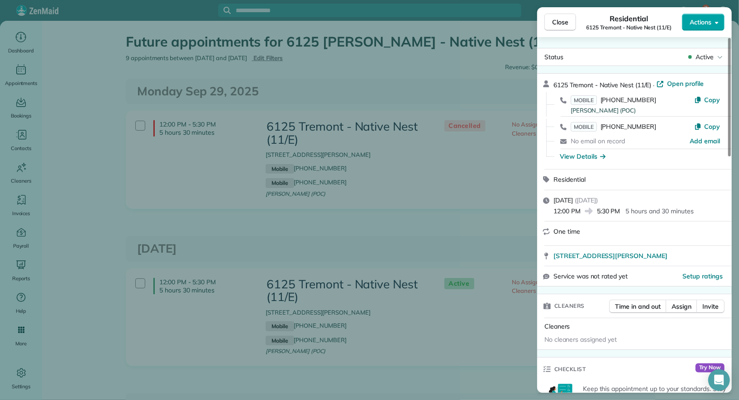
click at [707, 20] on span "Actions" at bounding box center [701, 22] width 22 height 9
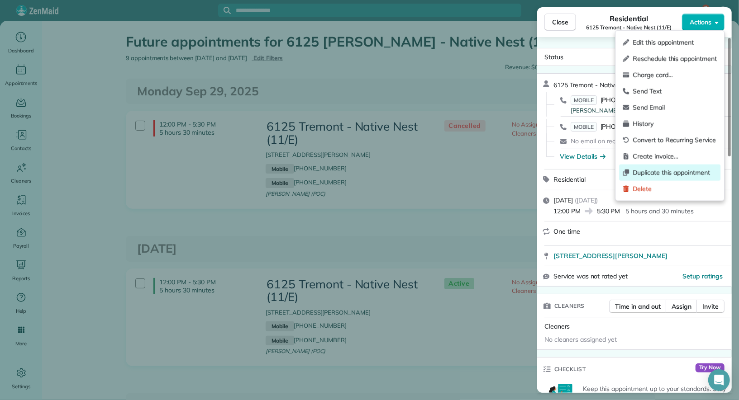
click at [693, 176] on span "Duplicate this appointment" at bounding box center [675, 172] width 84 height 9
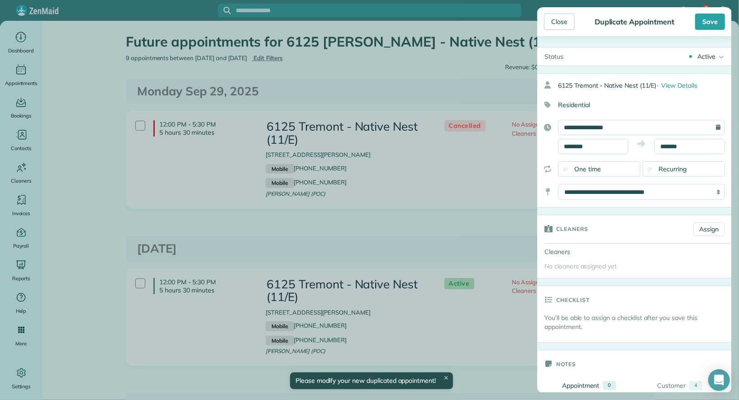
click at [714, 57] on div "Active" at bounding box center [706, 56] width 18 height 9
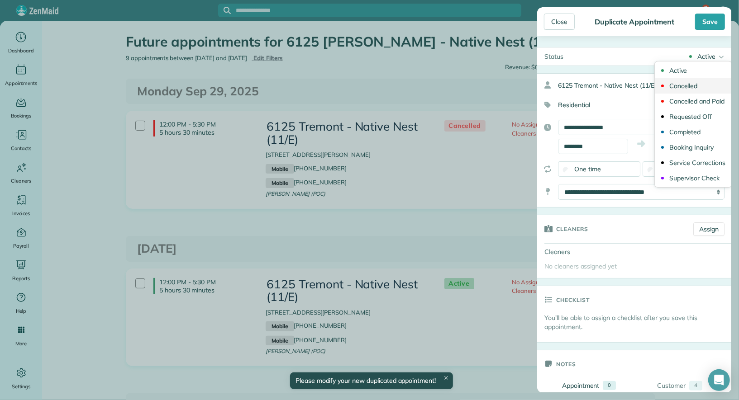
click at [701, 84] on link "Cancelled" at bounding box center [693, 85] width 77 height 15
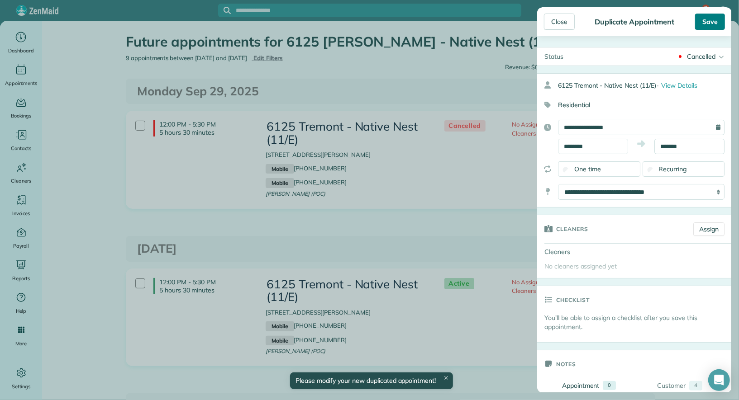
click at [715, 23] on div "Save" at bounding box center [710, 22] width 30 height 16
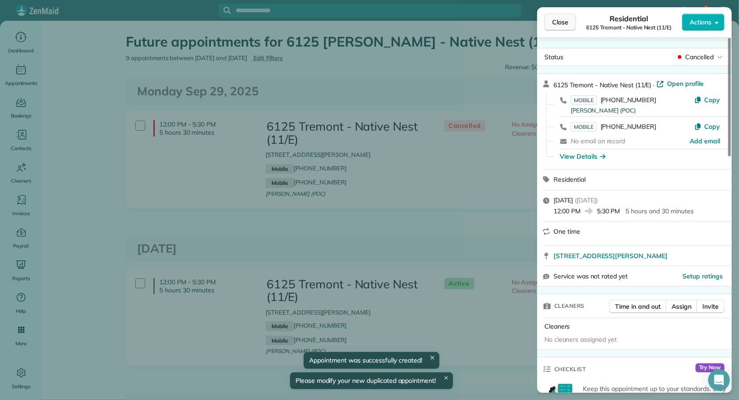
click at [564, 25] on span "Close" at bounding box center [560, 22] width 16 height 9
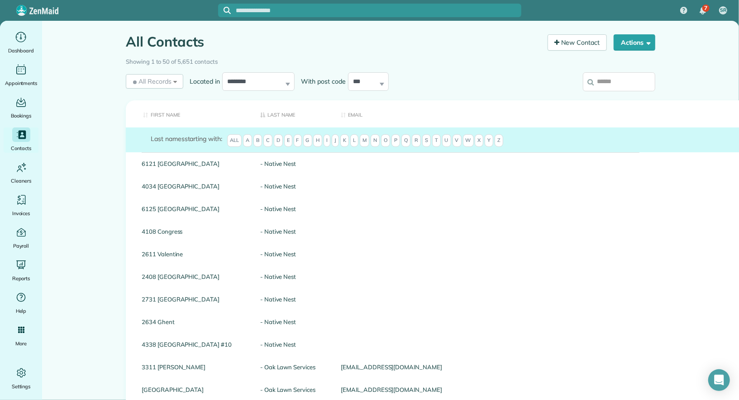
click at [624, 77] on input "search" at bounding box center [619, 81] width 72 height 19
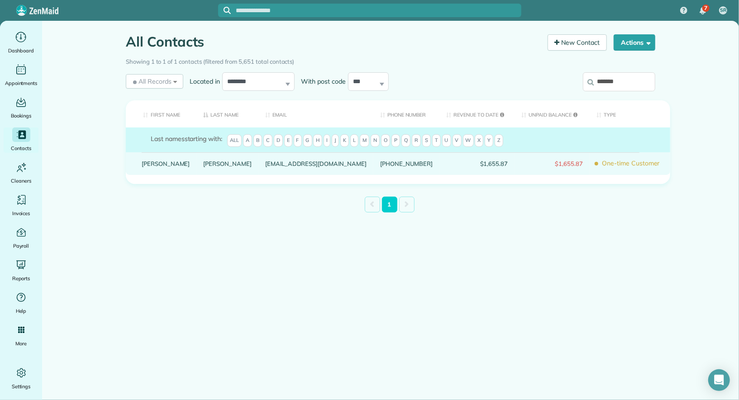
type input "*******"
click at [149, 166] on div "[PERSON_NAME]" at bounding box center [166, 163] width 62 height 23
click at [147, 167] on link "[PERSON_NAME]" at bounding box center [166, 164] width 48 height 6
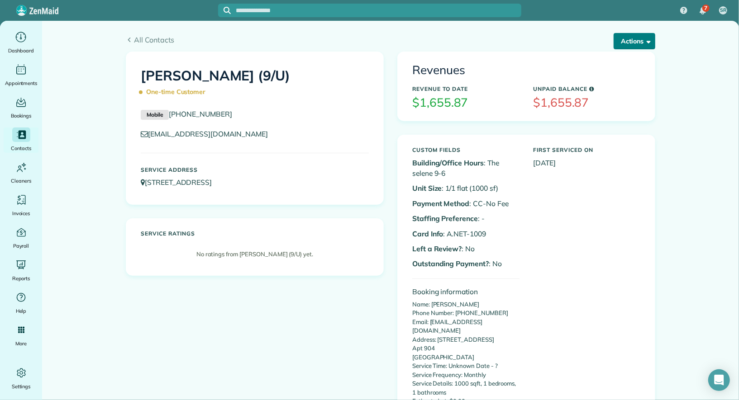
click at [639, 46] on button "Actions" at bounding box center [635, 41] width 42 height 16
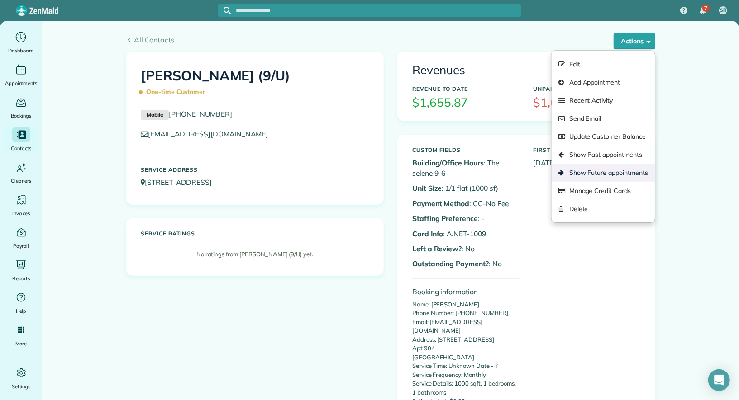
click at [621, 173] on link "Show Future appointments" at bounding box center [603, 173] width 103 height 18
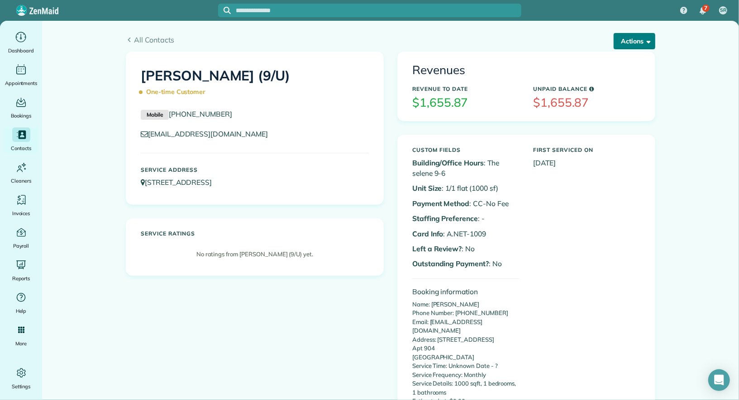
click at [627, 45] on button "Actions" at bounding box center [635, 41] width 42 height 16
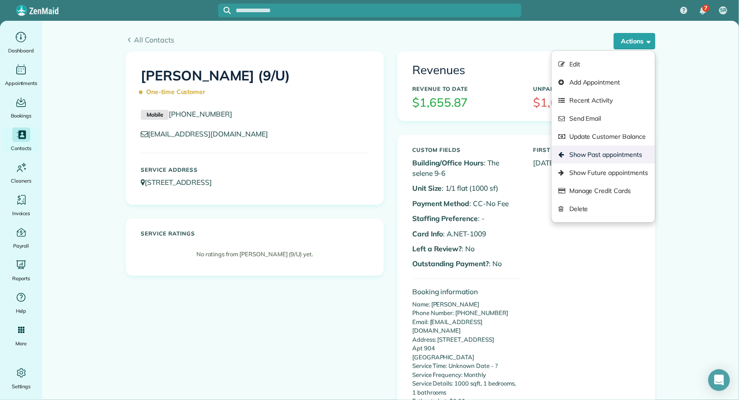
click at [625, 151] on link "Show Past appointments" at bounding box center [603, 155] width 103 height 18
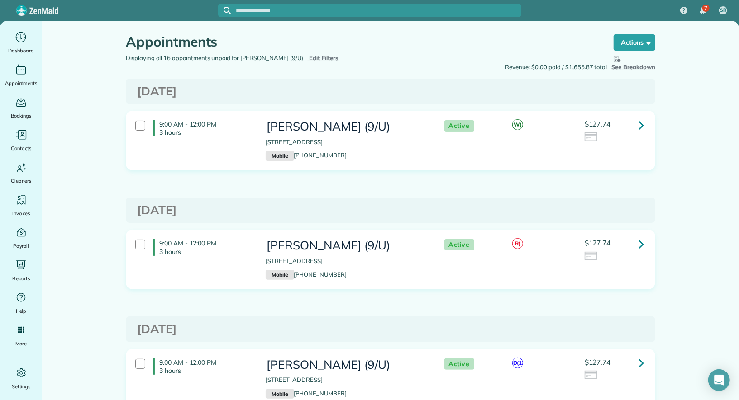
click at [633, 124] on link at bounding box center [641, 125] width 18 height 18
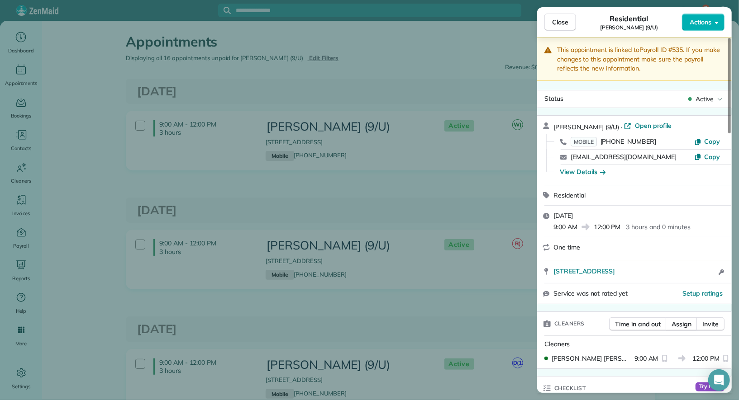
scroll to position [7, 0]
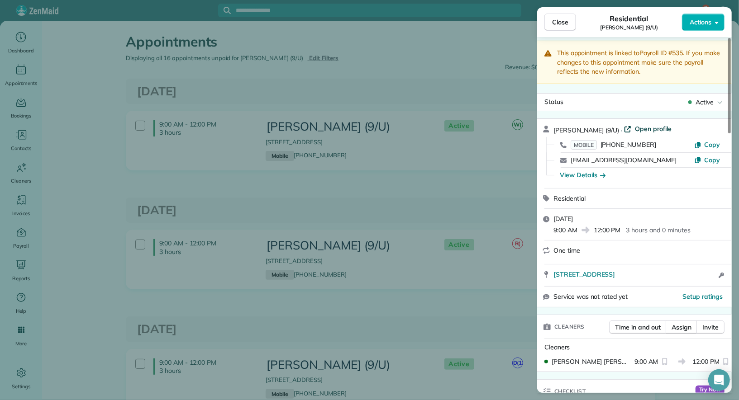
click at [640, 125] on span "Open profile" at bounding box center [653, 128] width 37 height 9
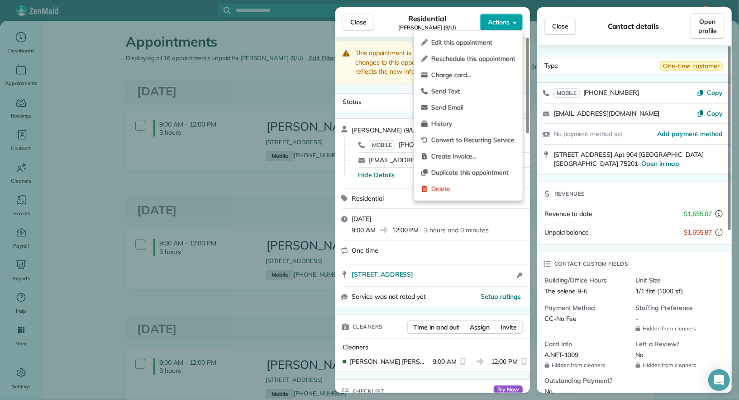
click at [510, 24] on button "Actions" at bounding box center [501, 22] width 43 height 17
click at [487, 165] on div "Duplicate this appointment" at bounding box center [468, 173] width 101 height 16
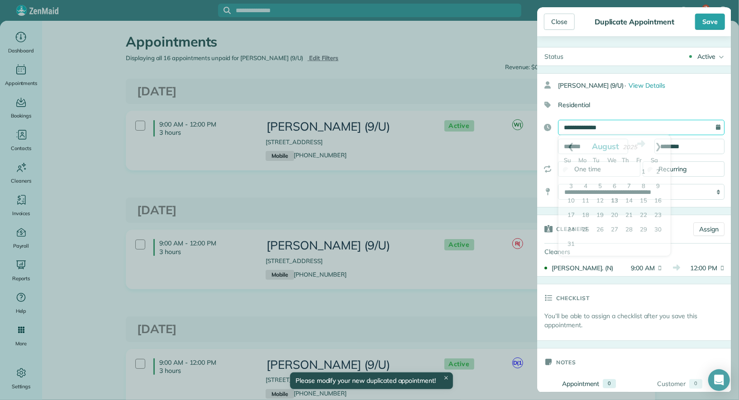
click at [635, 128] on input "**********" at bounding box center [641, 127] width 167 height 15
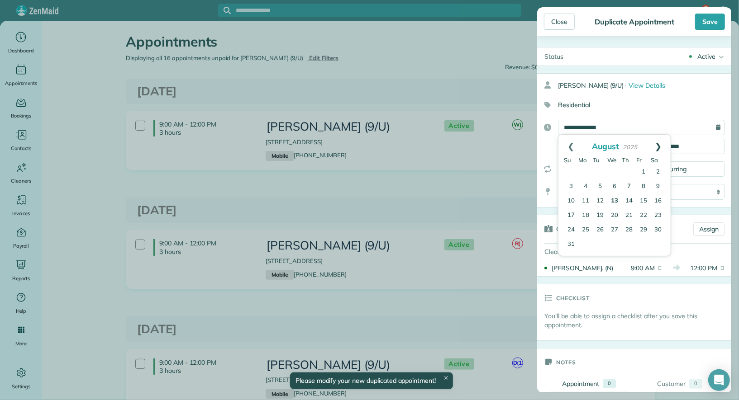
click at [658, 146] on link "Next" at bounding box center [658, 146] width 25 height 23
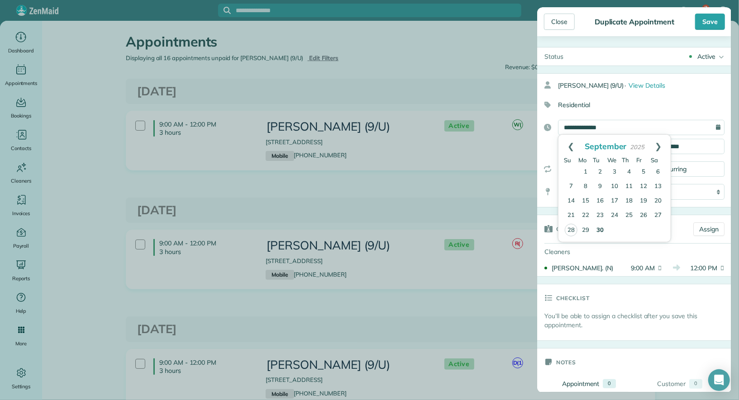
click at [602, 229] on link "30" at bounding box center [600, 231] width 14 height 14
type input "**********"
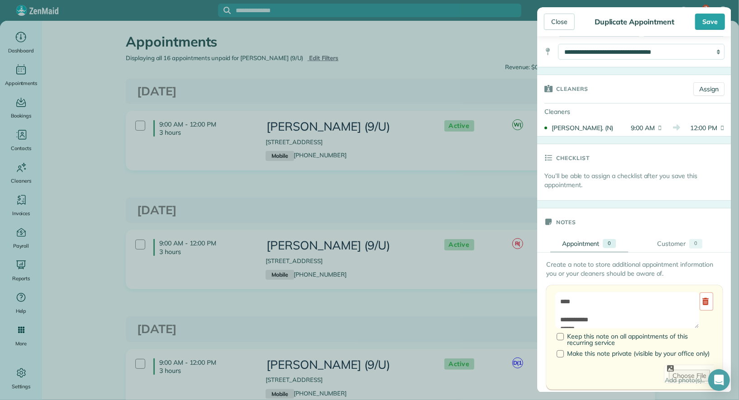
scroll to position [52, 0]
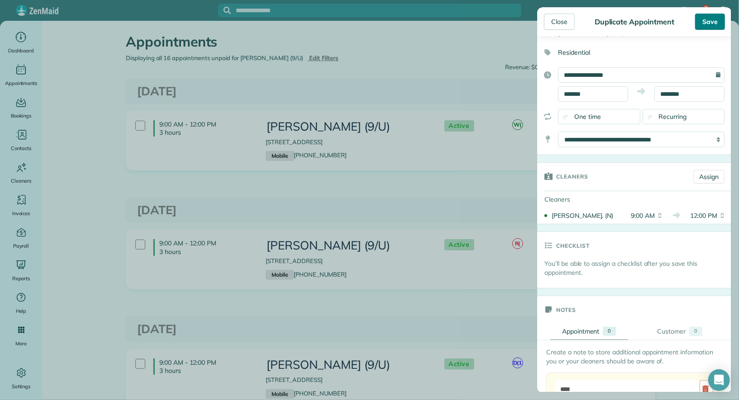
click at [716, 17] on div "Save" at bounding box center [710, 22] width 30 height 16
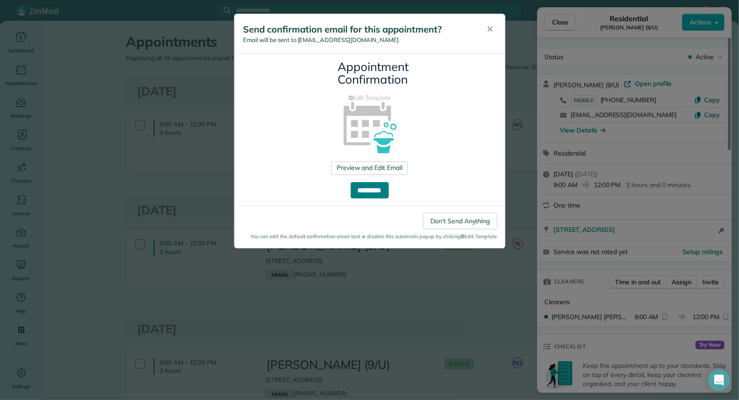
click at [374, 194] on input "**********" at bounding box center [370, 190] width 38 height 16
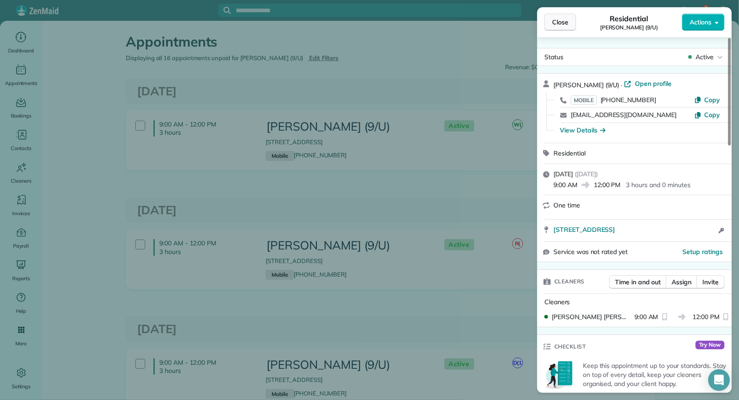
click at [559, 20] on span "Close" at bounding box center [560, 22] width 16 height 9
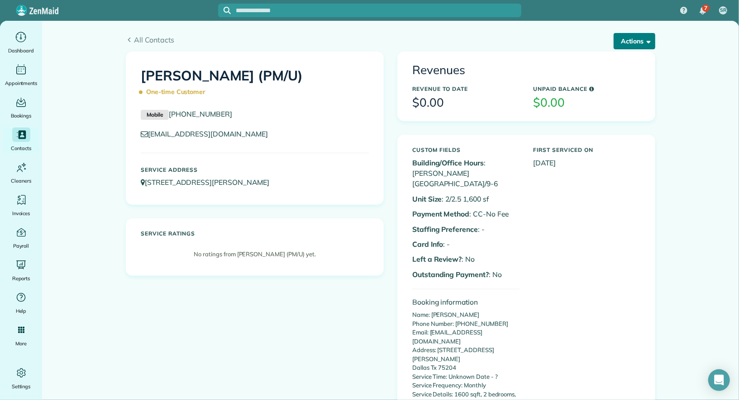
click at [617, 39] on button "Actions" at bounding box center [635, 41] width 42 height 16
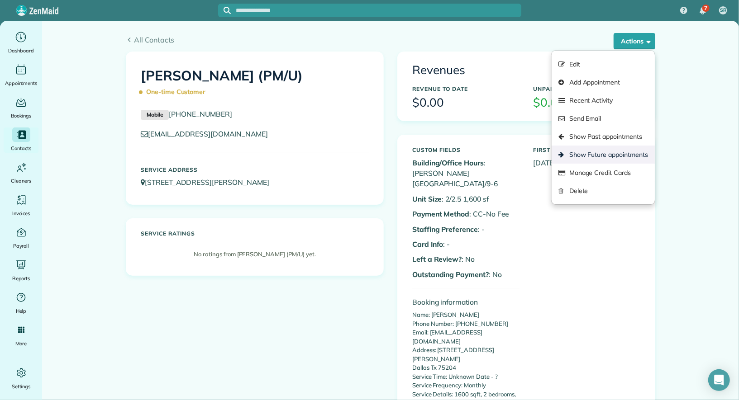
click at [615, 148] on link "Show Future appointments" at bounding box center [603, 155] width 103 height 18
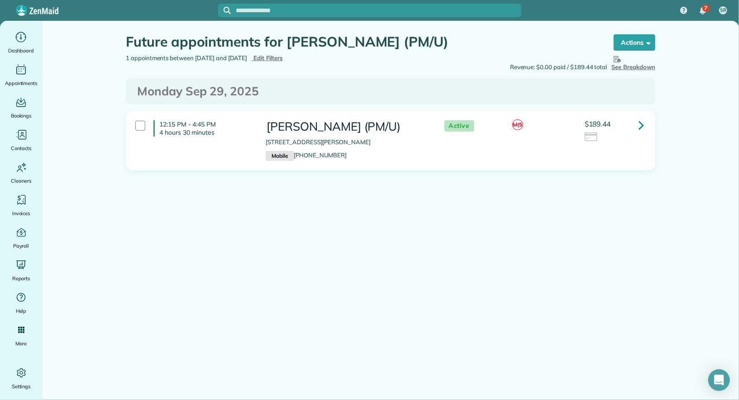
click at [636, 129] on link at bounding box center [641, 125] width 18 height 18
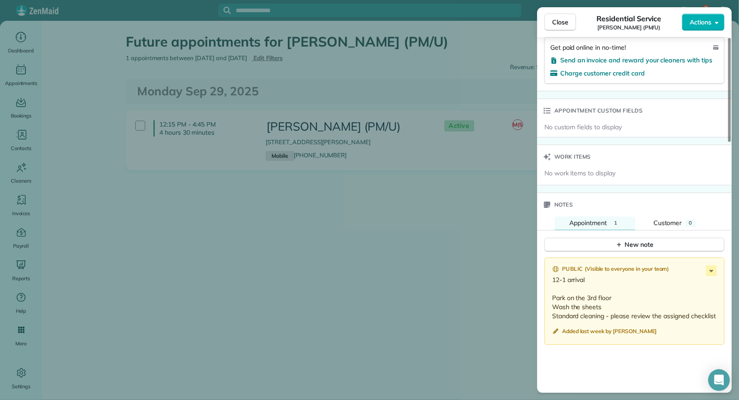
scroll to position [615, 0]
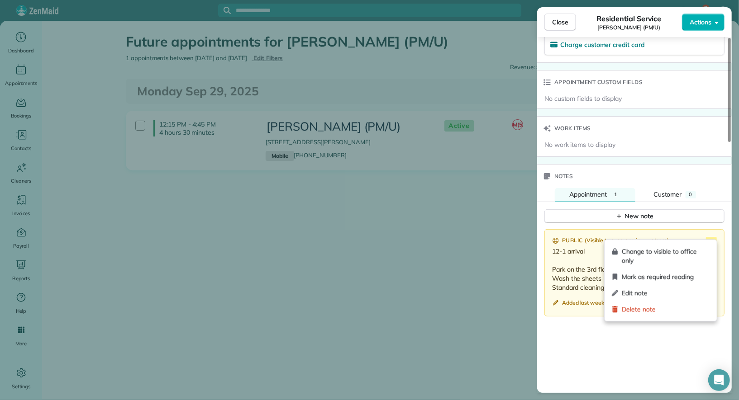
click at [714, 237] on icon at bounding box center [711, 242] width 11 height 11
click at [691, 288] on div "Edit note" at bounding box center [660, 293] width 105 height 16
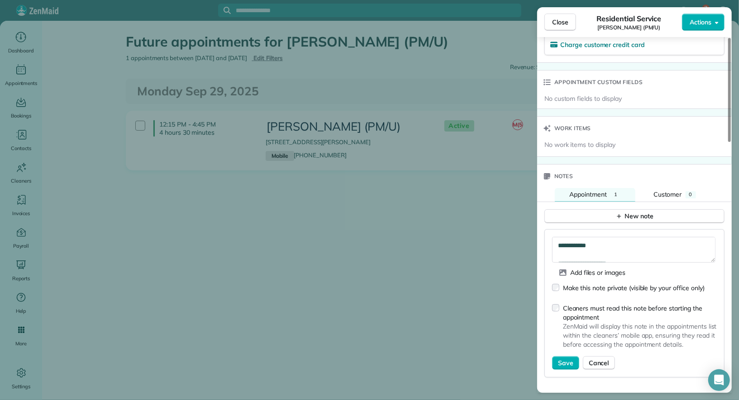
scroll to position [3, 0]
click at [645, 249] on textarea "**********" at bounding box center [633, 250] width 163 height 26
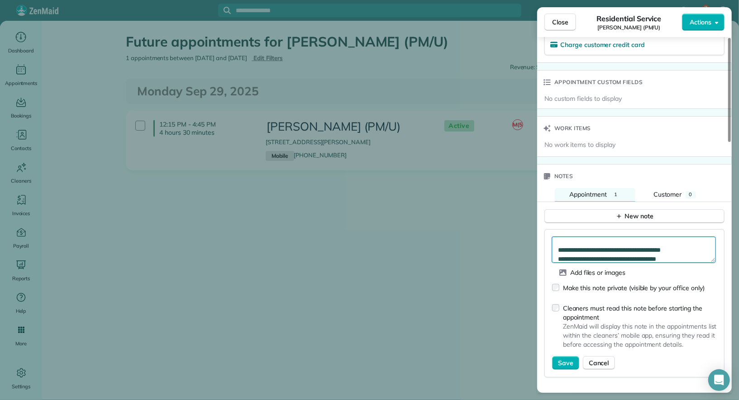
click at [620, 250] on textarea "**********" at bounding box center [633, 250] width 163 height 26
type textarea "**********"
click at [564, 359] on span "Save" at bounding box center [565, 363] width 15 height 9
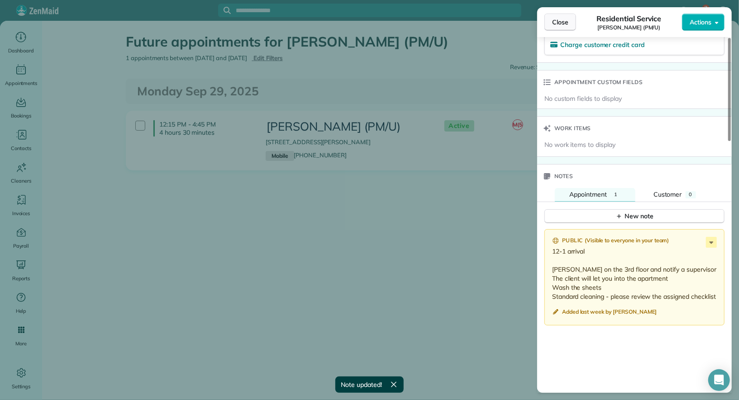
click at [560, 21] on span "Close" at bounding box center [560, 22] width 16 height 9
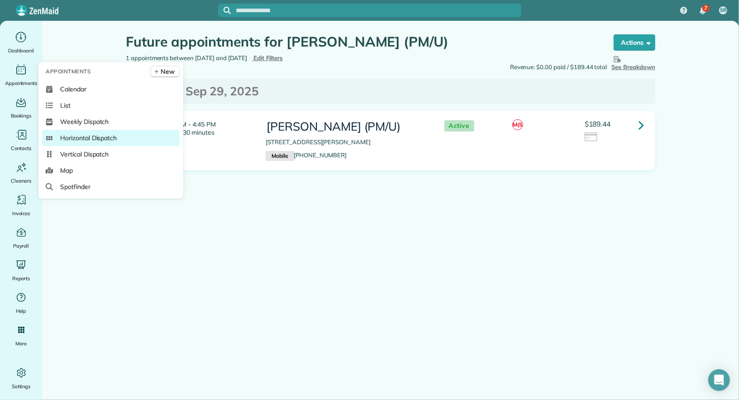
click at [91, 133] on span "Horizontal Dispatch" at bounding box center [88, 137] width 57 height 9
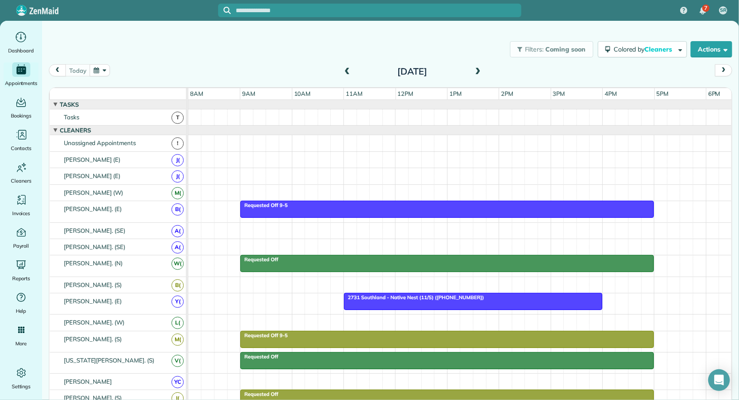
click at [476, 64] on div "[DATE]" at bounding box center [412, 71] width 145 height 14
click at [477, 71] on span at bounding box center [478, 72] width 10 height 8
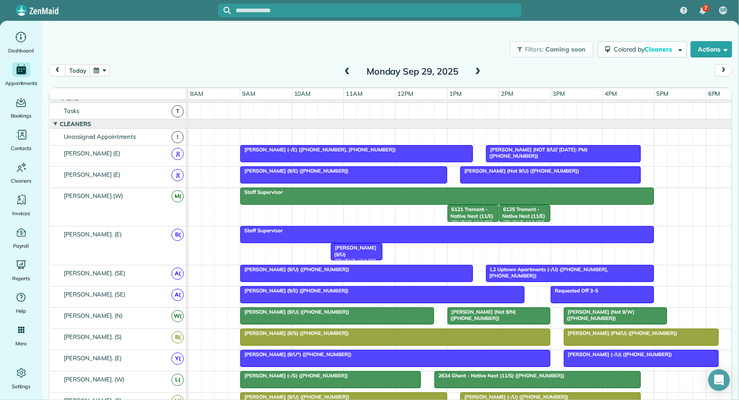
scroll to position [8, 0]
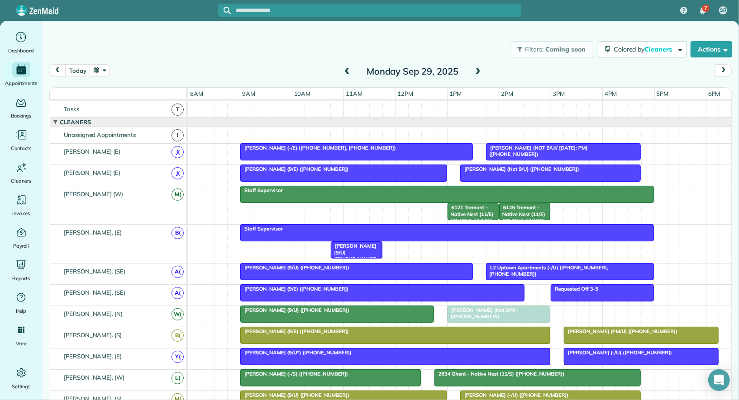
drag, startPoint x: 595, startPoint y: 312, endPoint x: 483, endPoint y: 310, distance: 111.3
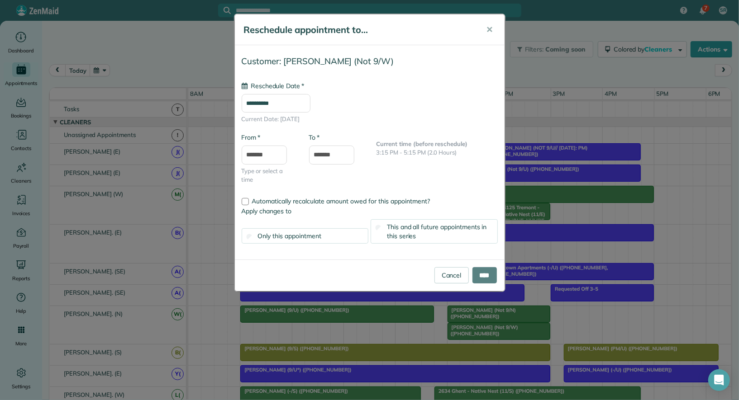
type input "**********"
click at [485, 276] on input "****" at bounding box center [484, 275] width 24 height 16
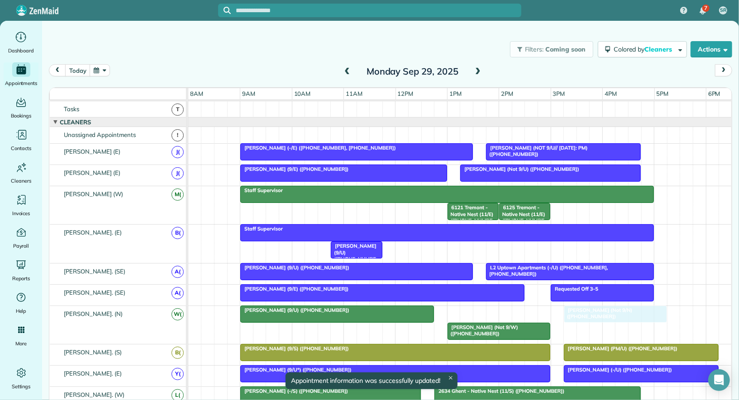
drag, startPoint x: 488, startPoint y: 310, endPoint x: 602, endPoint y: 332, distance: 116.2
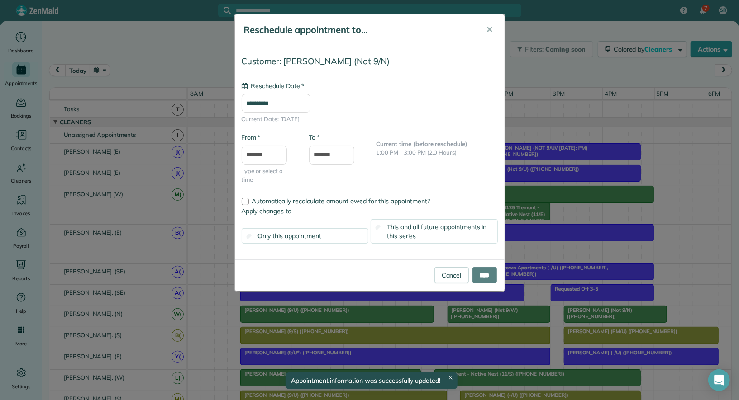
type input "**********"
click at [488, 272] on input "****" at bounding box center [484, 275] width 24 height 16
